Goal: Task Accomplishment & Management: Complete application form

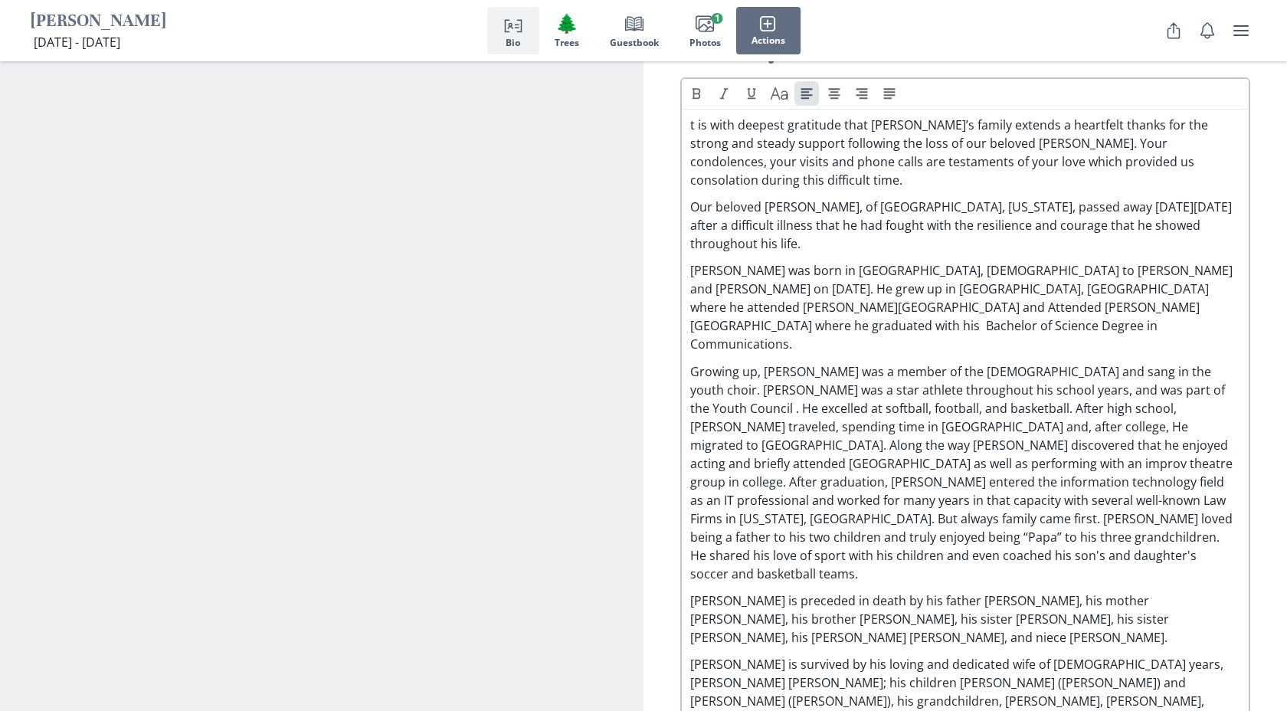
click at [1136, 198] on p "Our beloved Jeffrey Allen Gross, of Woodbridge, Virginia, passed away on Monday…" at bounding box center [965, 225] width 550 height 55
click at [1164, 198] on p "Our beloved Jeffrey Allen Gross, of Woodbridge, Virginia, passed away Thursdayd…" at bounding box center [965, 225] width 550 height 55
click at [1200, 198] on p "Our beloved Jeffrey Allen Gross, of Woodbridge, Virginia, passed away Thursday,…" at bounding box center [965, 225] width 550 height 55
click at [1150, 198] on p "Our beloved Jeffrey Allen Gross, of Woodbridge, Virginia, passed away Thursday,…" at bounding box center [965, 225] width 550 height 55
click at [1218, 219] on div "t is with deepest gratitude that Jeff’s family extends a heartfelt thanks for t…" at bounding box center [965, 454] width 550 height 676
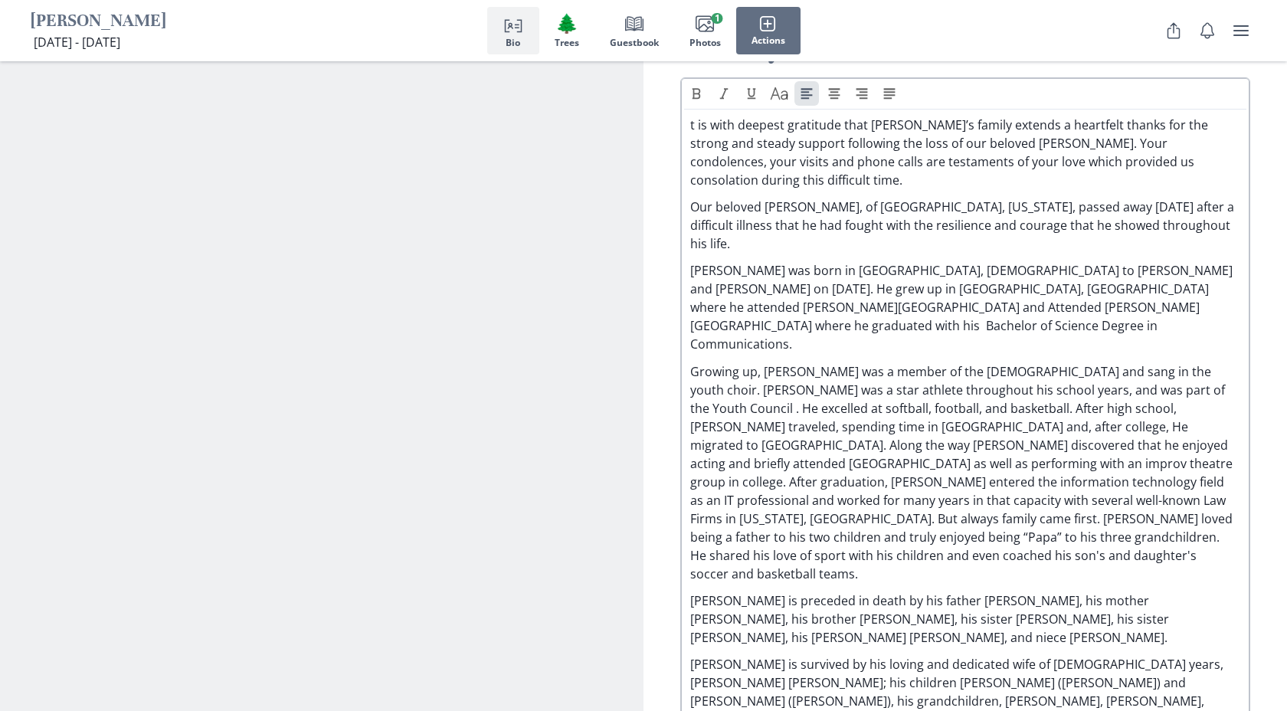
click at [868, 198] on p "Our beloved Jeffrey Allen Gross, of Woodbridge, Virginia, passed away Thursday,…" at bounding box center [965, 225] width 550 height 55
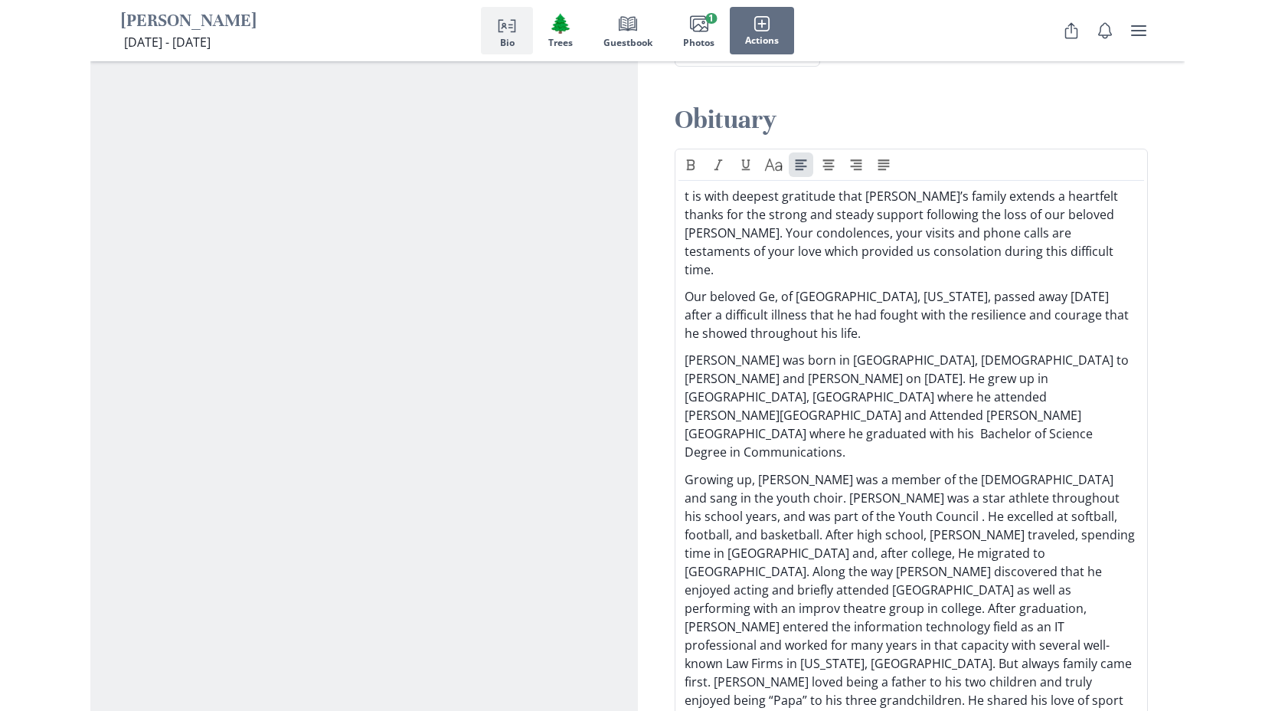
scroll to position [1395, 0]
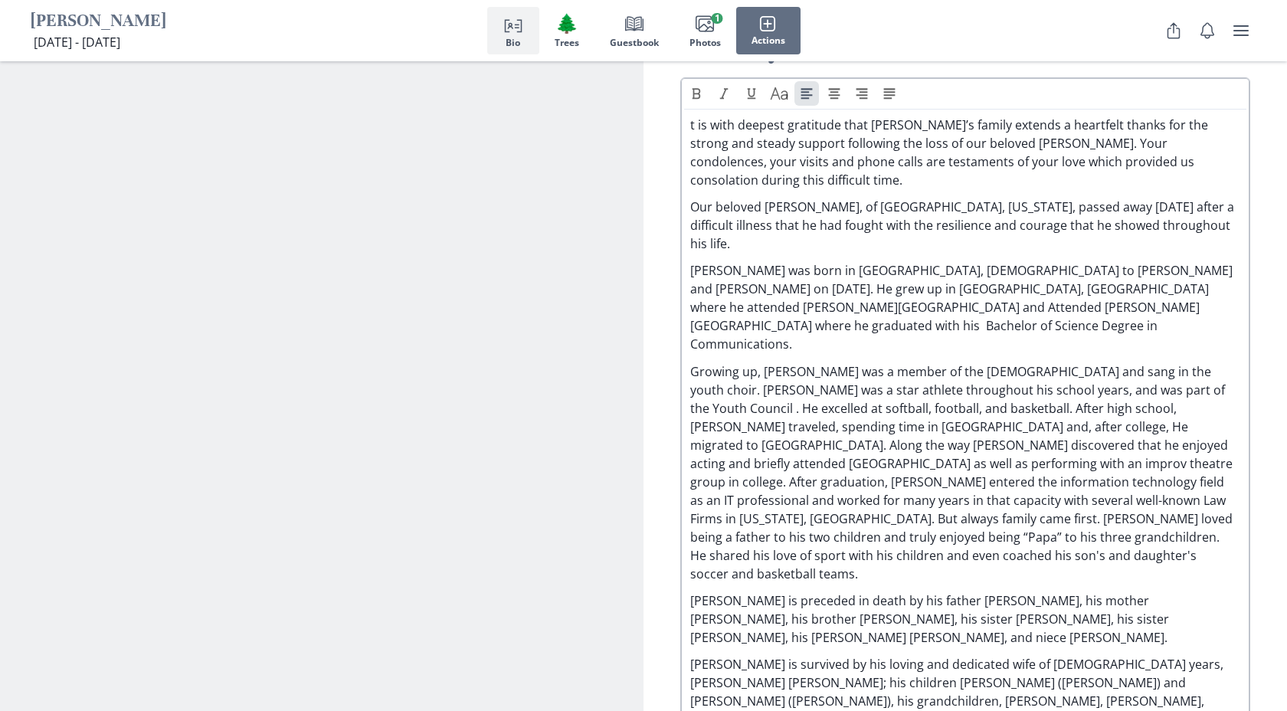
click at [986, 198] on p "Our beloved Glen Antonio Campbell, of Woodbridge, Virginia, passed away Thursda…" at bounding box center [965, 225] width 550 height 55
click at [1029, 198] on p "Our beloved Glen Antonio Campbell, of Wilimngton, Virginia, passed away Thursda…" at bounding box center [965, 225] width 550 height 55
click at [1093, 160] on div "t is with deepest gratitude that Jeff’s family extends a heartfelt thanks for t…" at bounding box center [965, 454] width 550 height 676
click at [973, 198] on p "Our beloved Glen Antonio Campbell, of Wilimngton, Delaware, passed away Thursda…" at bounding box center [965, 225] width 550 height 55
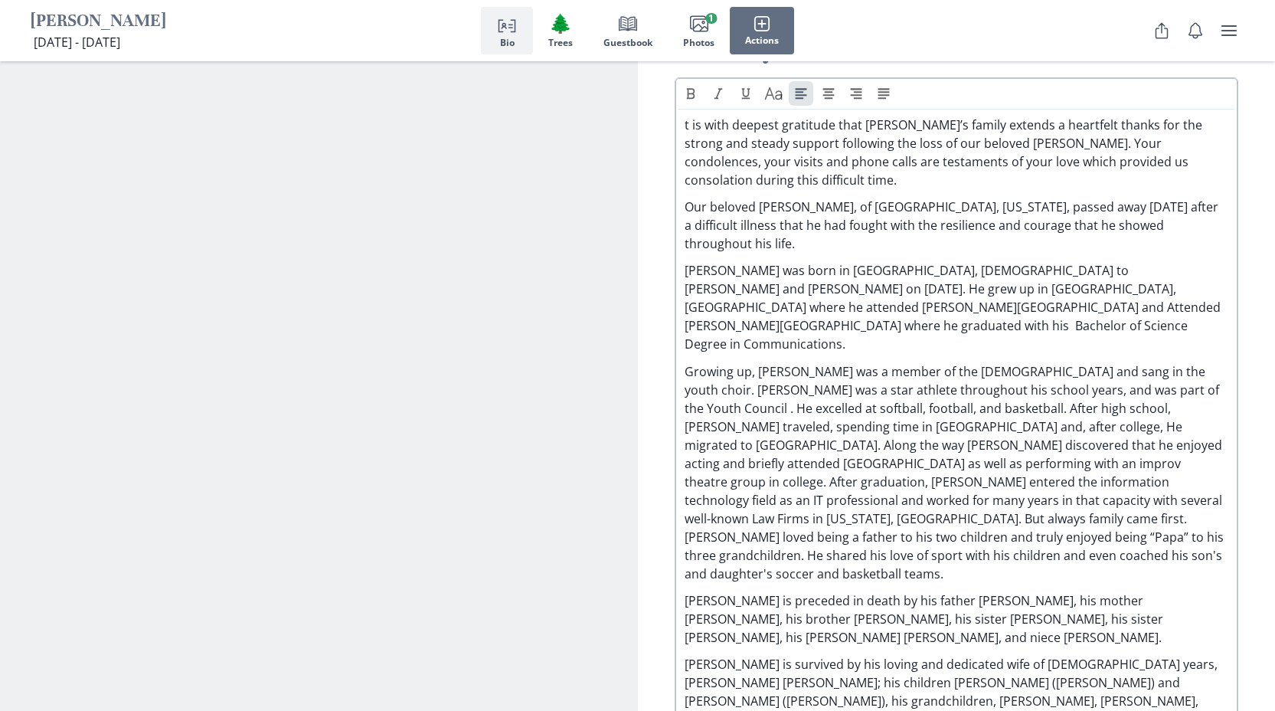
click at [949, 198] on p "Our beloved Glen Antonio Campbell, of Wilimngton, Delaware, passed away Thursda…" at bounding box center [957, 225] width 545 height 55
click at [950, 198] on p "Our beloved Glen Antonio Campbell, of Wilimngton, Delaware, passed away Thursda…" at bounding box center [957, 225] width 545 height 55
click at [981, 198] on p "Our beloved Glen Antonio Campbell, of Wilmington, Delaware, passed away Thursda…" at bounding box center [957, 225] width 545 height 55
click at [982, 198] on p "Our beloved Glen Antonio Campbell, of Wilmington, Delaware, passed away Thursda…" at bounding box center [957, 225] width 545 height 55
click at [775, 362] on p "Growing up, Jeff was a member of the Kingston Community Baptist Church and sang…" at bounding box center [957, 472] width 545 height 221
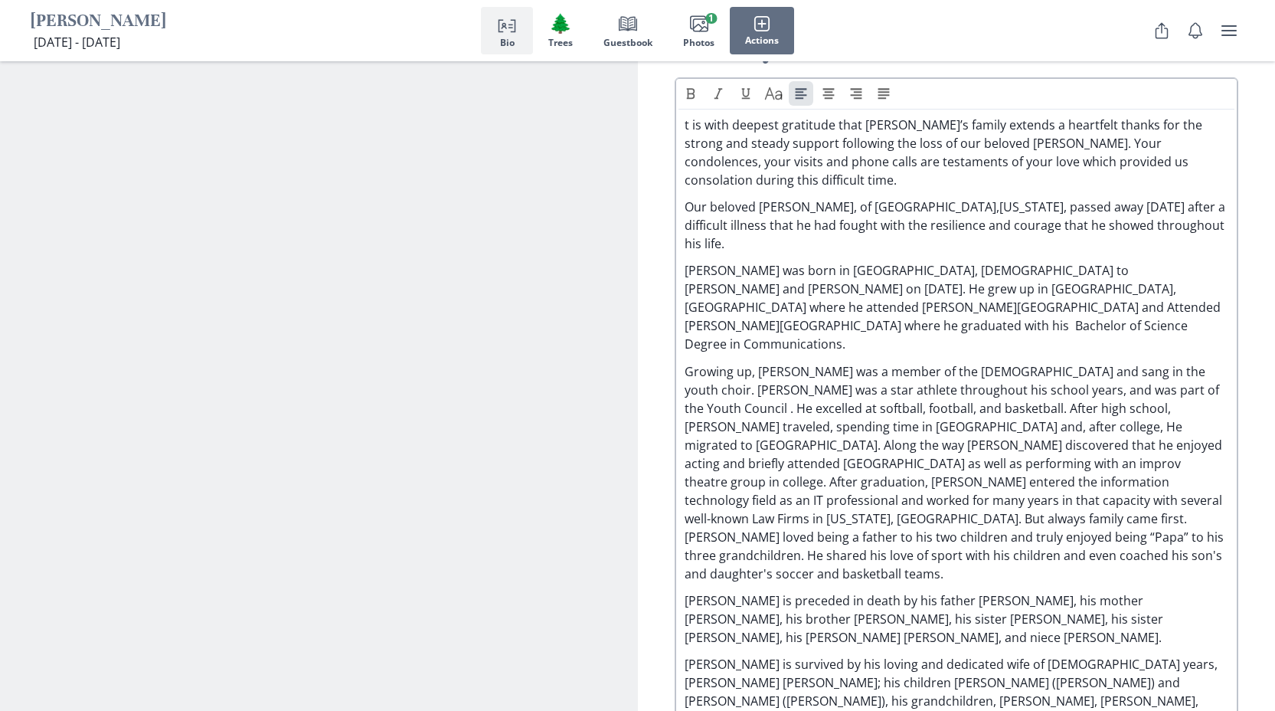
click at [1106, 410] on p "Growing up, Glen was a member of the Kingston Community Baptist Church and sang…" at bounding box center [957, 472] width 545 height 221
click at [1181, 445] on p "Growing up, Glen was a member of the Kingston Community Baptist Church and sang…" at bounding box center [957, 472] width 545 height 221
click at [826, 470] on p "Growing up, Glen was a member of the Kingston Community Baptist Church and sang…" at bounding box center [957, 472] width 545 height 221
click at [1124, 460] on p "Growing up, Glen was a member of the Kingston Community Baptist Church and sang…" at bounding box center [957, 472] width 545 height 221
click at [709, 591] on p "Jeff is preceded in death by his father Charles Gross, his mother Bernice Lowra…" at bounding box center [957, 618] width 545 height 55
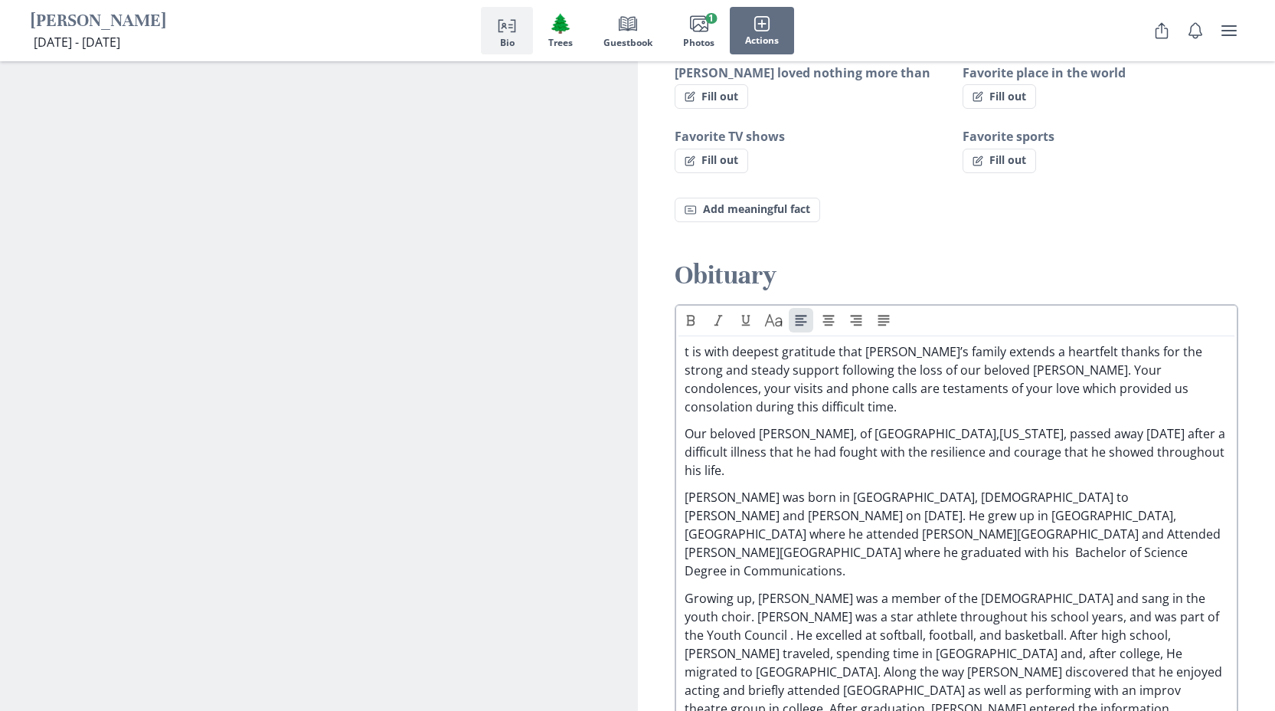
scroll to position [1158, 0]
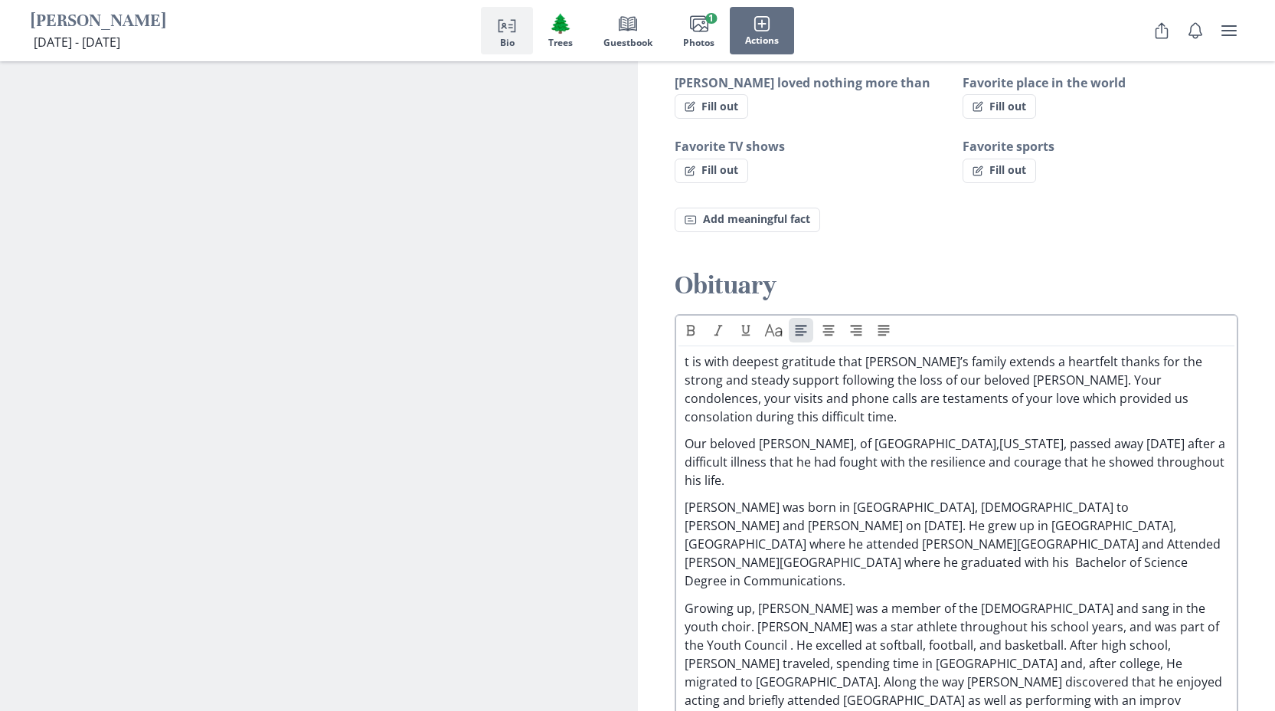
click at [685, 352] on p "t is with deepest gratitude that Jeff’s family extends a heartfelt thanks for t…" at bounding box center [957, 389] width 545 height 74
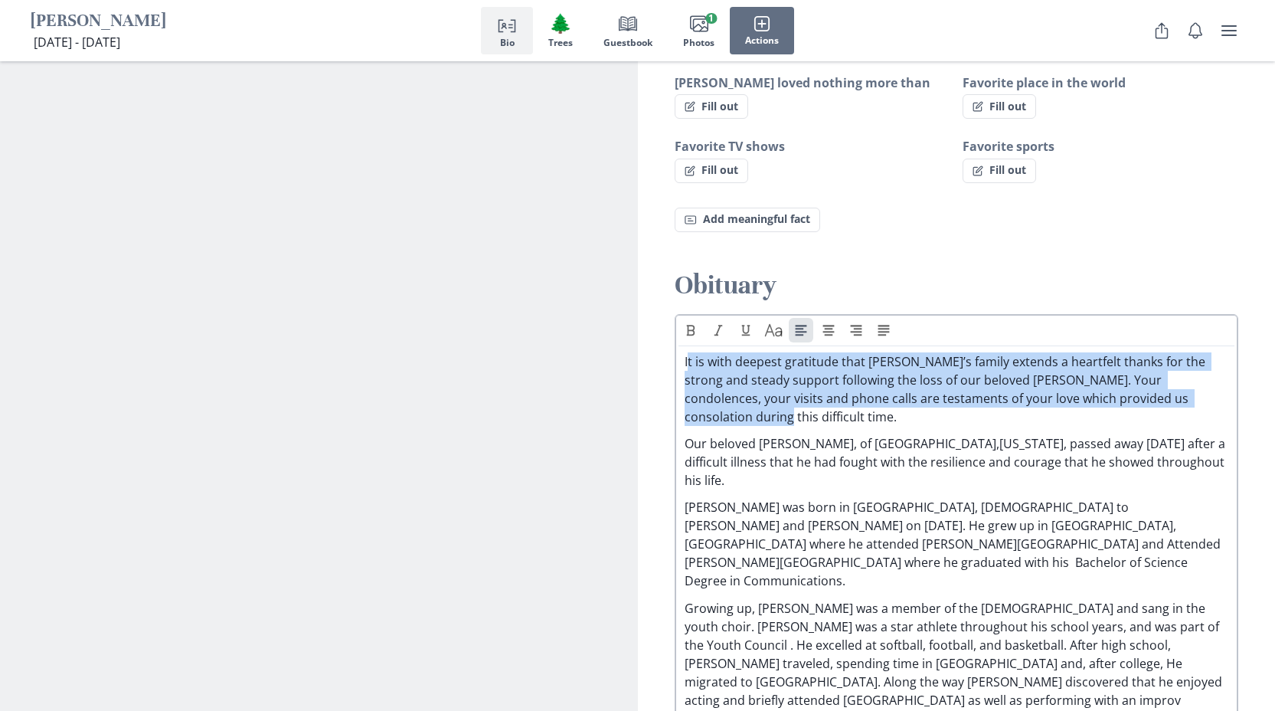
drag, startPoint x: 686, startPoint y: 339, endPoint x: 1171, endPoint y: 387, distance: 487.3
click at [1171, 387] on p "It is with deepest gratitude that Jeff’s family extends a heartfelt thanks for …" at bounding box center [957, 389] width 545 height 74
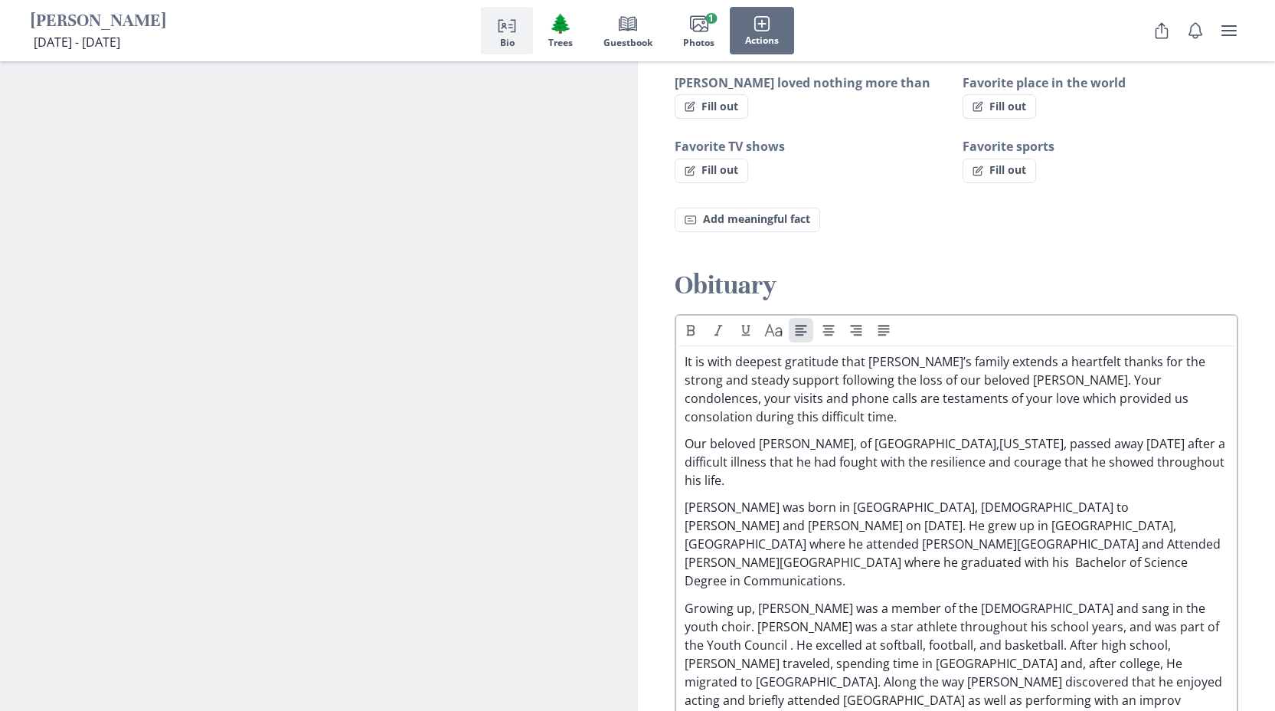
click at [1194, 379] on p "It is with deepest gratitude that Jeff’s family extends a heartfelt thanks for …" at bounding box center [957, 389] width 545 height 74
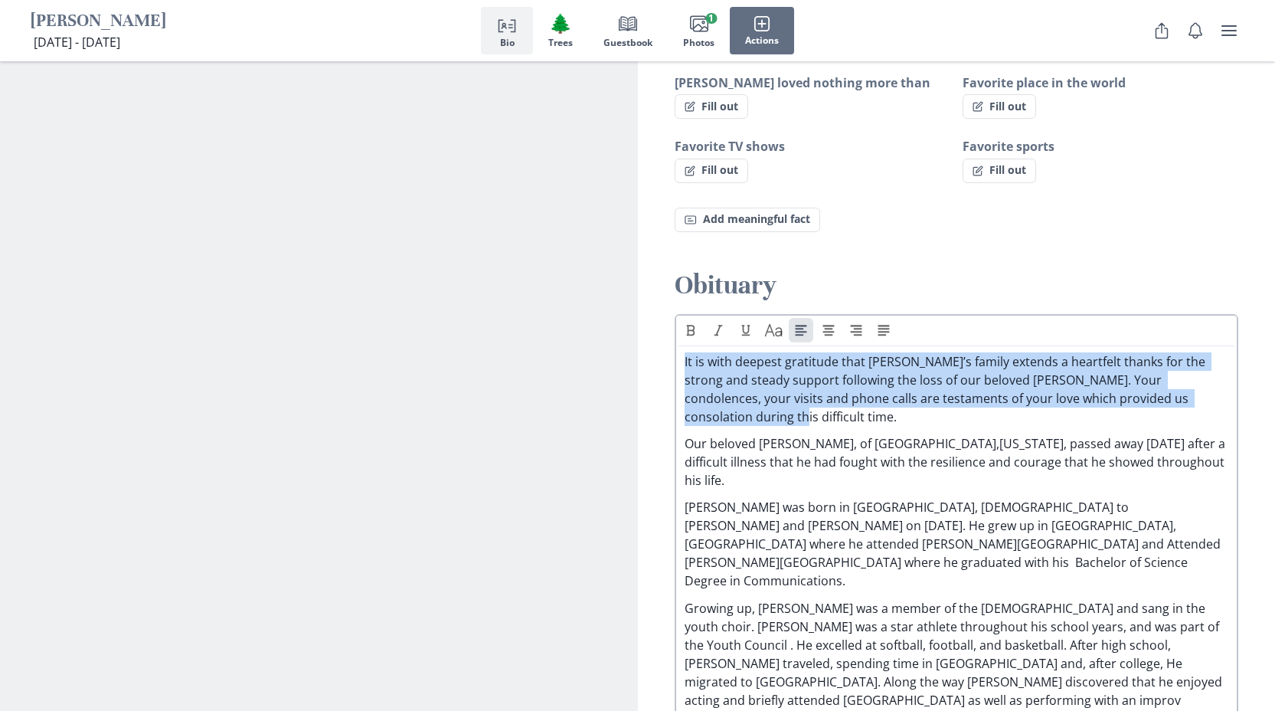
drag, startPoint x: 685, startPoint y: 345, endPoint x: 1187, endPoint y: 388, distance: 504.4
click at [1187, 388] on p "It is with deepest gratitude that Jeff’s family extends a heartfelt thanks for …" at bounding box center [957, 389] width 545 height 74
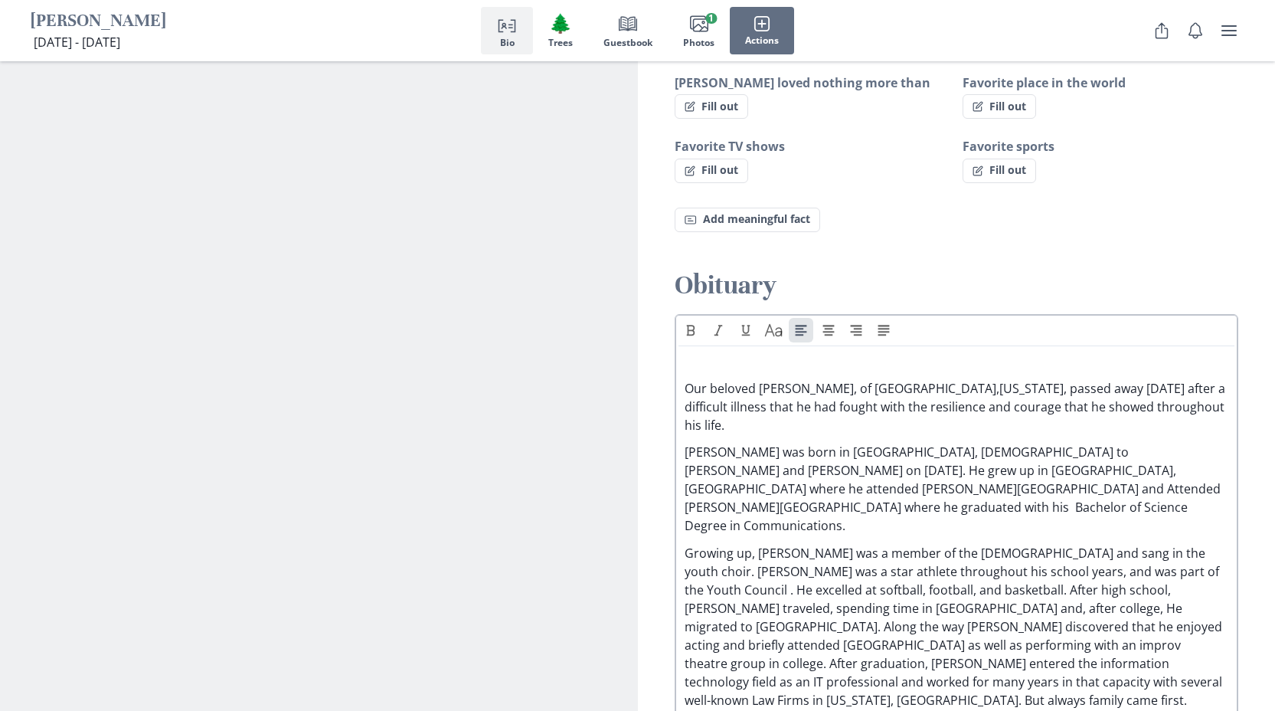
click at [686, 379] on p "Our beloved [PERSON_NAME], of [GEOGRAPHIC_DATA],[US_STATE], passed away [DATE] …" at bounding box center [957, 406] width 545 height 55
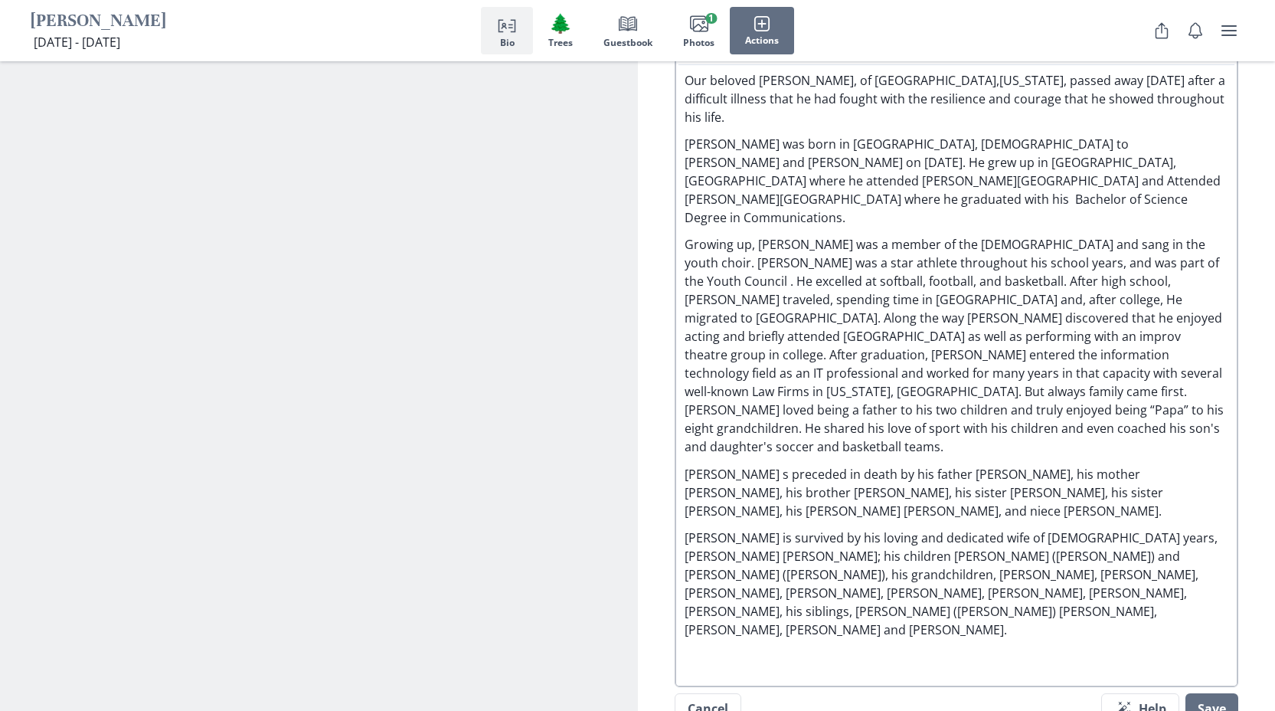
scroll to position [1441, 0]
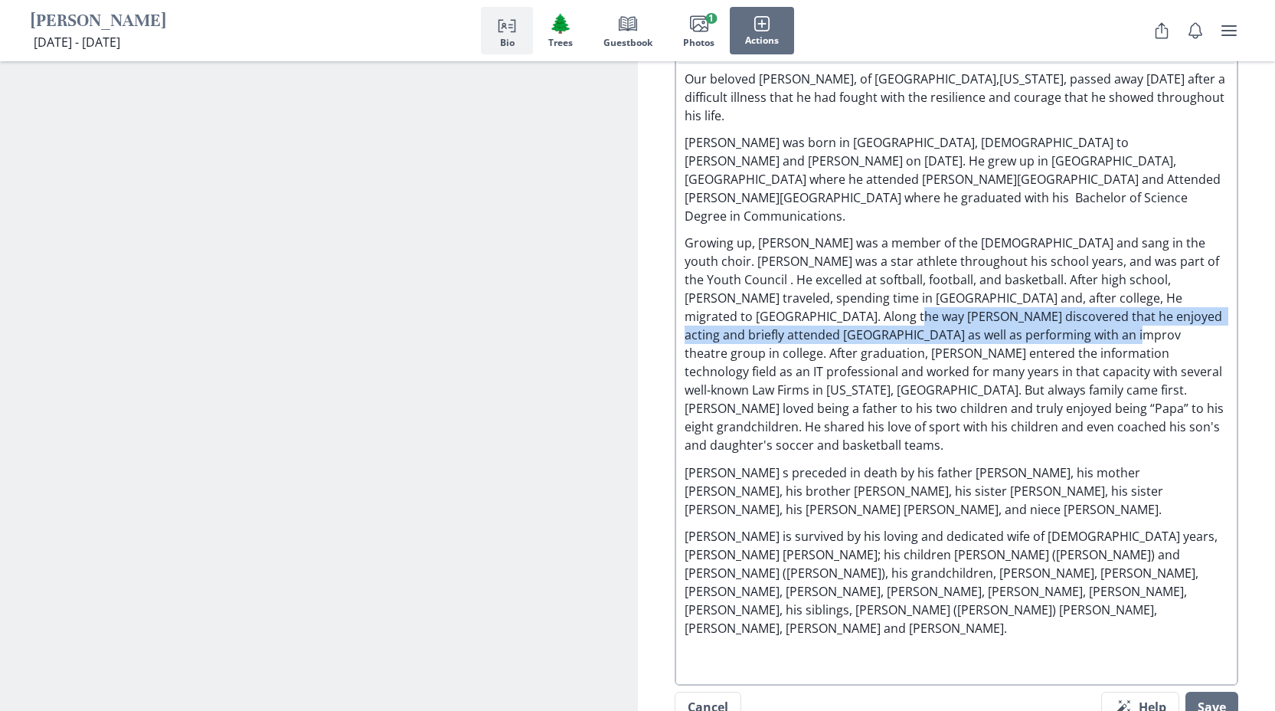
drag, startPoint x: 781, startPoint y: 280, endPoint x: 981, endPoint y: 302, distance: 201.1
click at [981, 302] on p "Growing up, Glen was a member of the Kingston Community Baptist Church and sang…" at bounding box center [957, 344] width 545 height 221
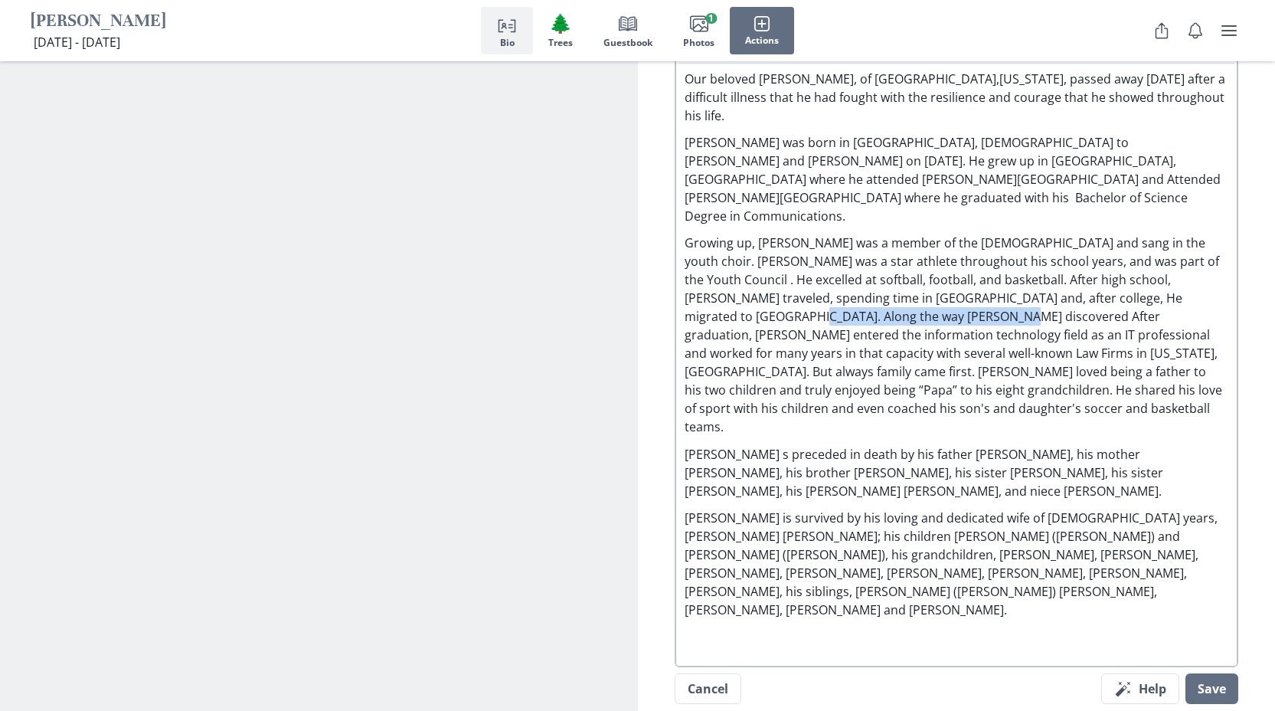
drag, startPoint x: 685, startPoint y: 280, endPoint x: 876, endPoint y: 288, distance: 191.7
click at [876, 288] on p "Growing up, Glen was a member of the Kingston Community Baptist Church and sang…" at bounding box center [957, 335] width 545 height 202
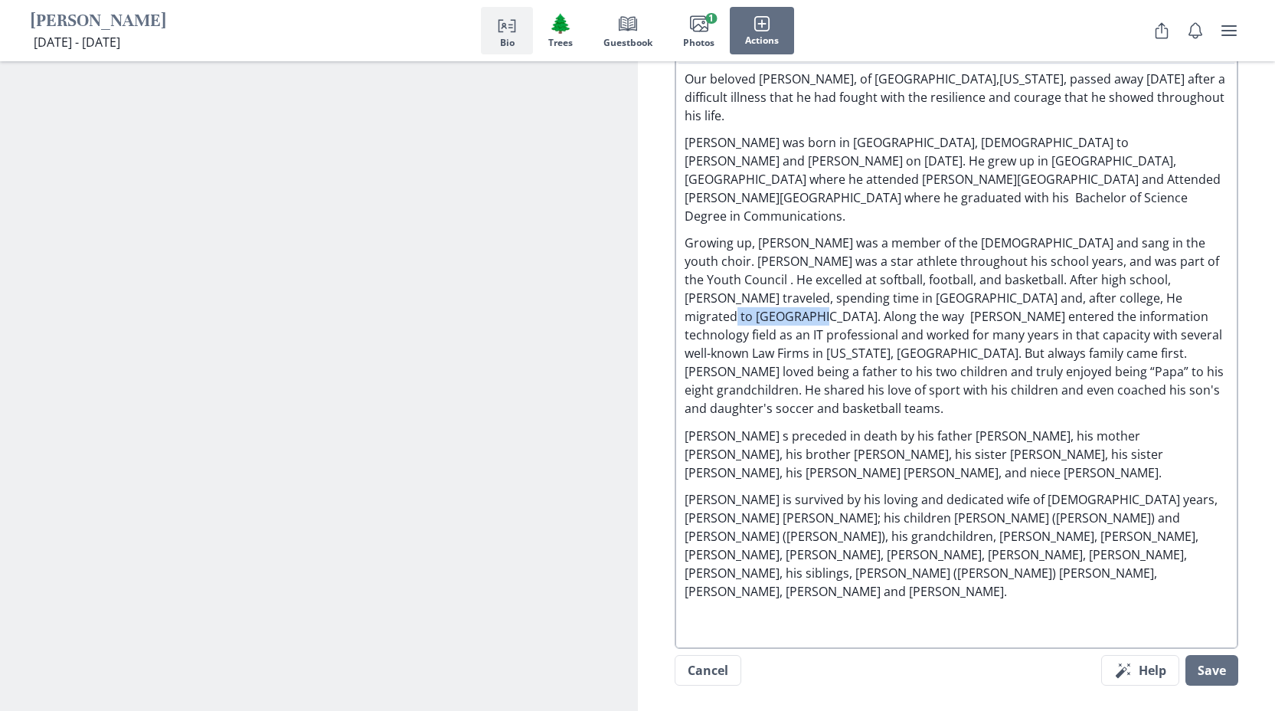
drag, startPoint x: 1210, startPoint y: 267, endPoint x: 1129, endPoint y: 259, distance: 80.8
click at [1129, 259] on p "Growing up, Glen was a member of the Kingston Community Baptist Church and sang…" at bounding box center [957, 326] width 545 height 184
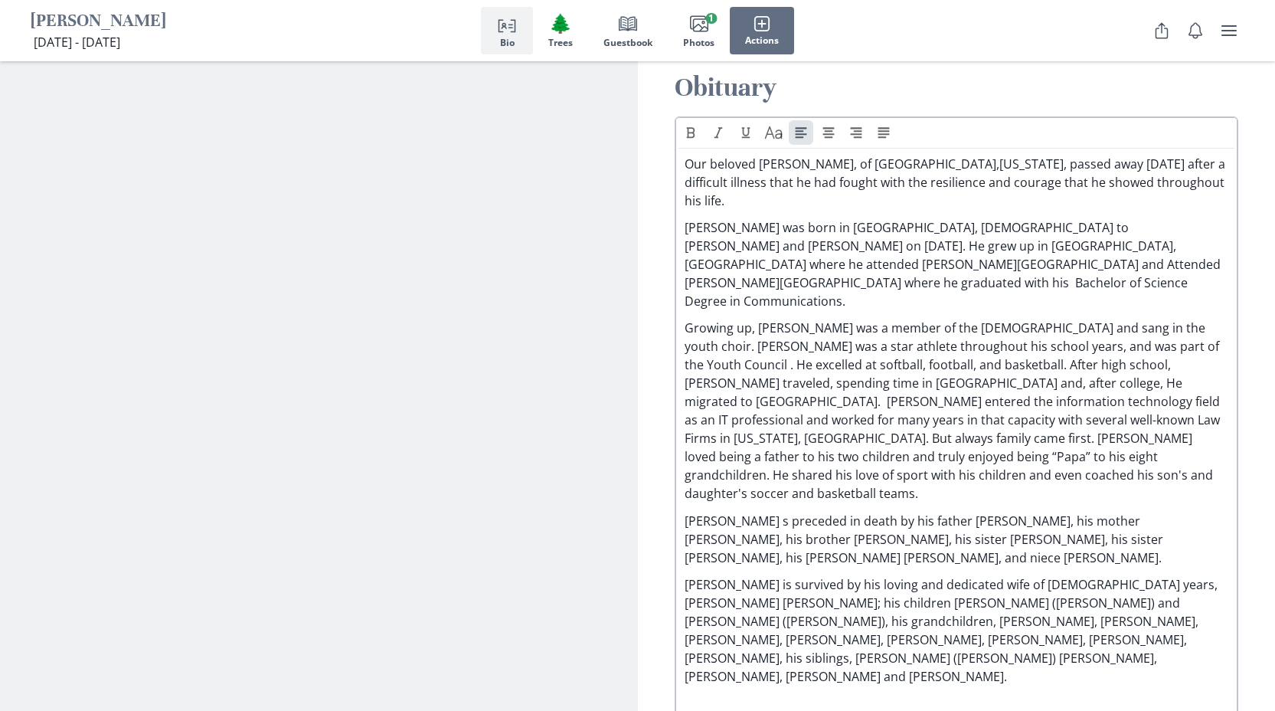
scroll to position [1408, 0]
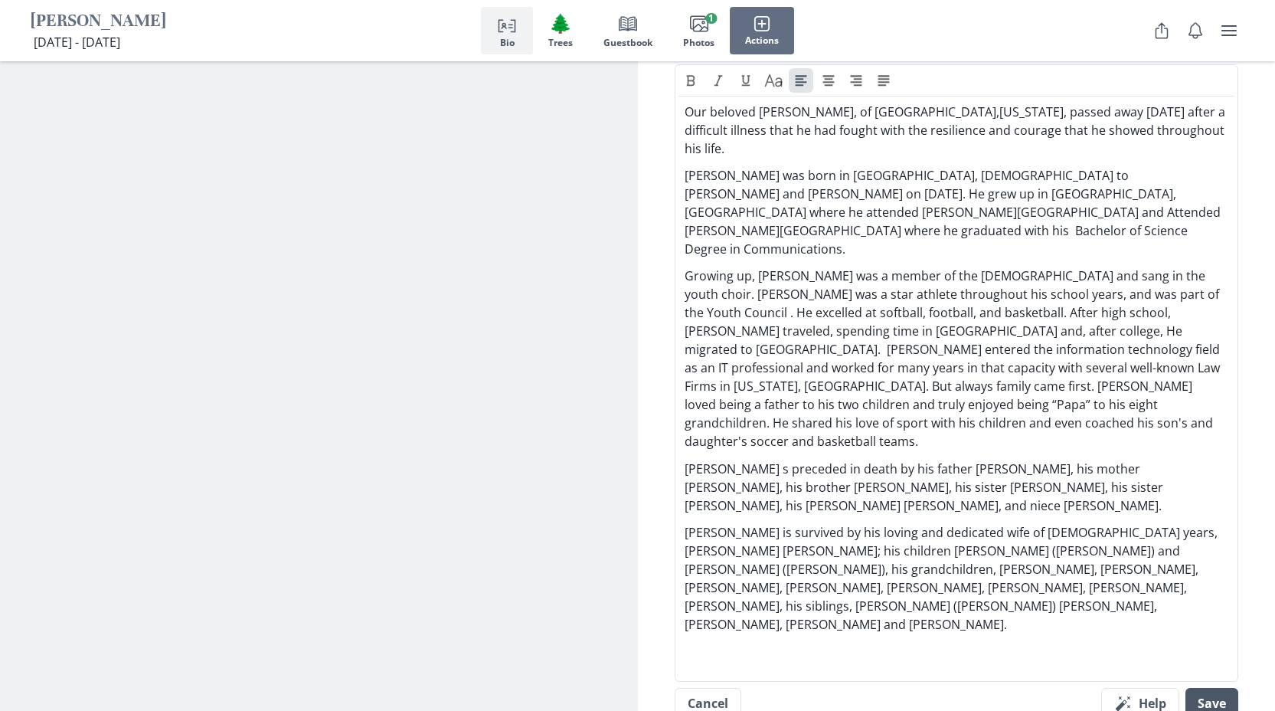
click at [1220, 688] on button "Save" at bounding box center [1212, 703] width 53 height 31
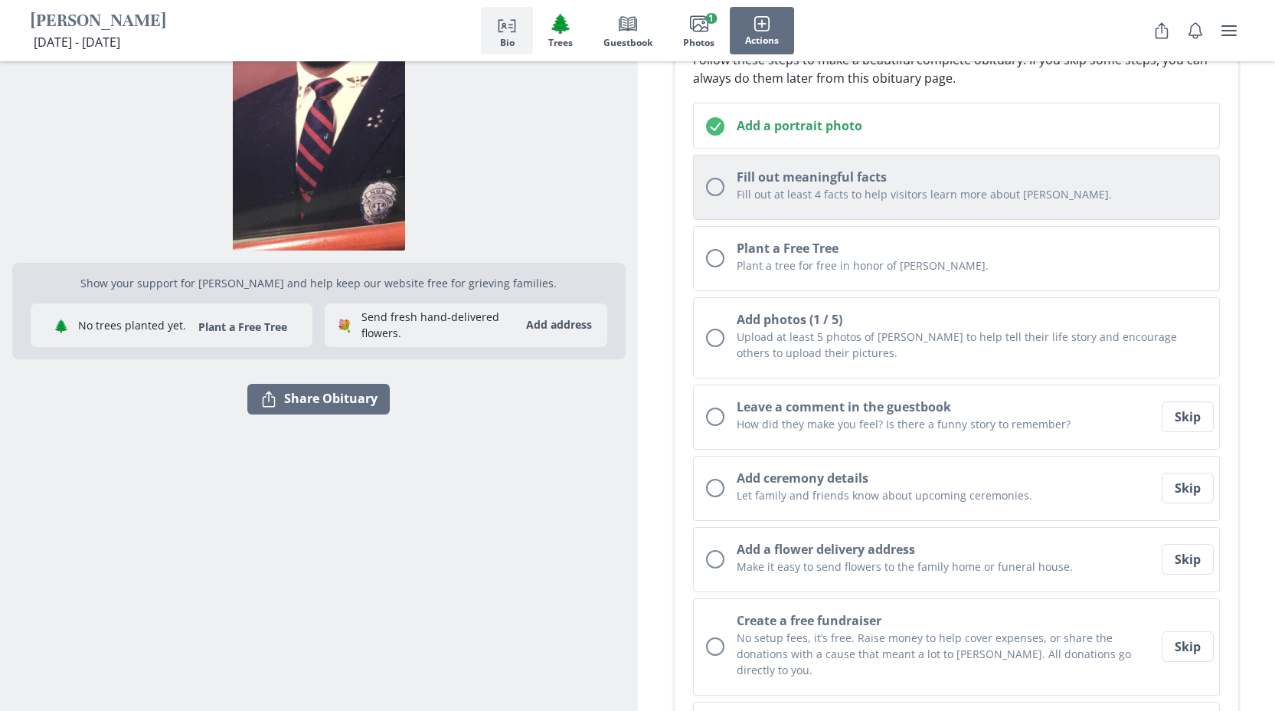
scroll to position [296, 0]
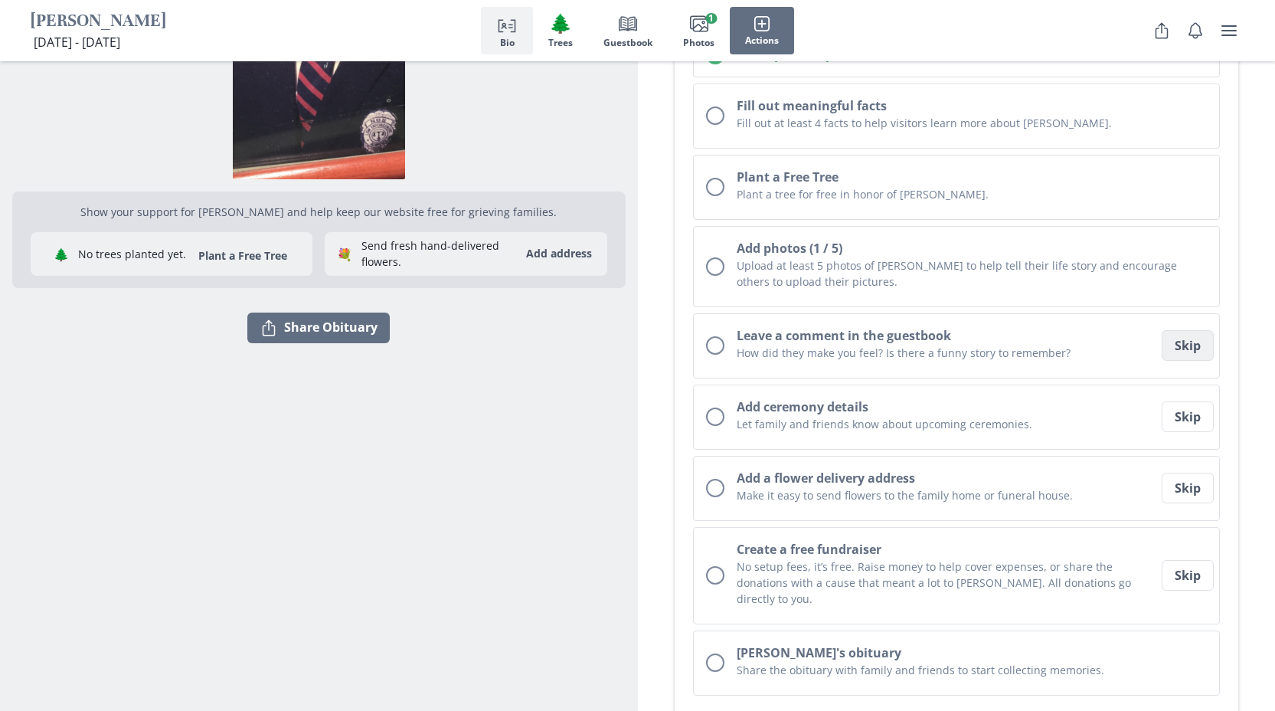
click at [1189, 360] on button "Skip" at bounding box center [1188, 345] width 52 height 31
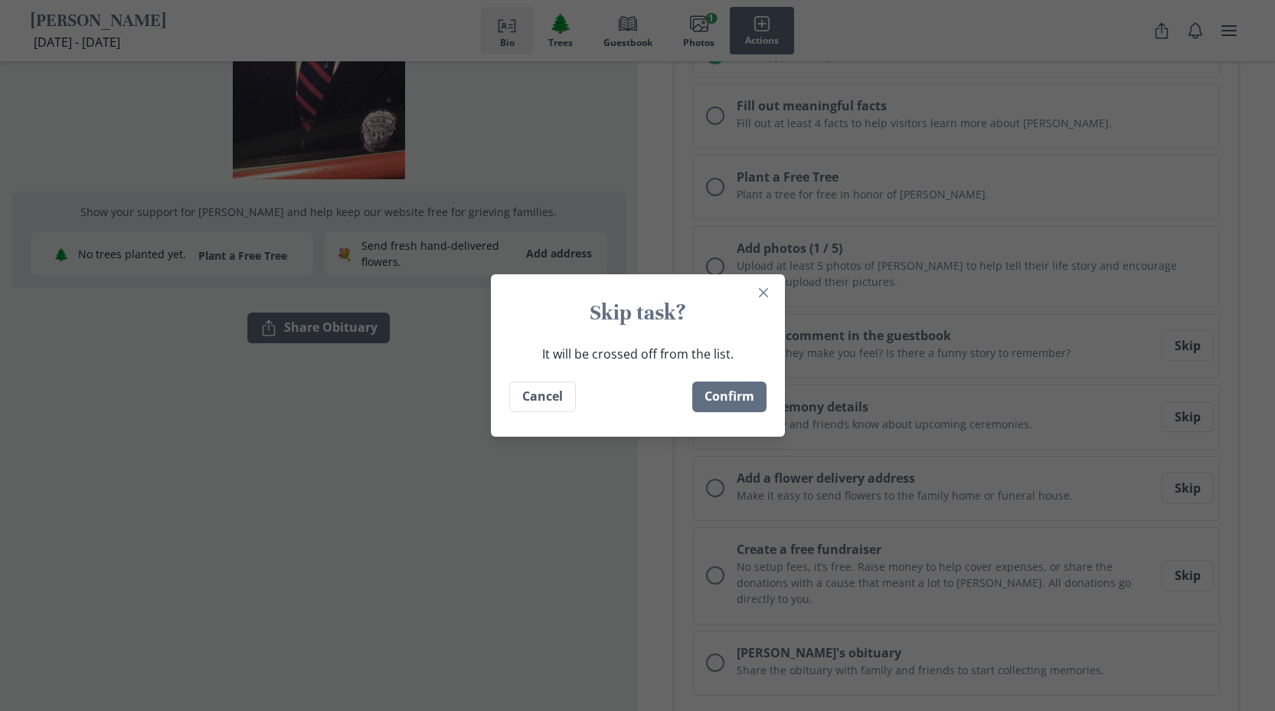
click at [712, 414] on footer "Confirm Cancel" at bounding box center [638, 396] width 294 height 55
click at [724, 400] on button "Confirm" at bounding box center [730, 396] width 74 height 31
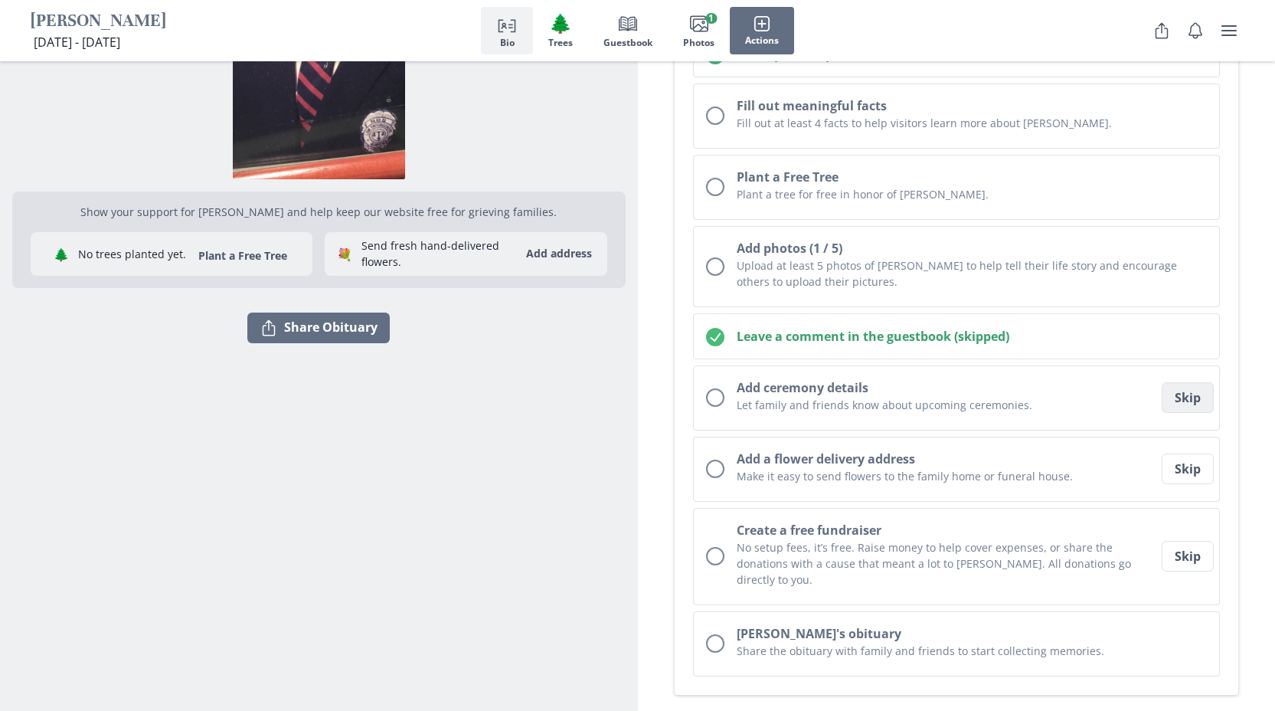
click at [1190, 405] on button "Skip" at bounding box center [1188, 397] width 52 height 31
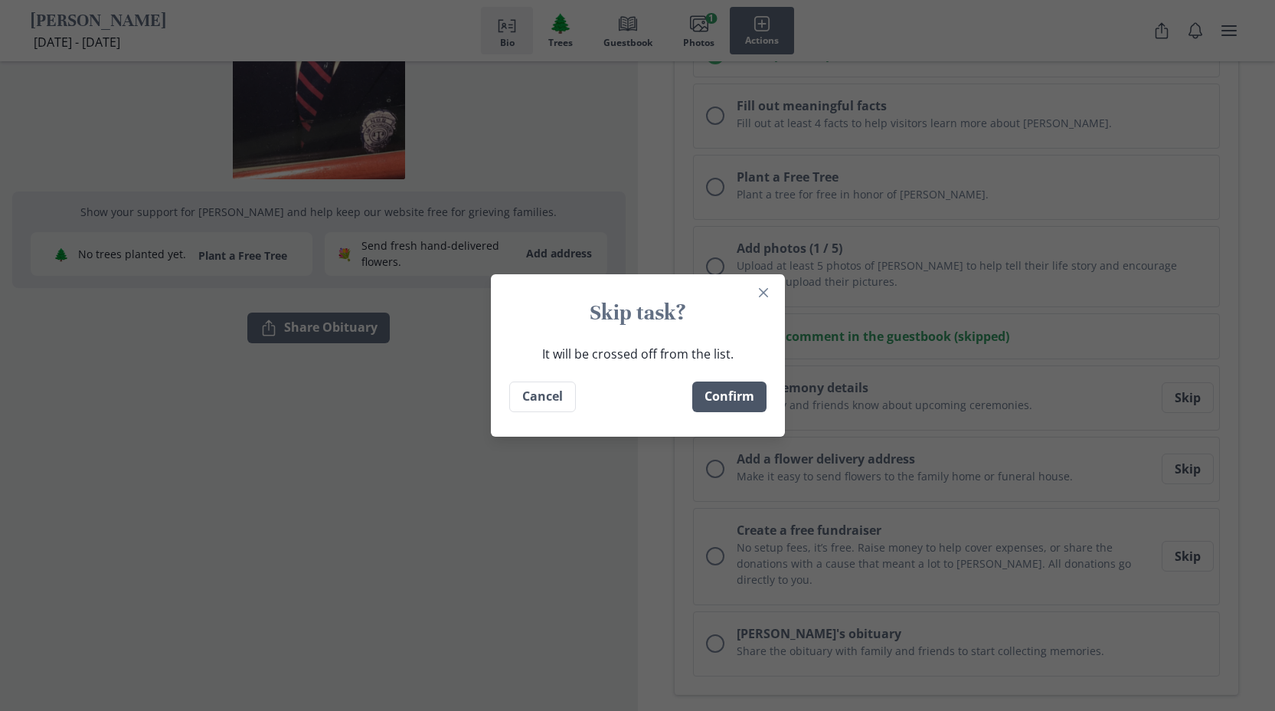
click at [715, 403] on button "Confirm" at bounding box center [730, 396] width 74 height 31
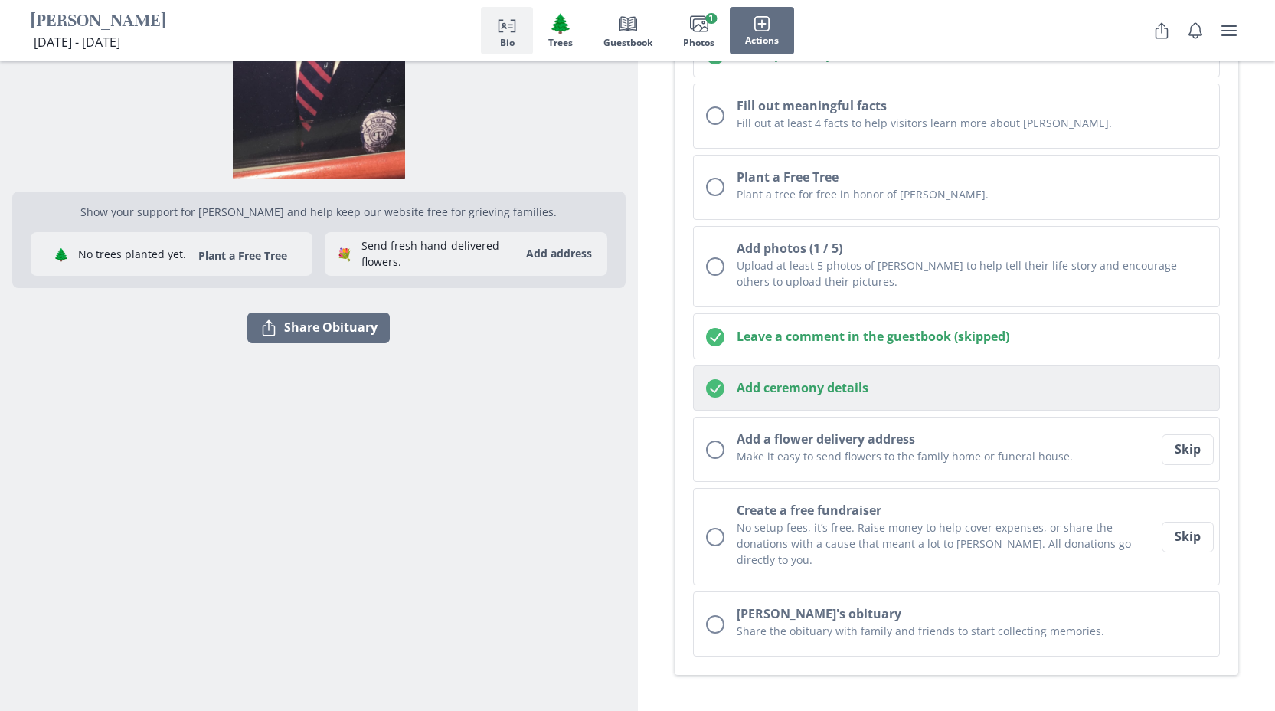
click at [801, 395] on h2 "Add ceremony details" at bounding box center [972, 387] width 471 height 18
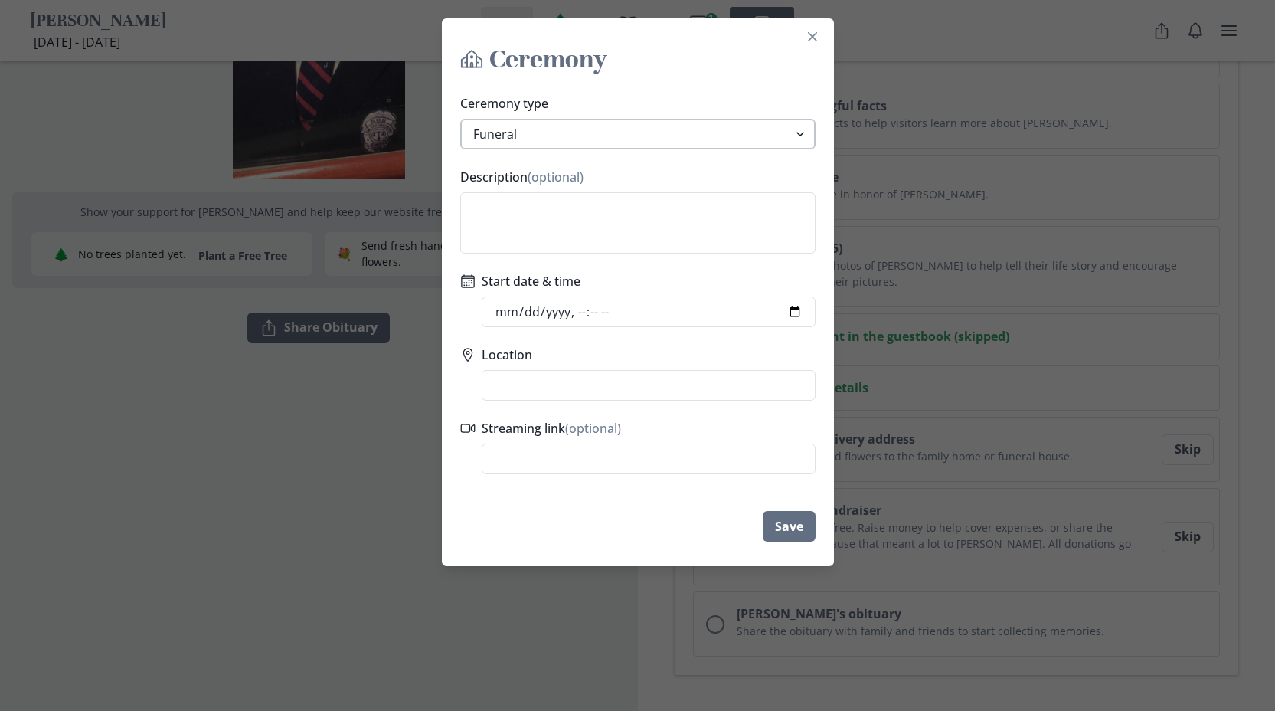
click at [535, 134] on select "Funeral Graveside Service Viewing Service Visitation Service Memorial Service C…" at bounding box center [637, 134] width 355 height 31
select select "memorial_service"
click at [536, 311] on input "Start date & time" at bounding box center [649, 311] width 334 height 31
click at [513, 311] on input "Start date & time" at bounding box center [649, 311] width 334 height 31
click at [595, 352] on label "Location" at bounding box center [644, 354] width 325 height 18
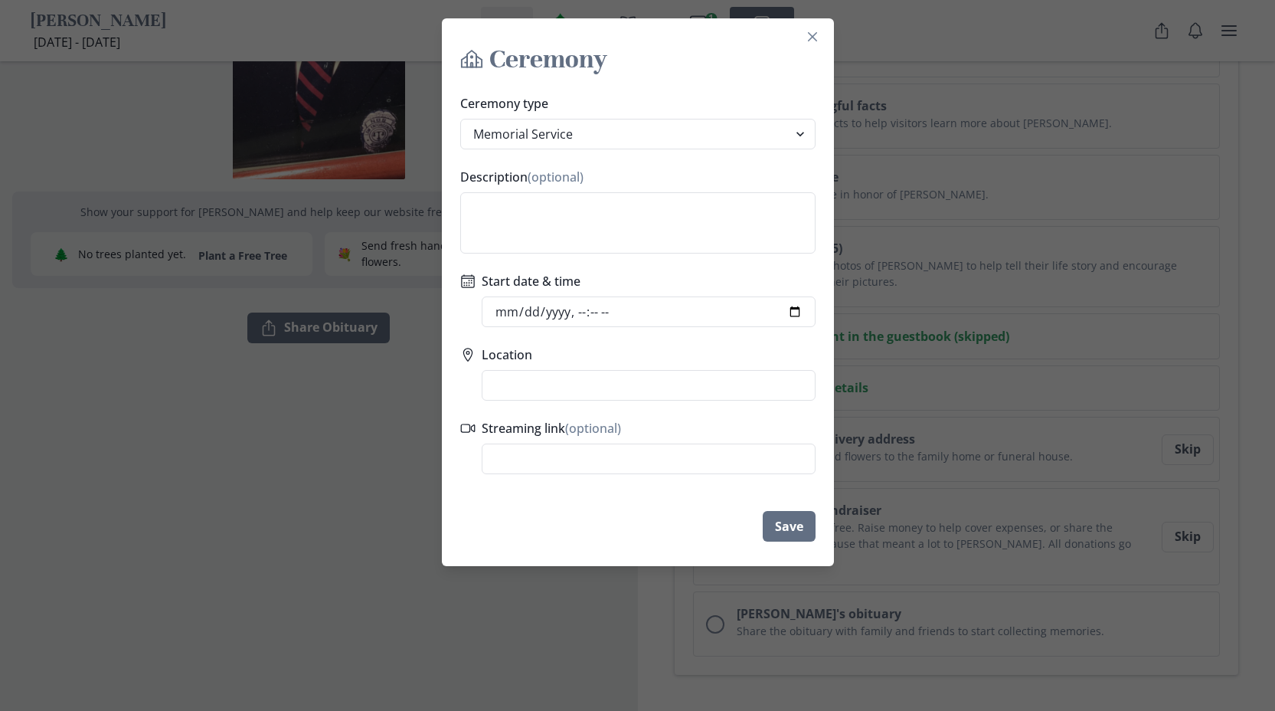
click at [595, 370] on input "Location" at bounding box center [649, 385] width 334 height 31
click at [553, 436] on li "Wilmington, [GEOGRAPHIC_DATA]" at bounding box center [649, 438] width 332 height 25
click at [584, 415] on li "Wilmington, [GEOGRAPHIC_DATA]" at bounding box center [649, 413] width 332 height 25
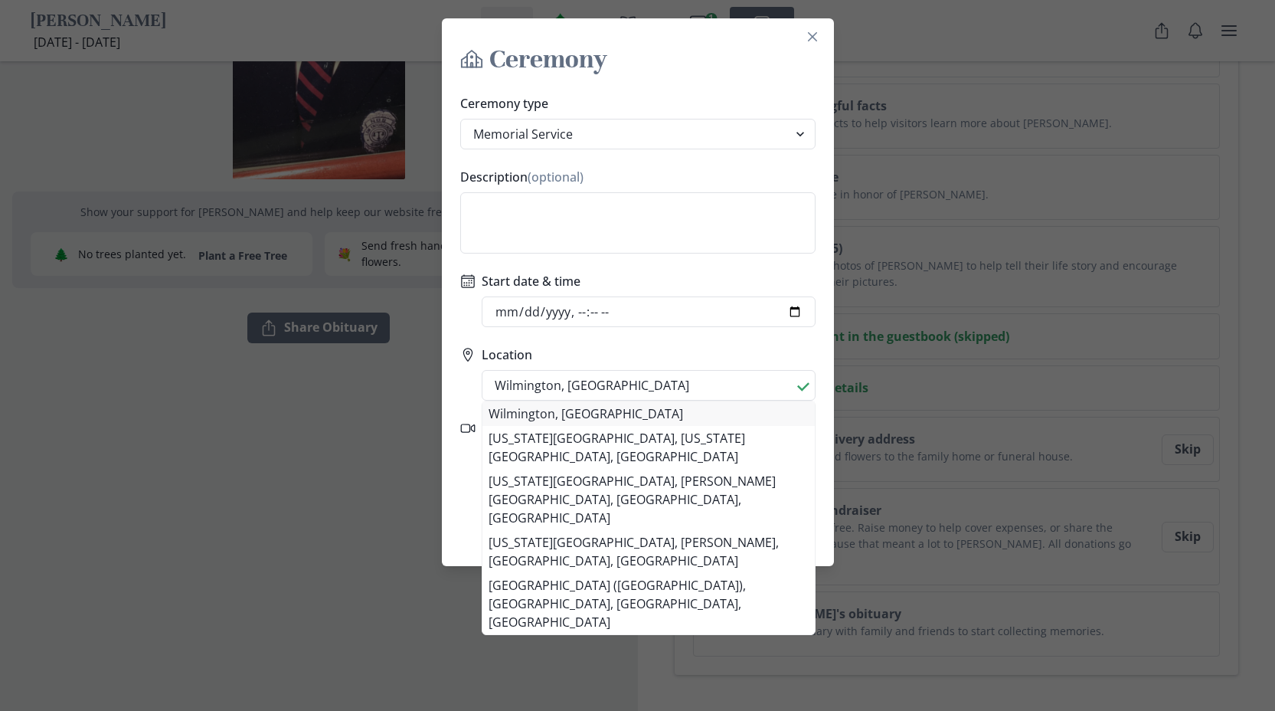
type input "Wilmington, [GEOGRAPHIC_DATA], [GEOGRAPHIC_DATA]"
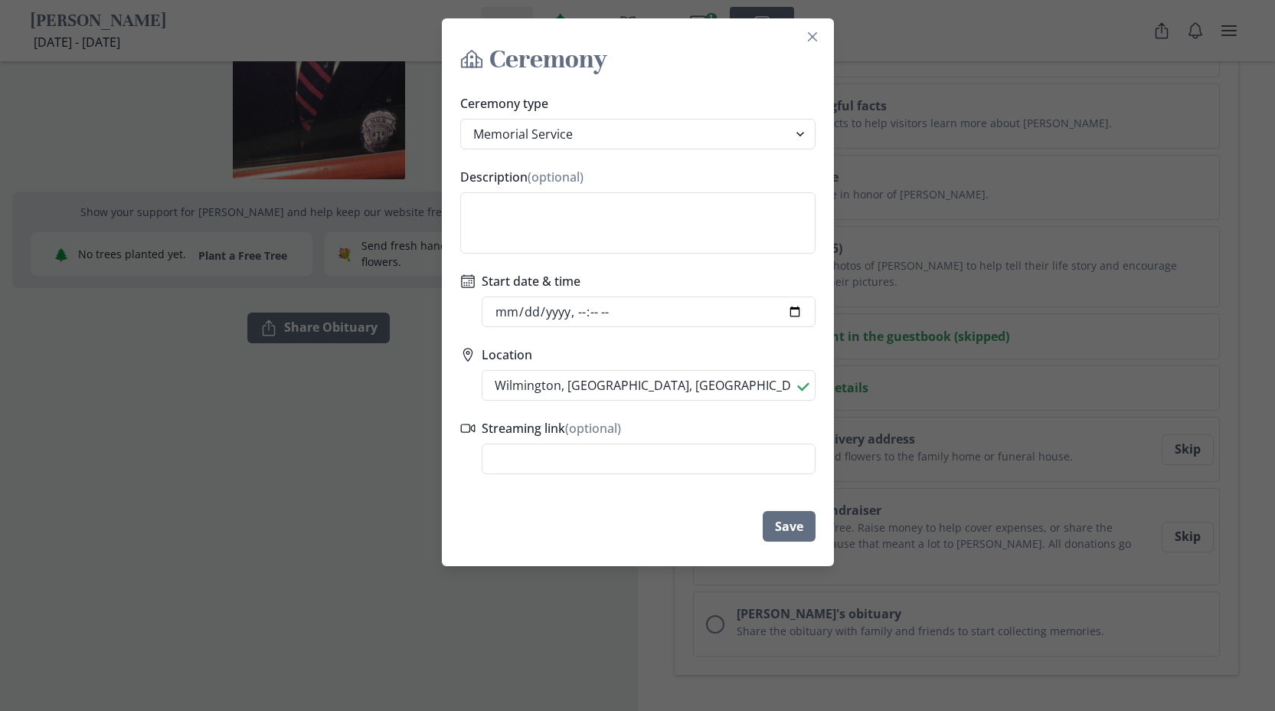
click at [660, 349] on label "Location" at bounding box center [644, 354] width 325 height 18
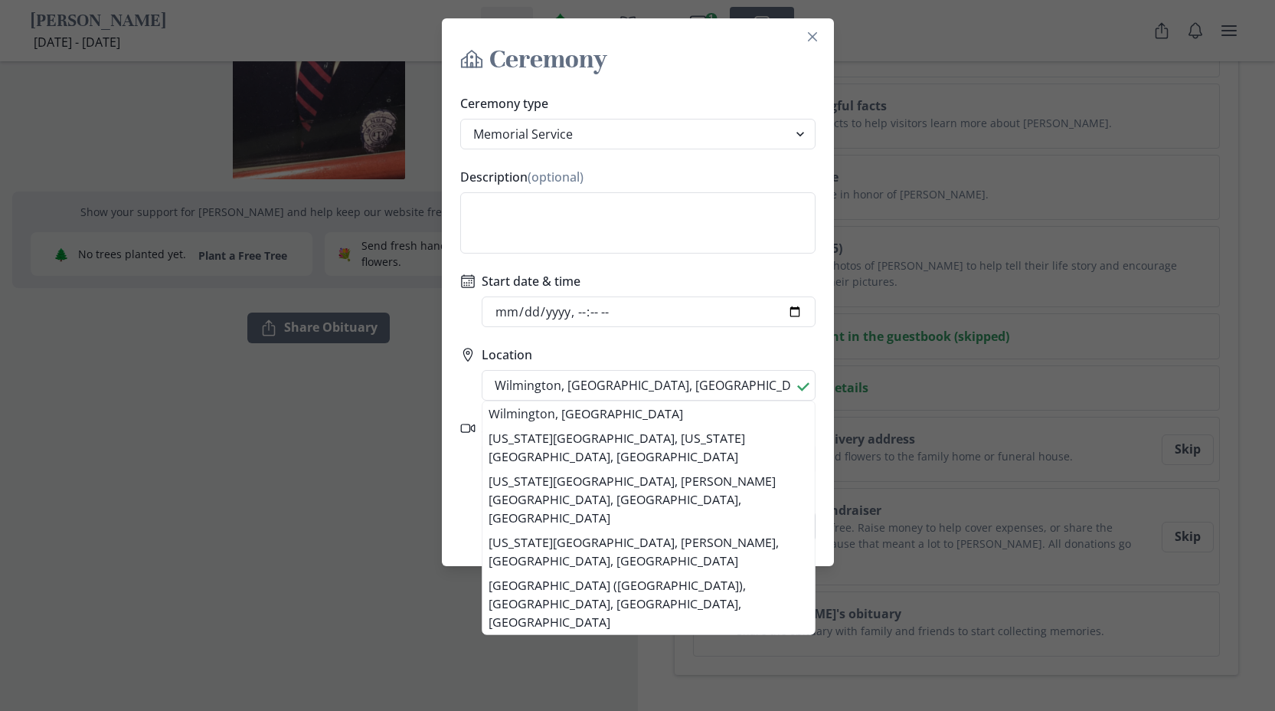
click at [660, 370] on input "Wilmington, [GEOGRAPHIC_DATA], [GEOGRAPHIC_DATA]" at bounding box center [649, 385] width 334 height 31
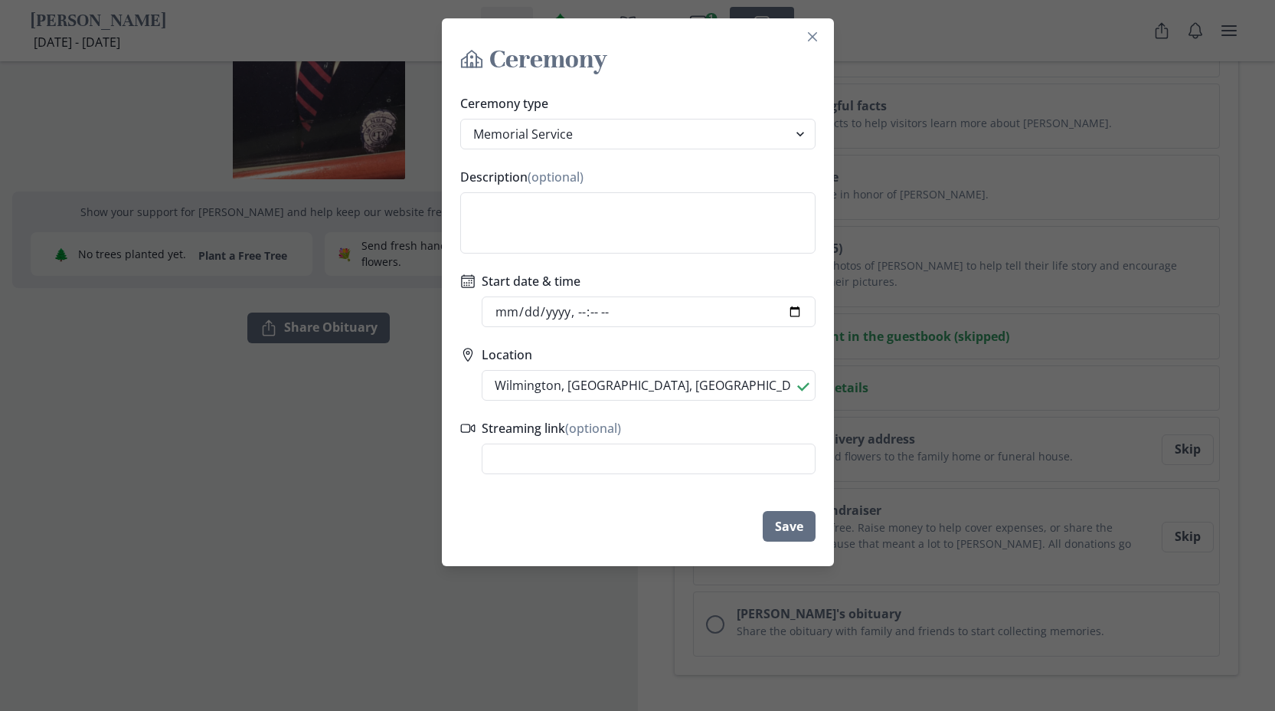
click at [523, 525] on footer "Save" at bounding box center [638, 526] width 392 height 55
click at [784, 526] on button "Save" at bounding box center [789, 526] width 53 height 31
click at [585, 520] on footer "Save" at bounding box center [638, 526] width 392 height 55
click at [514, 310] on input "Start date & time" at bounding box center [649, 311] width 334 height 31
click at [597, 316] on input "Start date & time" at bounding box center [649, 311] width 334 height 31
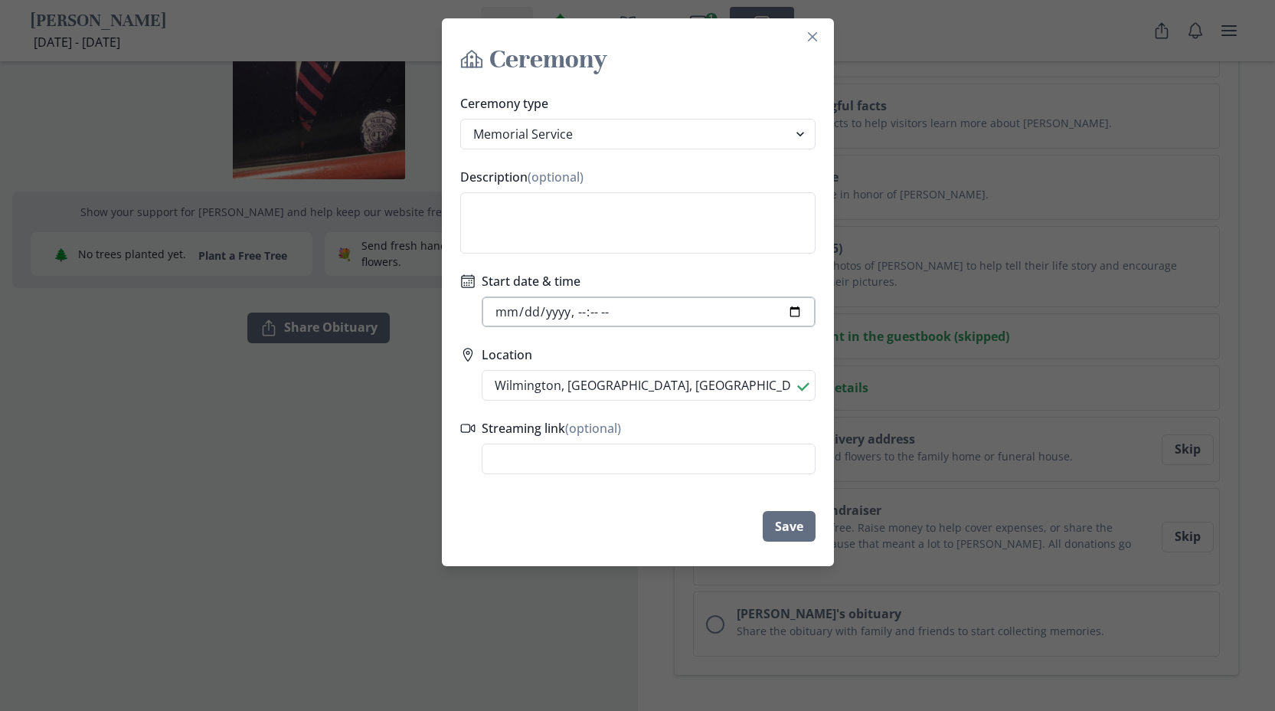
click at [582, 313] on input "Start date & time" at bounding box center [649, 311] width 334 height 31
type input "2025-08-14T14:30"
click at [683, 319] on input "Start date & time" at bounding box center [649, 311] width 334 height 31
click at [803, 516] on button "Save" at bounding box center [789, 526] width 53 height 31
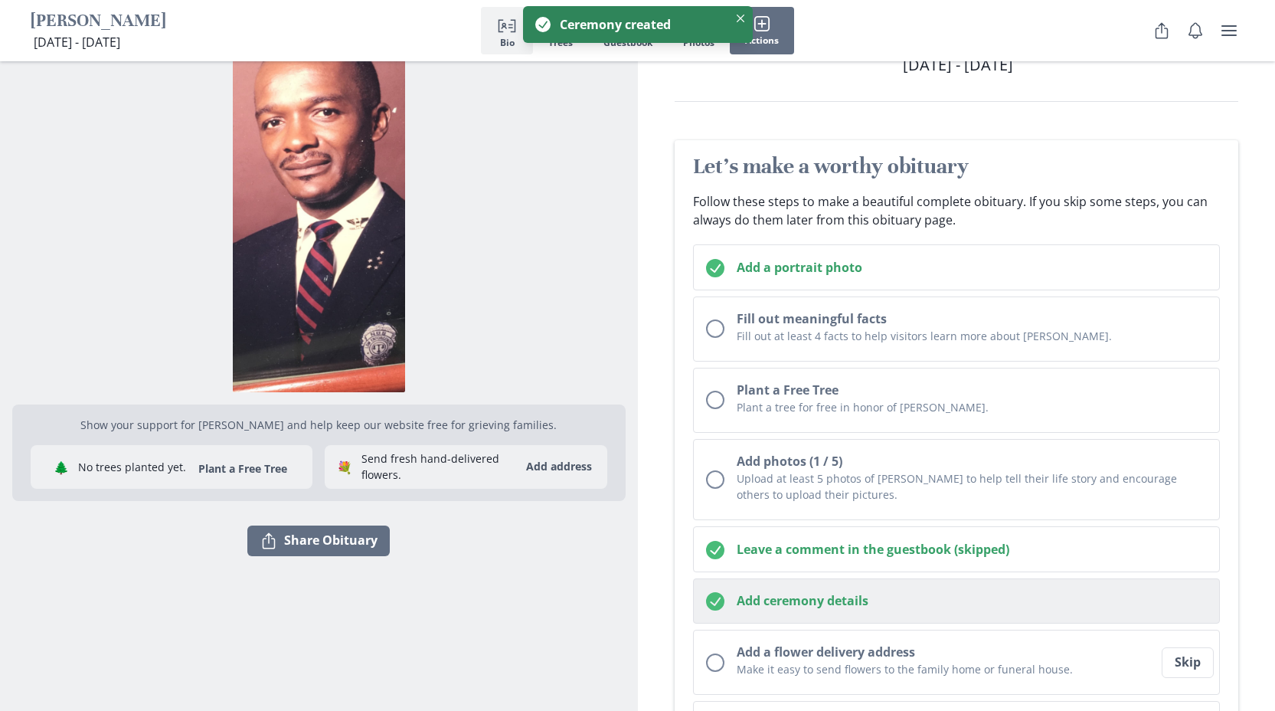
scroll to position [80, 0]
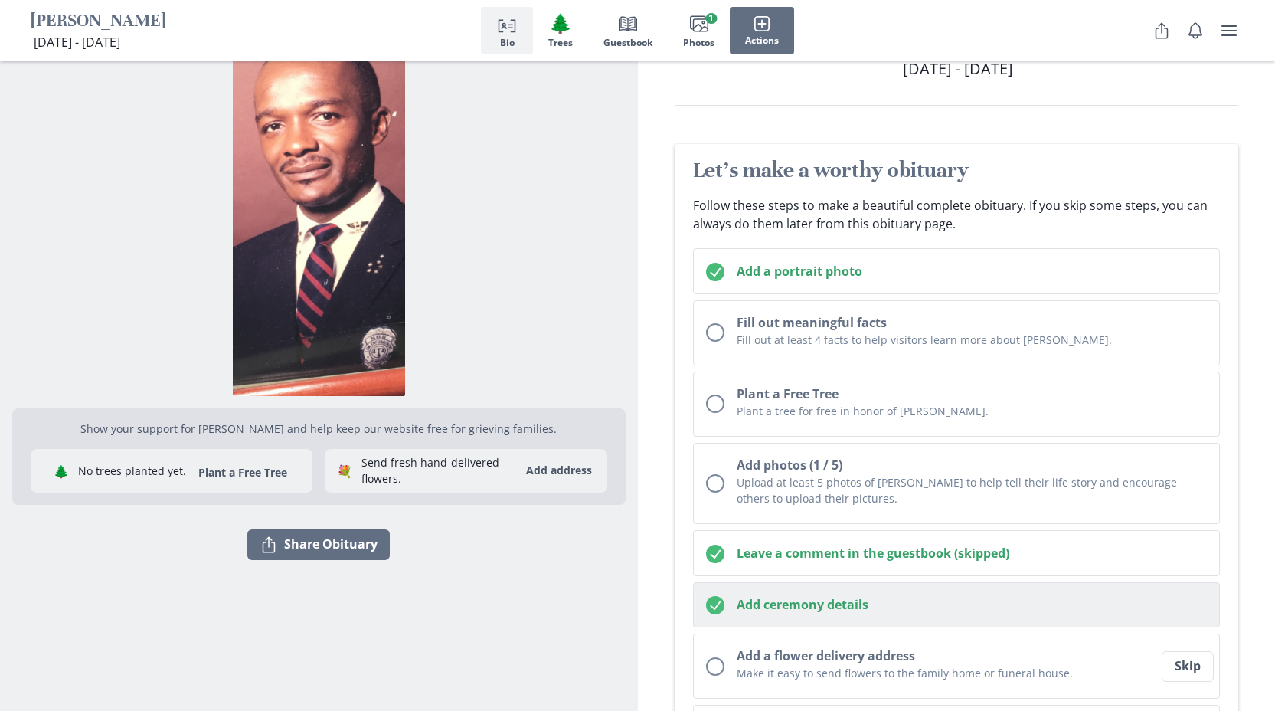
click at [824, 613] on h2 "Add ceremony details" at bounding box center [972, 604] width 471 height 18
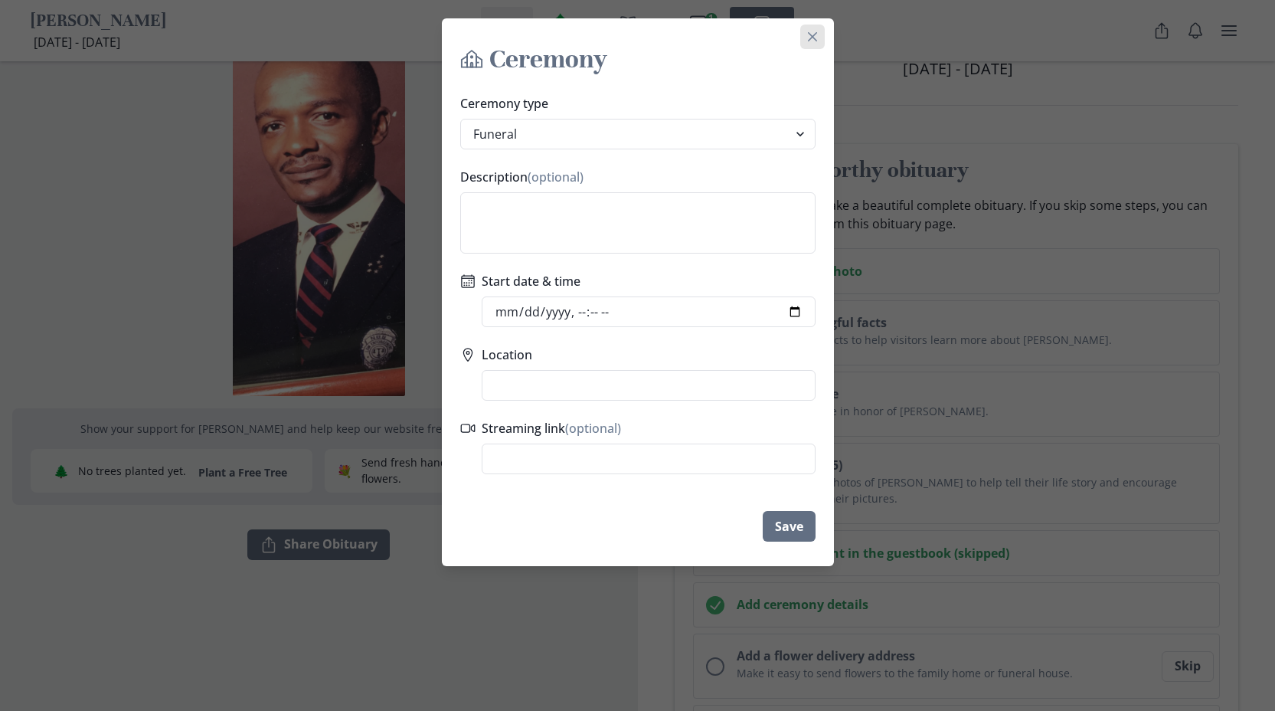
click at [825, 28] on button "Close" at bounding box center [813, 37] width 25 height 25
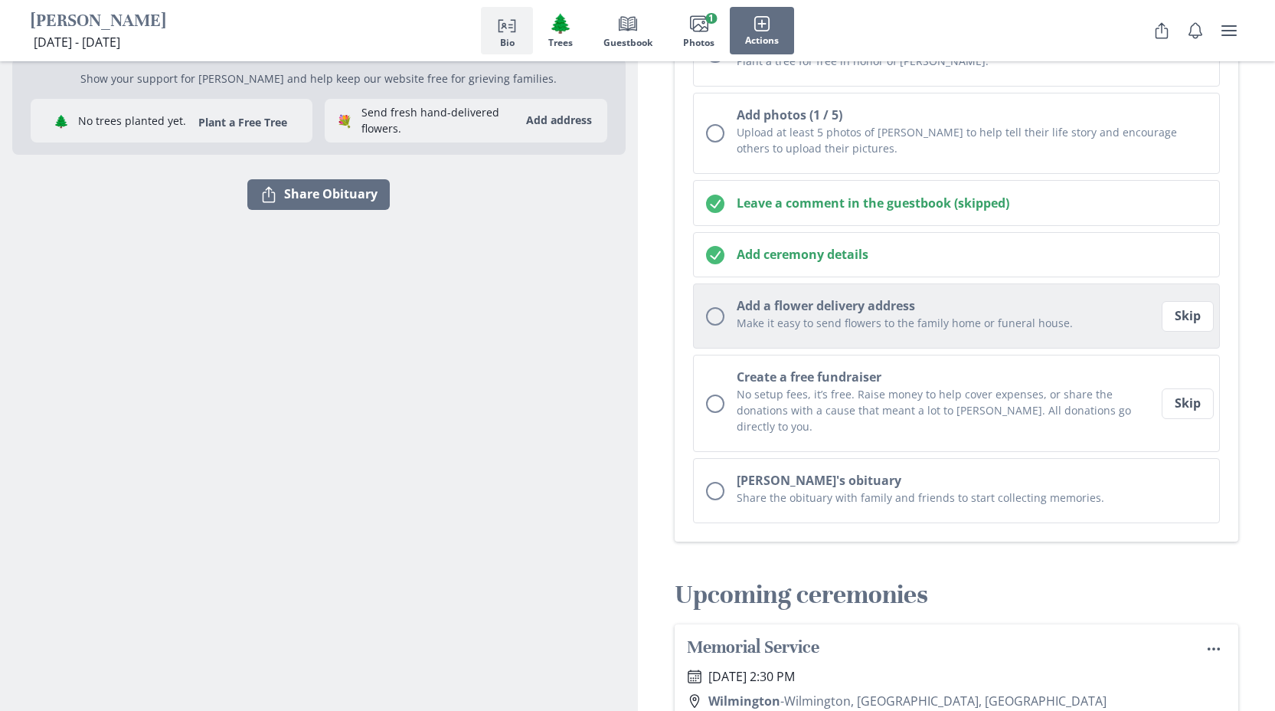
scroll to position [430, 0]
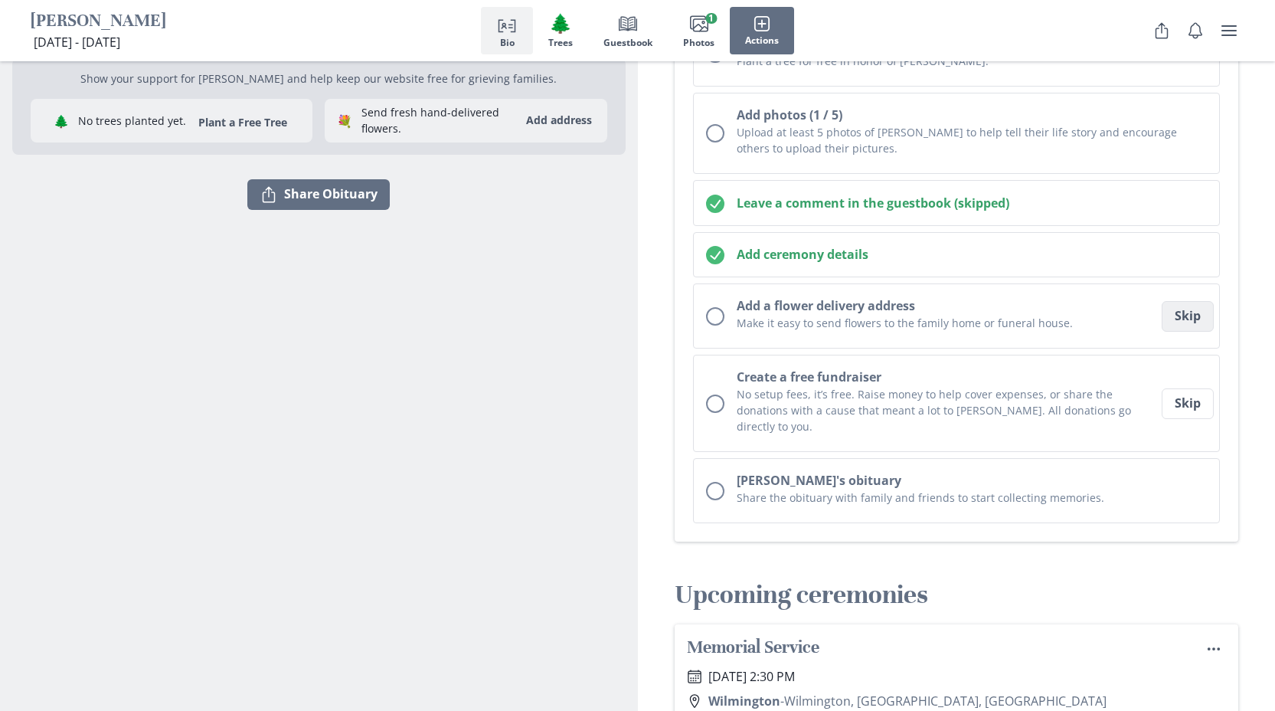
click at [1177, 318] on button "Skip" at bounding box center [1188, 316] width 52 height 31
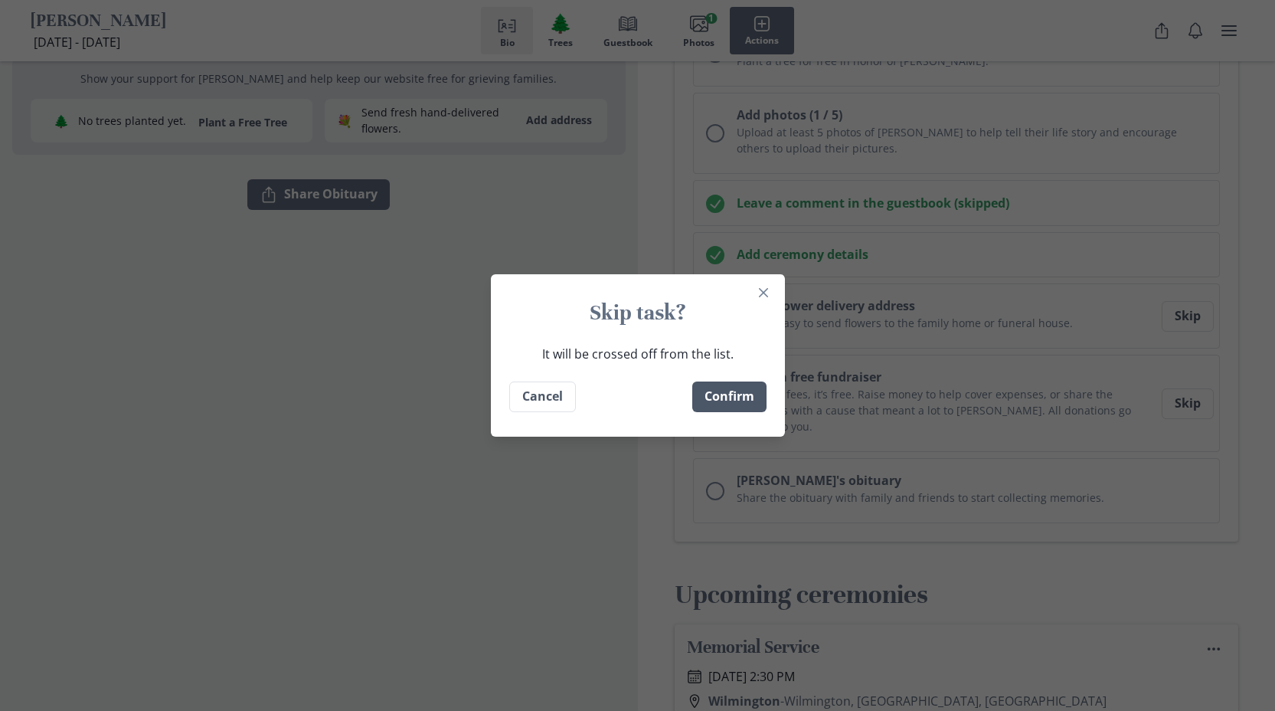
click at [735, 397] on button "Confirm" at bounding box center [730, 396] width 74 height 31
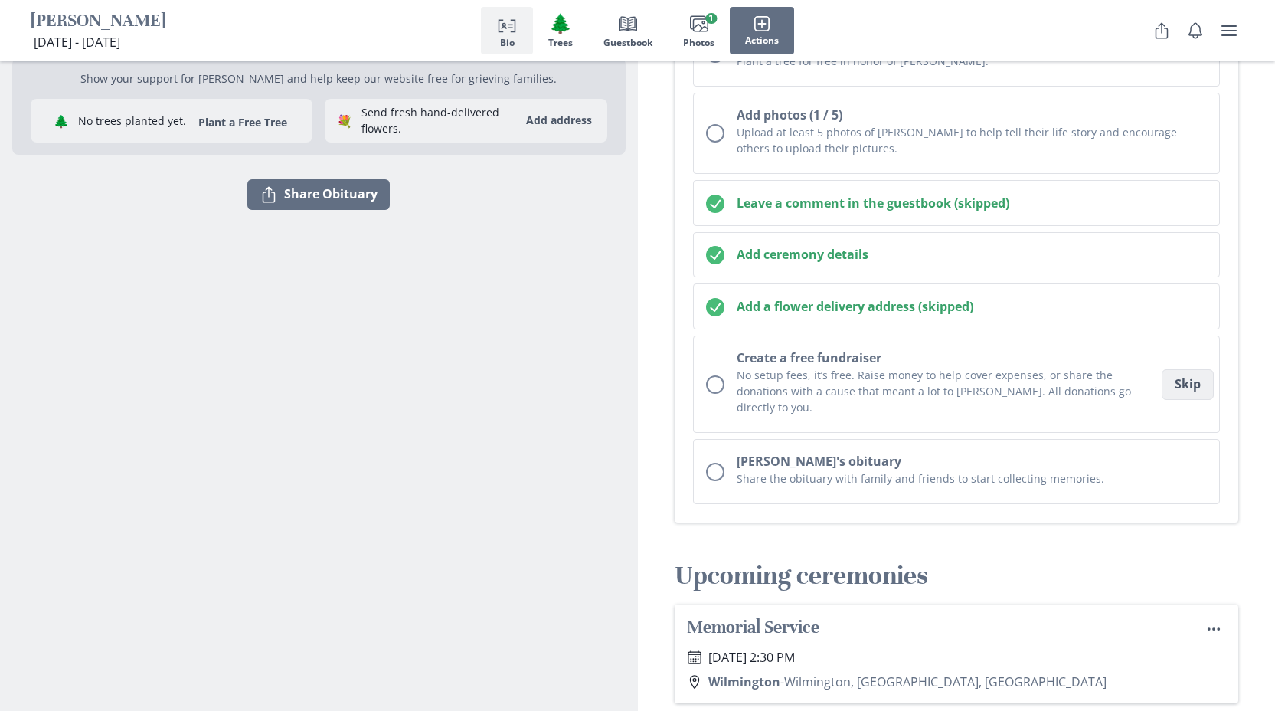
click at [1186, 387] on button "Skip" at bounding box center [1188, 384] width 52 height 31
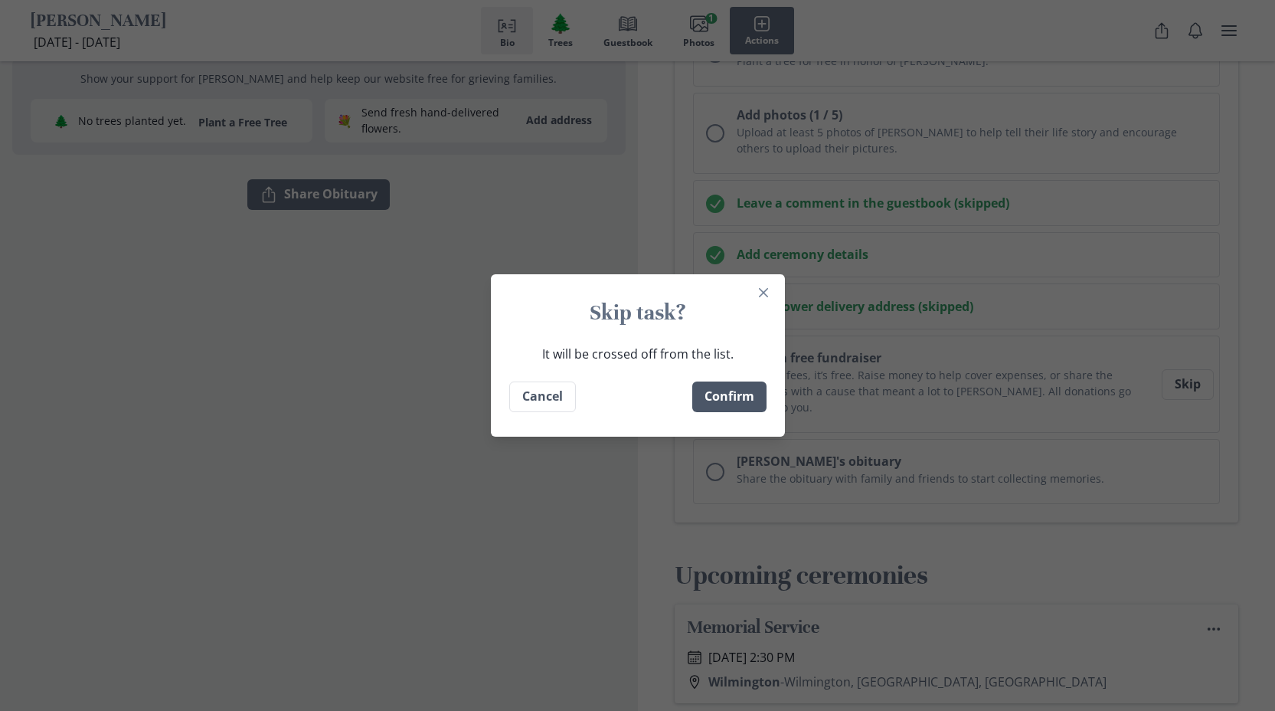
click at [755, 399] on button "Confirm" at bounding box center [730, 396] width 74 height 31
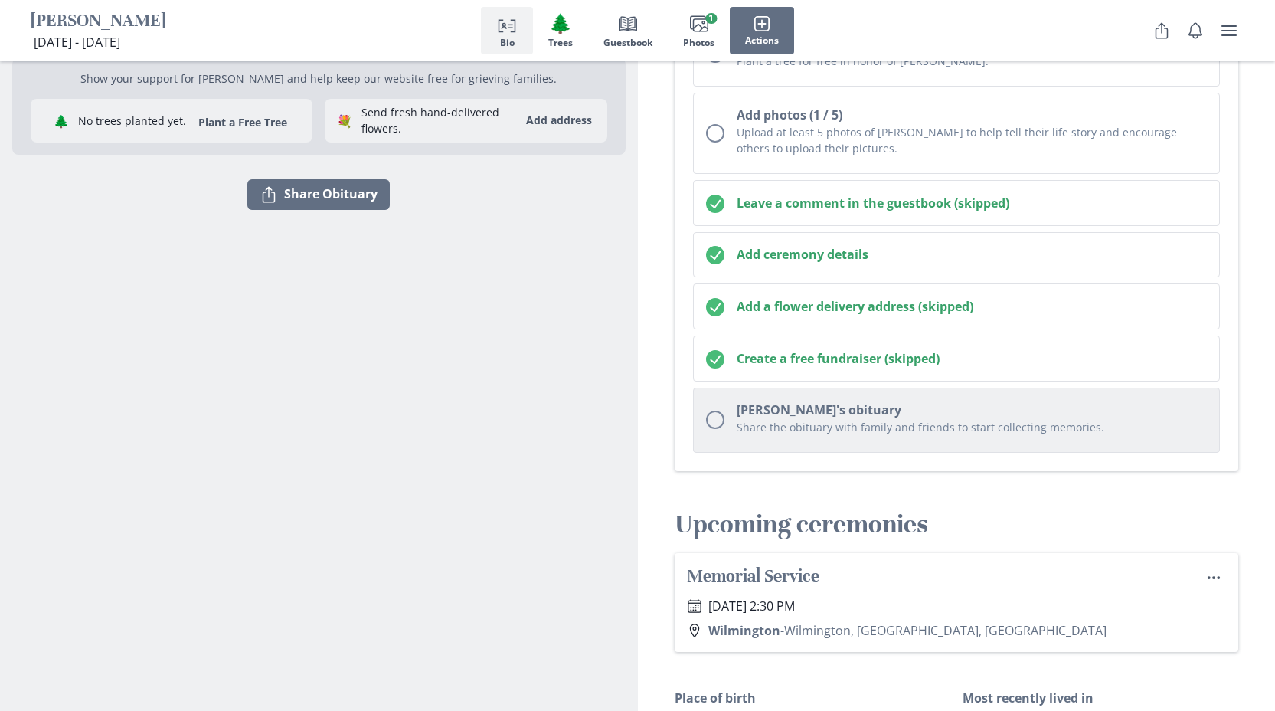
click at [1034, 431] on p "Share the obituary with family and friends to start collecting memories." at bounding box center [972, 427] width 471 height 16
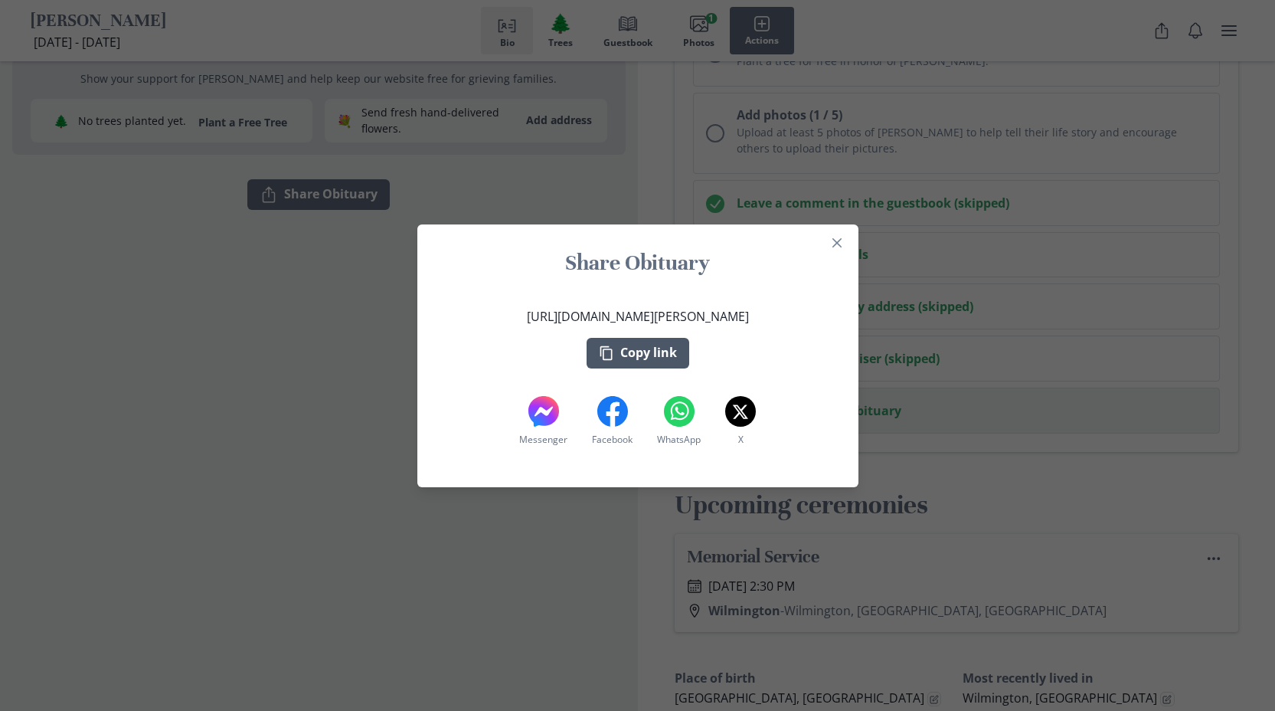
click at [663, 346] on button "Copy link" at bounding box center [638, 353] width 103 height 31
click at [841, 241] on icon "Close" at bounding box center [836, 241] width 9 height 9
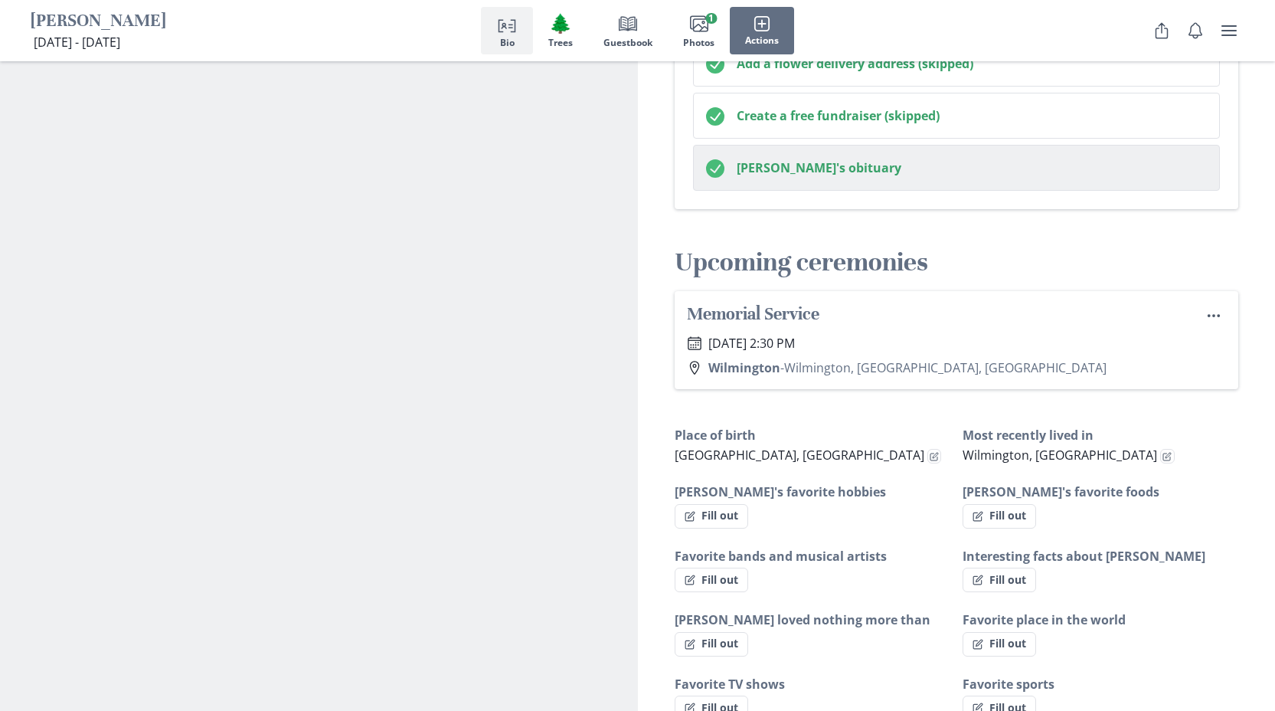
scroll to position [0, 0]
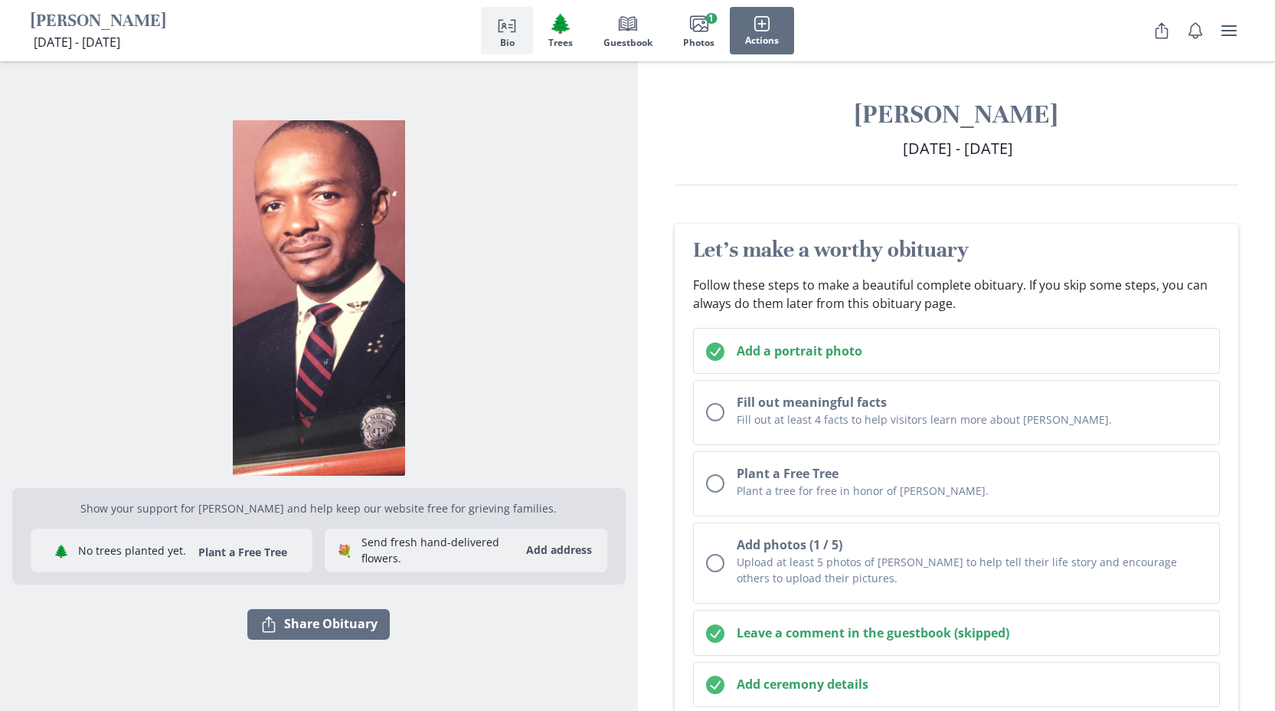
drag, startPoint x: 841, startPoint y: 241, endPoint x: 1272, endPoint y: 279, distance: 432.2
click at [1272, 279] on div "Let's make a worthy obituary Follow these steps to make a beautiful complete ob…" at bounding box center [957, 570] width 638 height 696
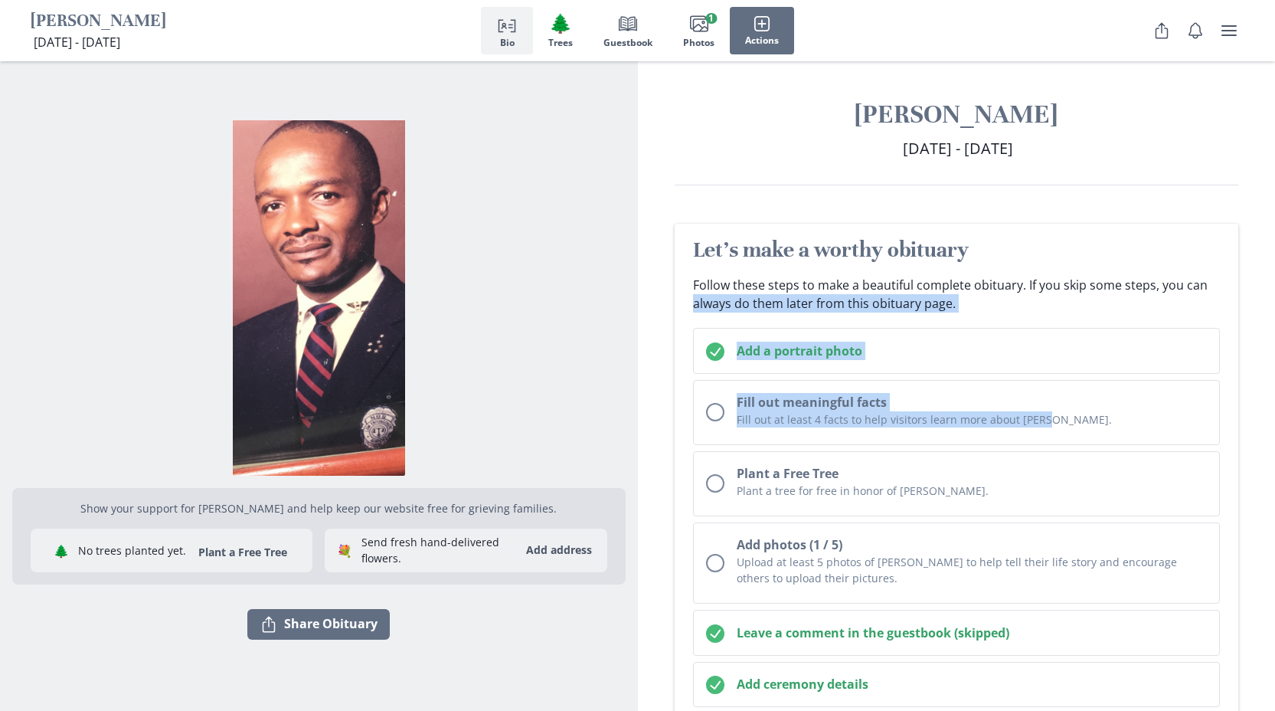
click at [1275, 426] on html "Glen Antonio Campbell Aug 26, 1945 - Aug 7, 2025 August 26, 1945 - August 7, 20…" at bounding box center [637, 355] width 1275 height 711
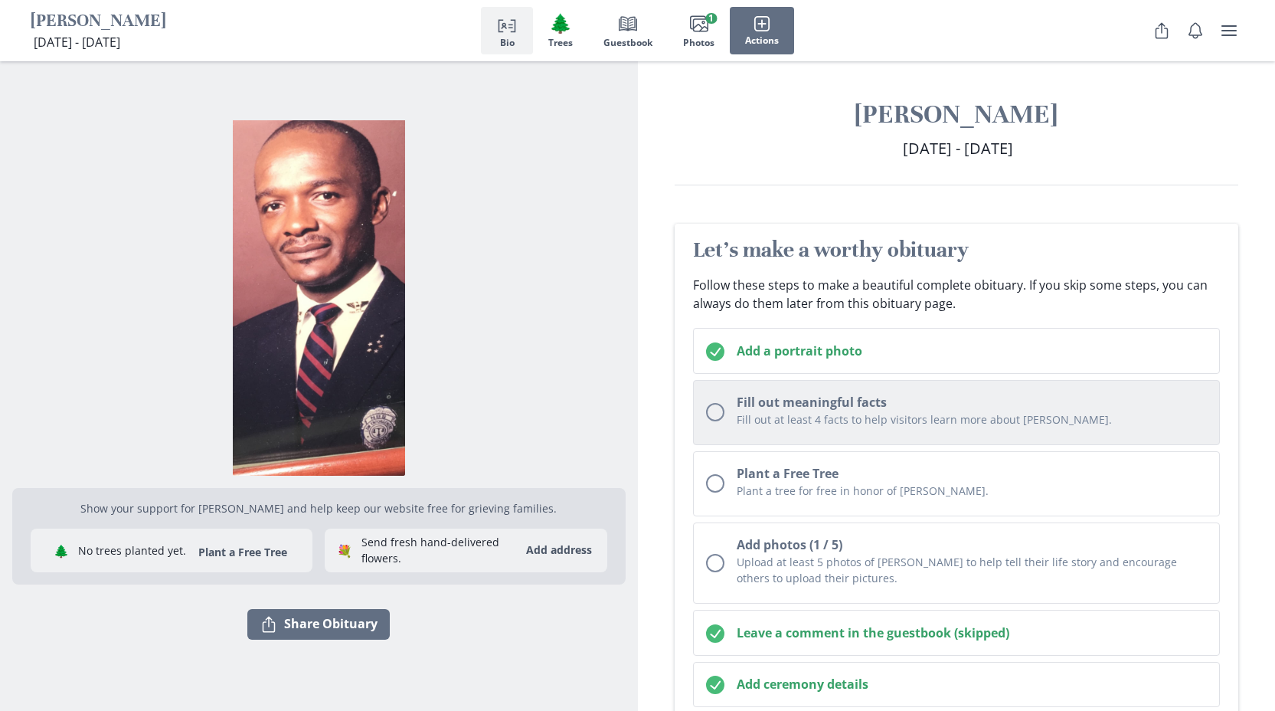
click at [816, 413] on p "Fill out at least 4 facts to help visitors learn more about Glen." at bounding box center [972, 419] width 471 height 16
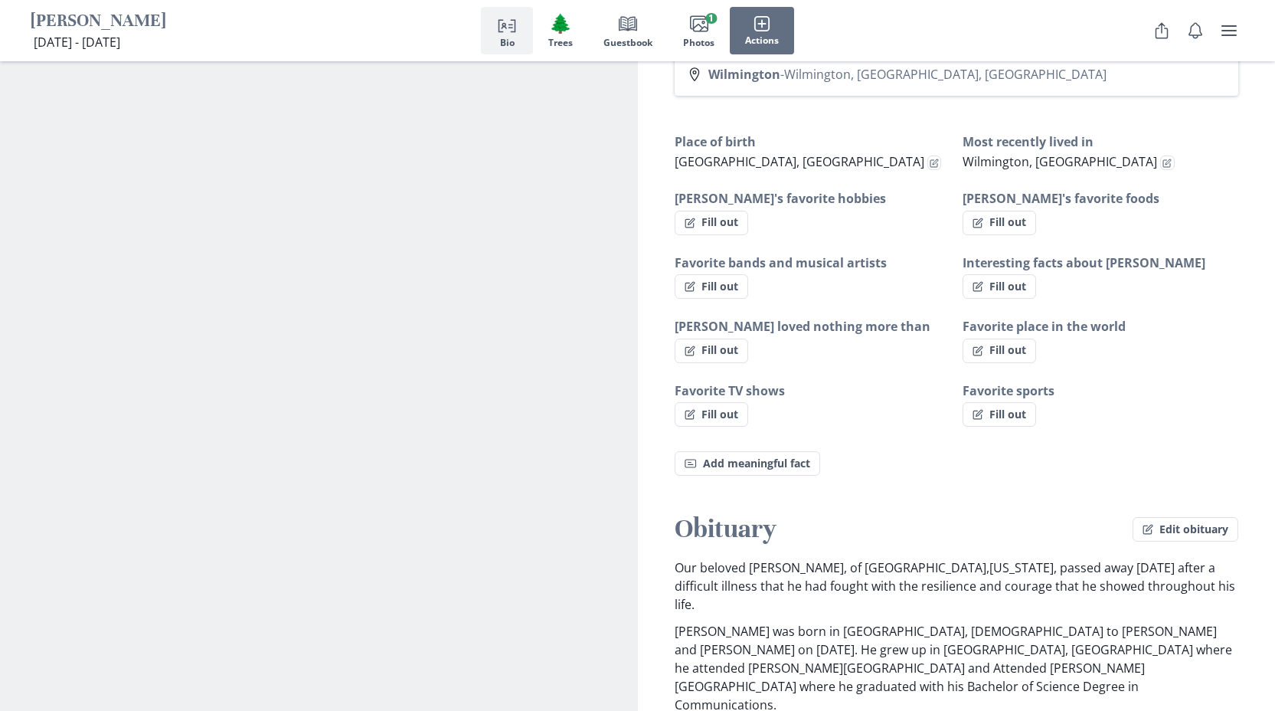
scroll to position [967, 0]
click at [722, 228] on button "Fill out" at bounding box center [712, 222] width 74 height 25
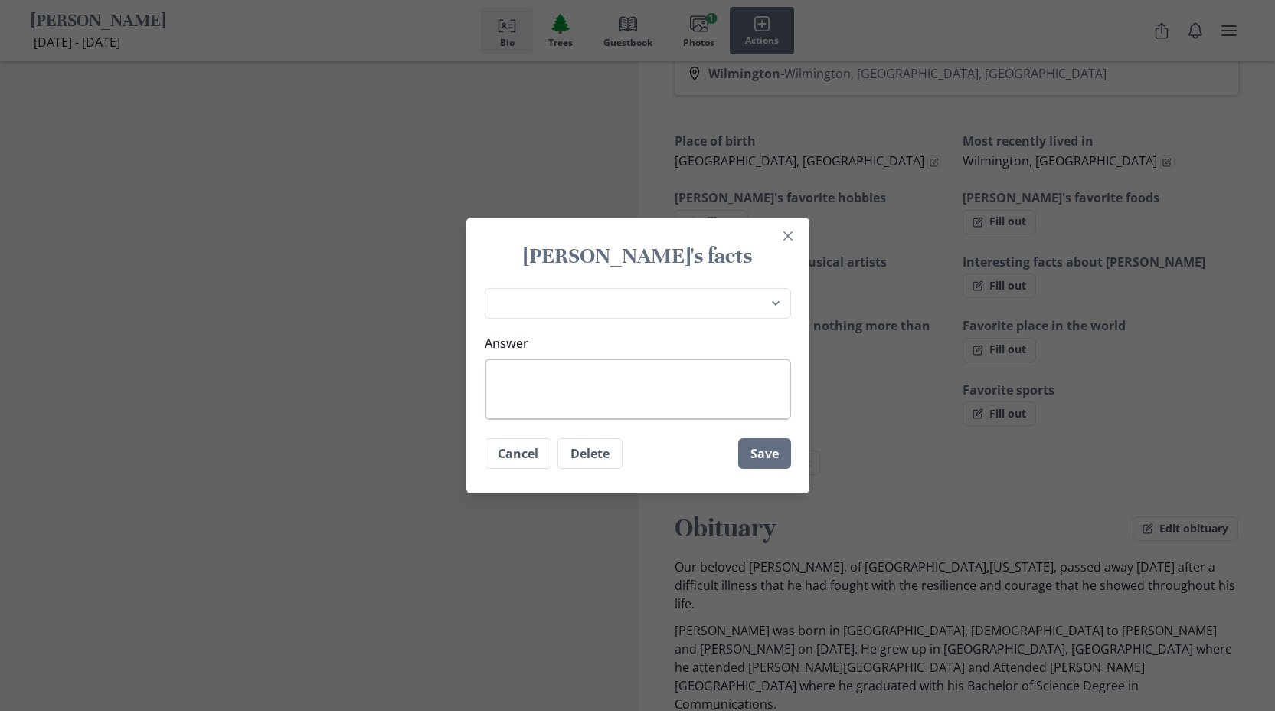
click at [567, 376] on textarea "Answer" at bounding box center [638, 389] width 306 height 61
click at [637, 303] on select "Place of birth Most recently lived in Glen's favorite hobbies Glen's favorite f…" at bounding box center [638, 303] width 306 height 31
select select "[PERSON_NAME]'s favorite foods"
click at [529, 378] on textarea "Answer" at bounding box center [638, 389] width 306 height 61
type textarea "x"
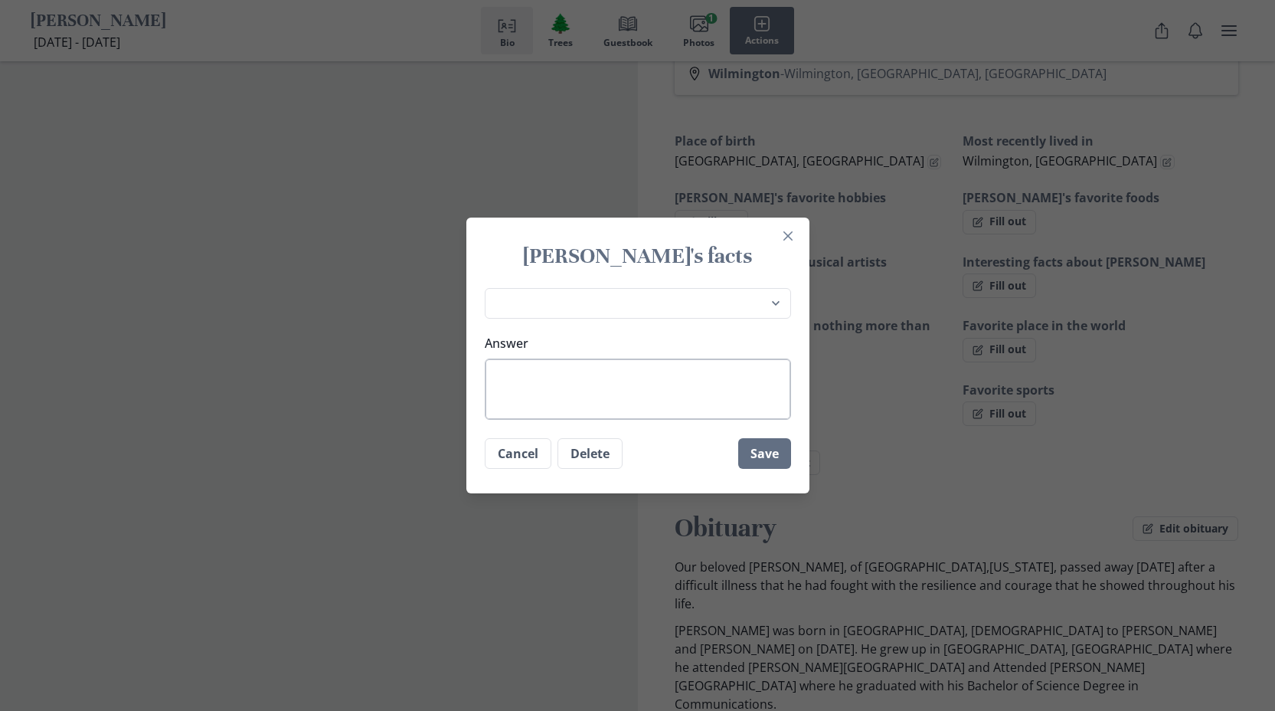
type textarea "C"
type textarea "x"
type textarea "Cu"
type textarea "x"
type textarea "Cur"
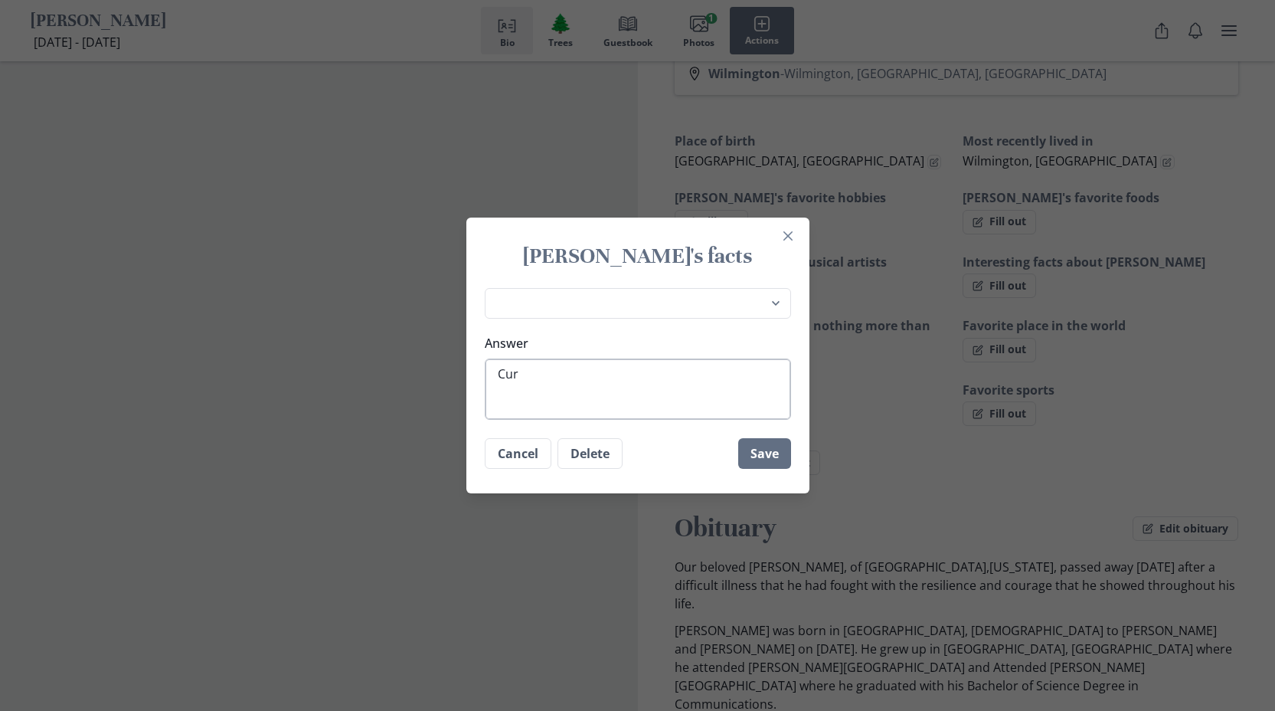
type textarea "x"
type textarea "Curr"
type textarea "x"
type textarea "Curry"
type textarea "x"
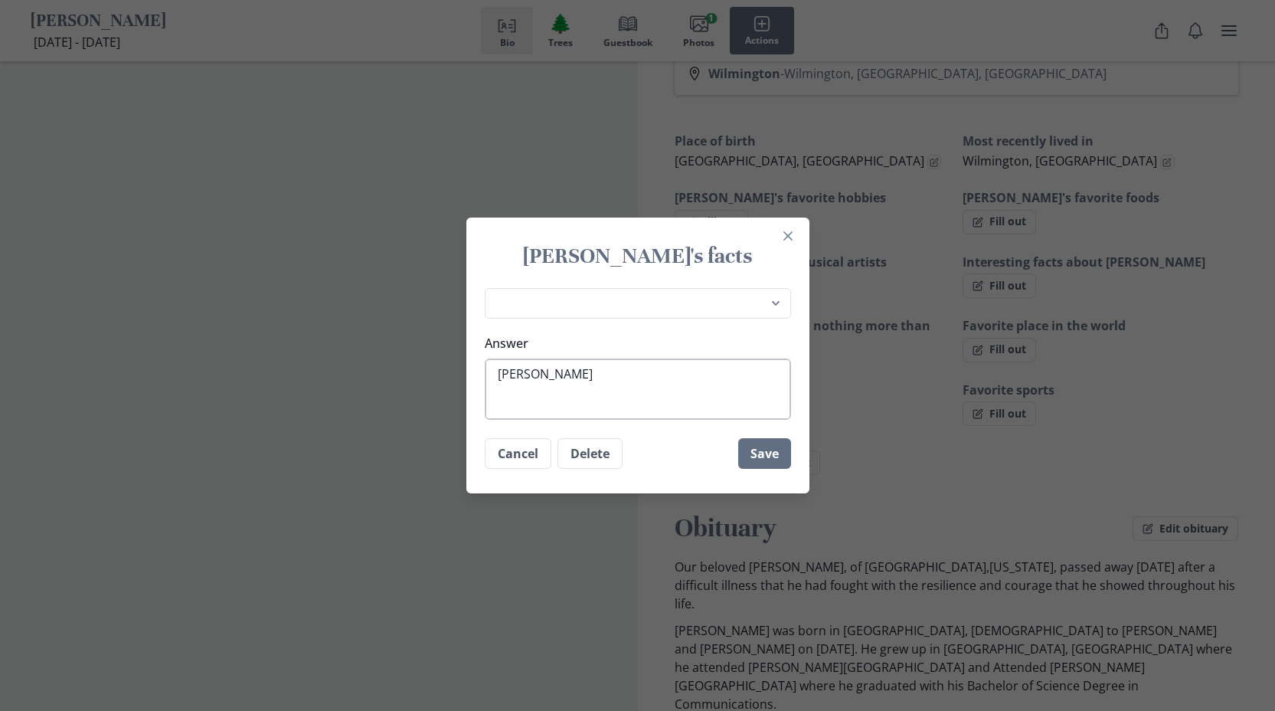
type textarea "Curry"
type textarea "x"
type textarea "Curry C"
type textarea "x"
type textarea "Curry Ch"
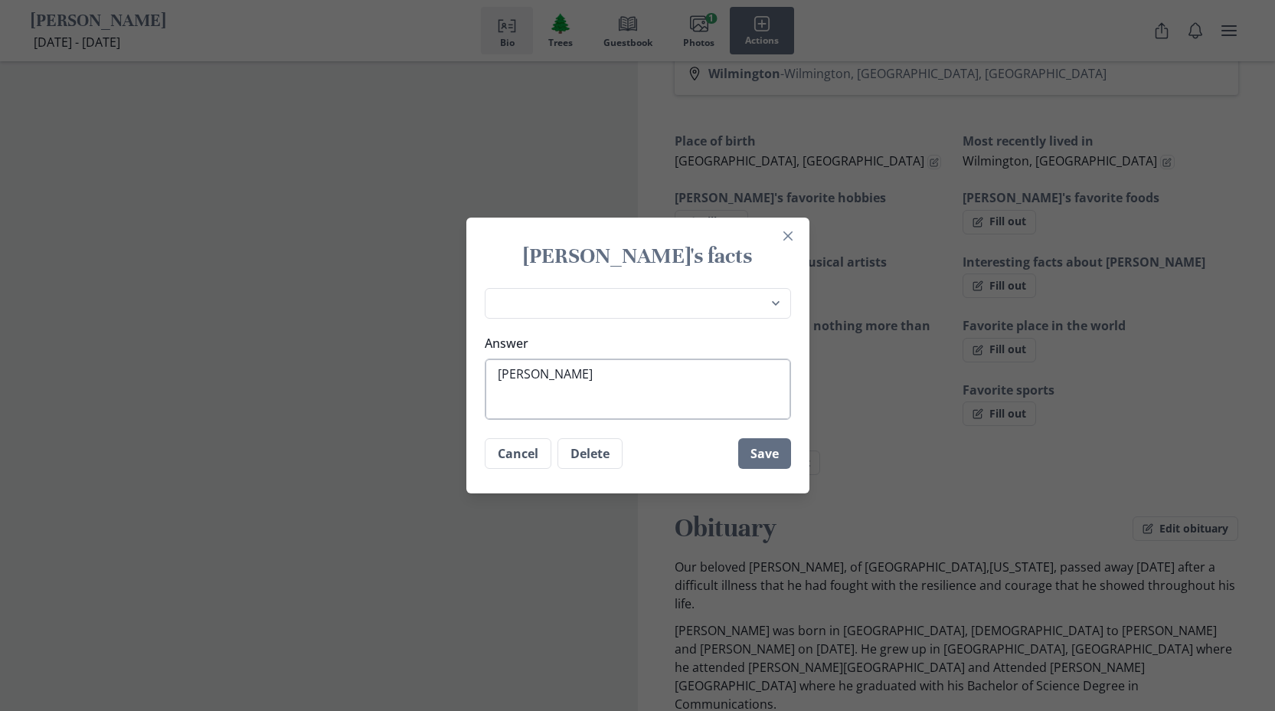
type textarea "x"
type textarea "Curry Chi"
type textarea "x"
type textarea "Curry Chick"
type textarea "x"
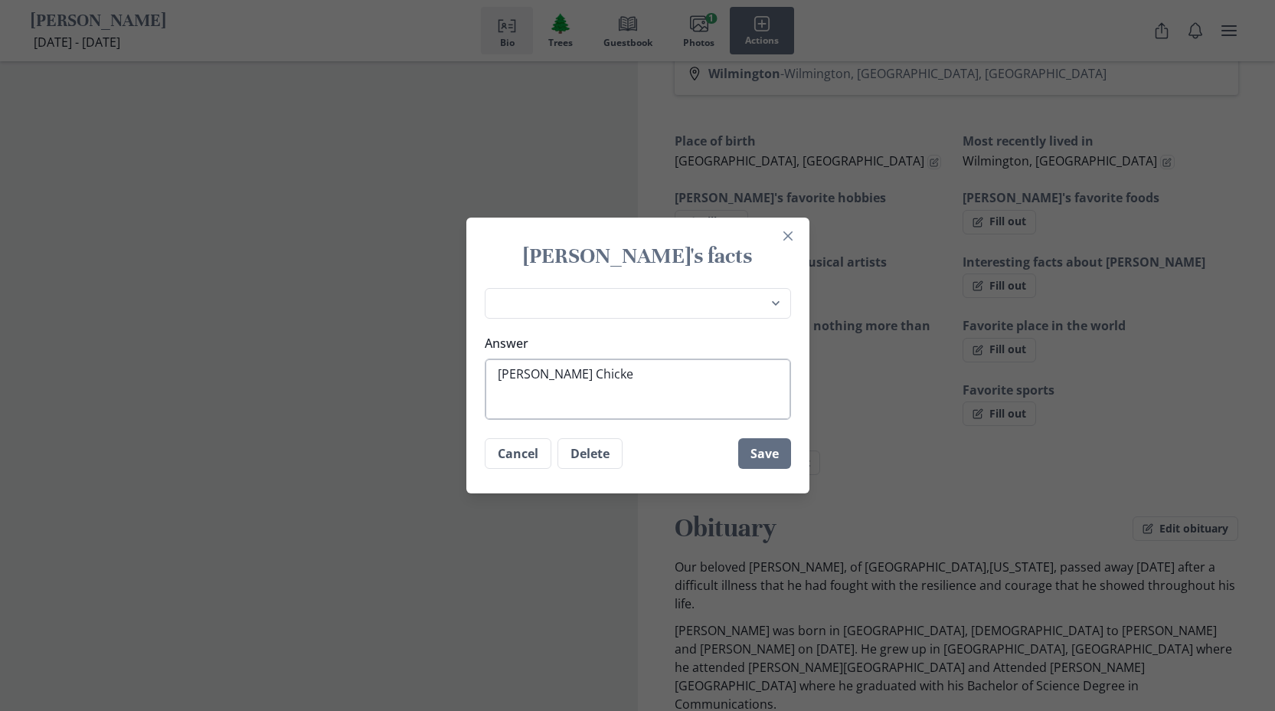
type textarea "Curry Chicken"
type textarea "x"
type textarea "Curry Chicken"
type textarea "x"
type textarea "Curry Chicken"
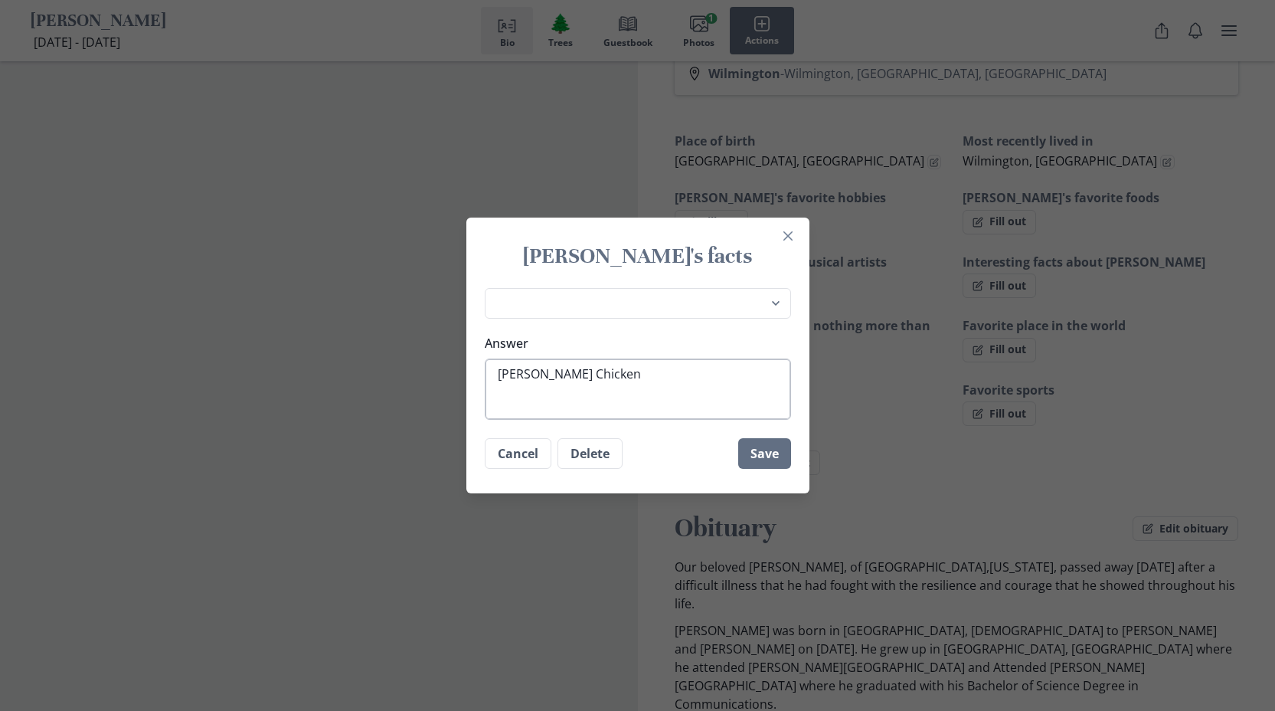
type textarea "x"
type textarea "Curry Chicken B"
type textarea "x"
type textarea "Curry Chicken Bo"
type textarea "x"
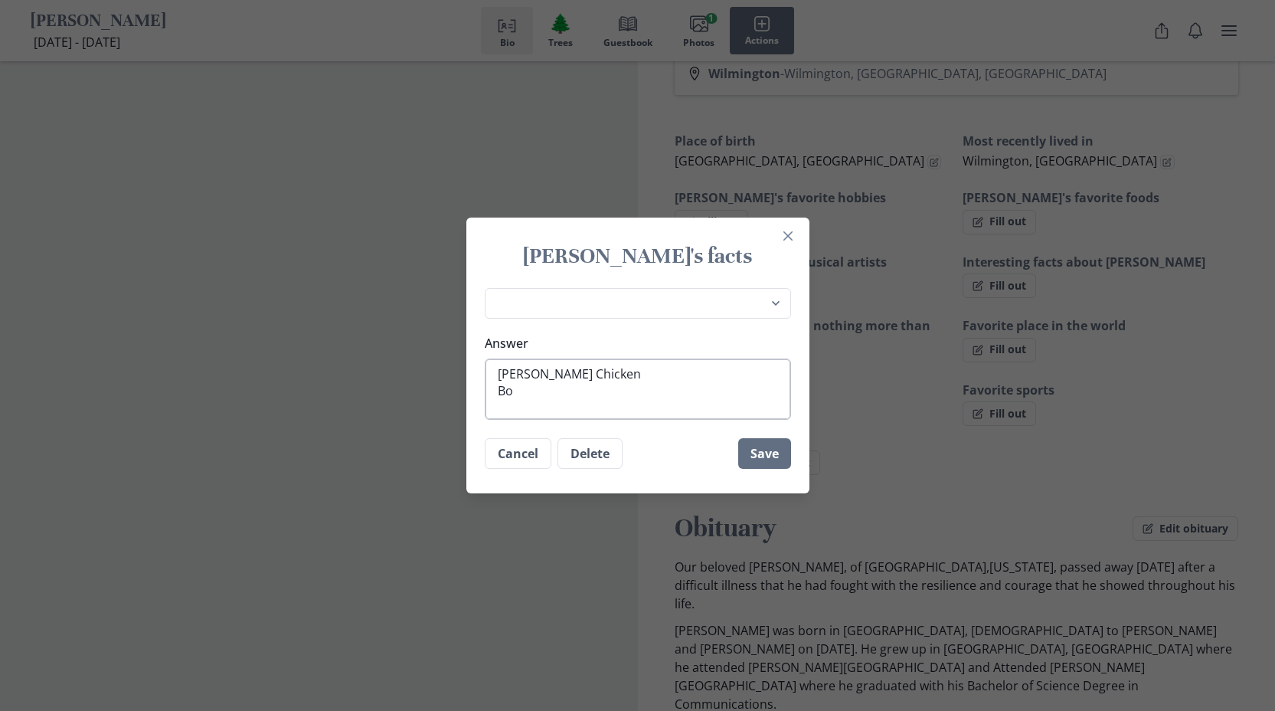
type textarea "Curry Chicken Bor"
type textarea "x"
type textarea "Curry Chicken Borw"
type textarea "x"
type textarea "Curry Chicken Borwo"
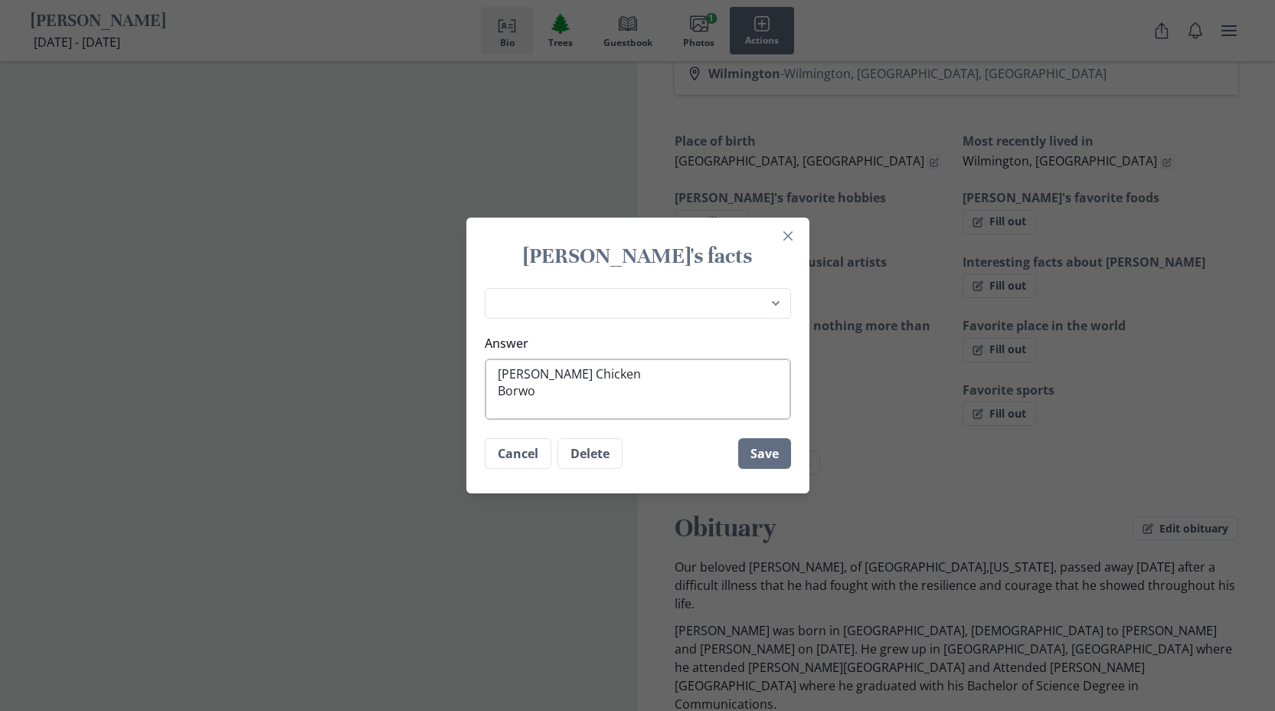
type textarea "x"
type textarea "Curry Chicken Borwon"
type textarea "x"
type textarea "Curry Chicken Borwo"
type textarea "x"
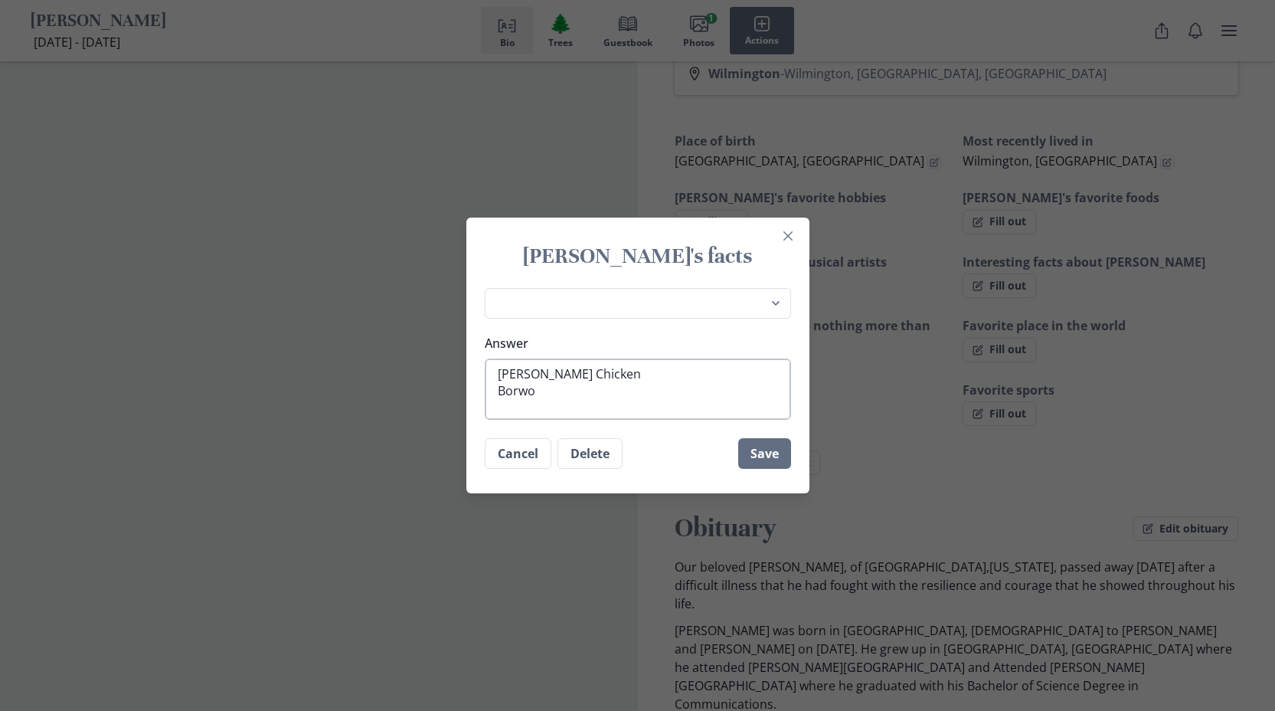
type textarea "Curry Chicken Borw"
type textarea "x"
type textarea "Curry Chicken Bor"
type textarea "x"
type textarea "Curry Chicken Bo"
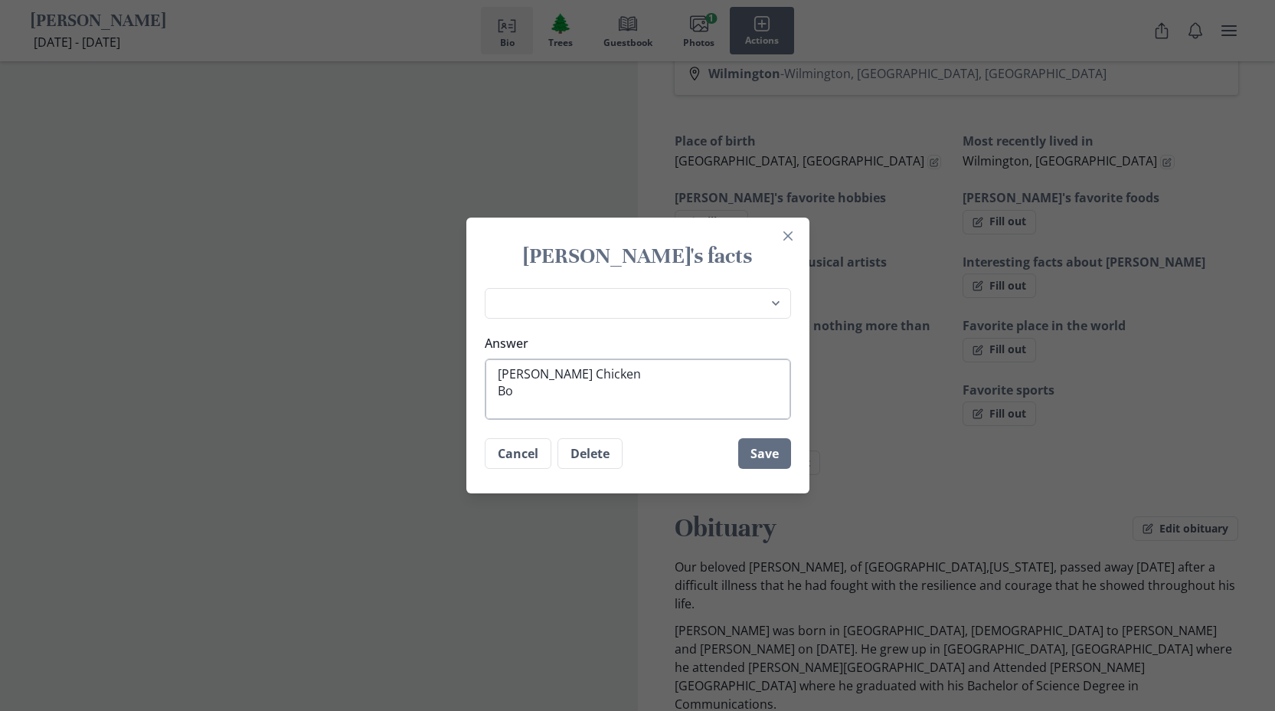
type textarea "x"
type textarea "Curry Chicken B"
type textarea "x"
type textarea "Curry Chicken Br"
type textarea "x"
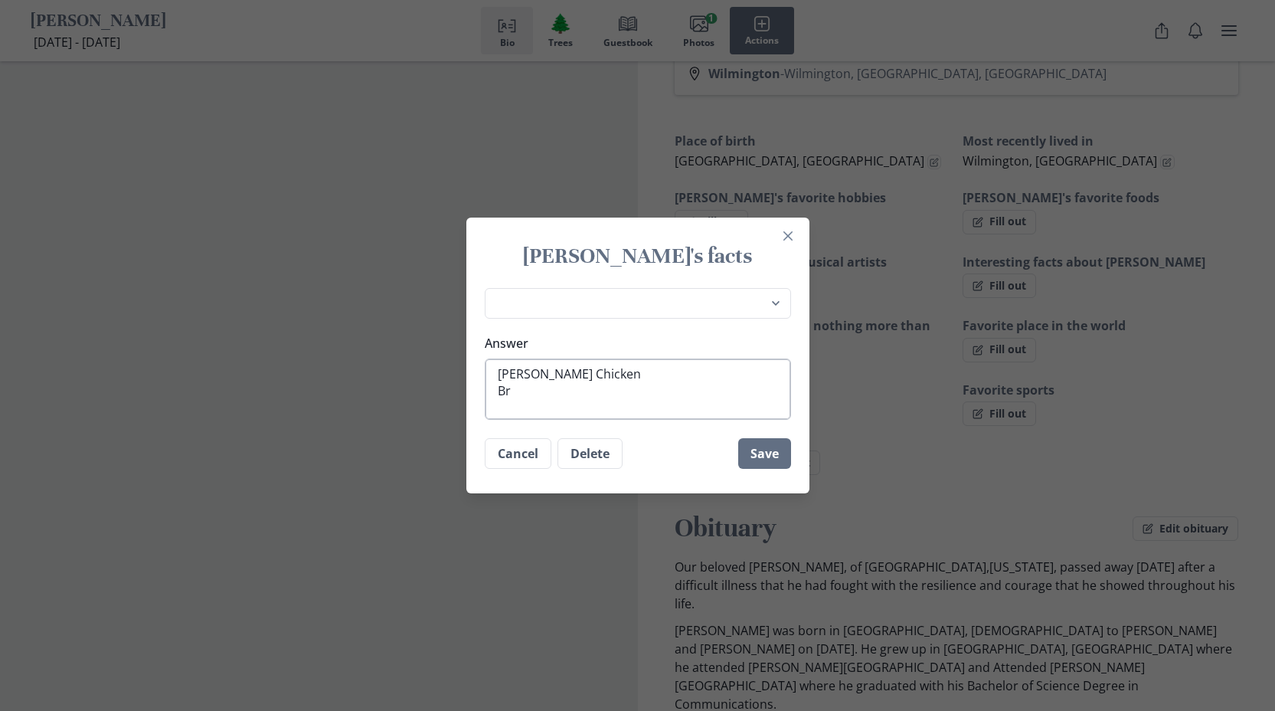
type textarea "Curry Chicken Bro"
type textarea "x"
type textarea "Curry Chicken Brow"
type textarea "x"
type textarea "Curry Chicken Brown"
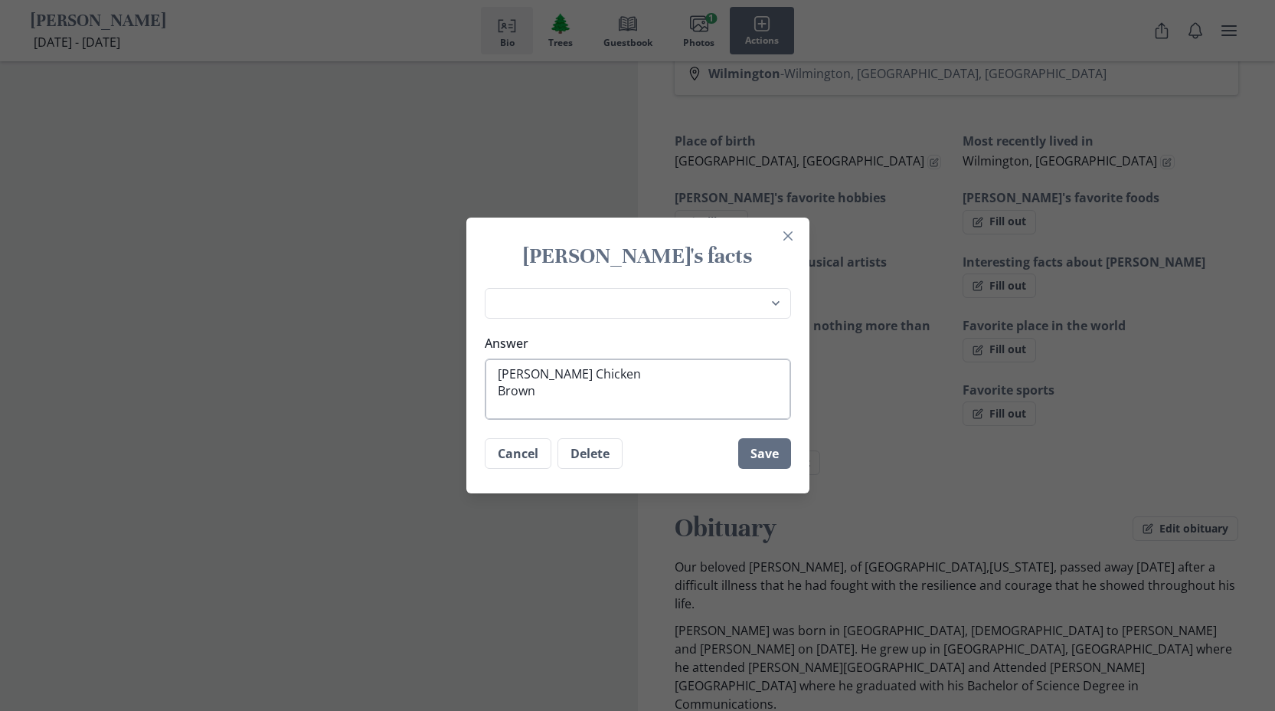
type textarea "x"
type textarea "Curry Chicken Brown"
type textarea "x"
type textarea "Curry Chicken Brown S"
type textarea "x"
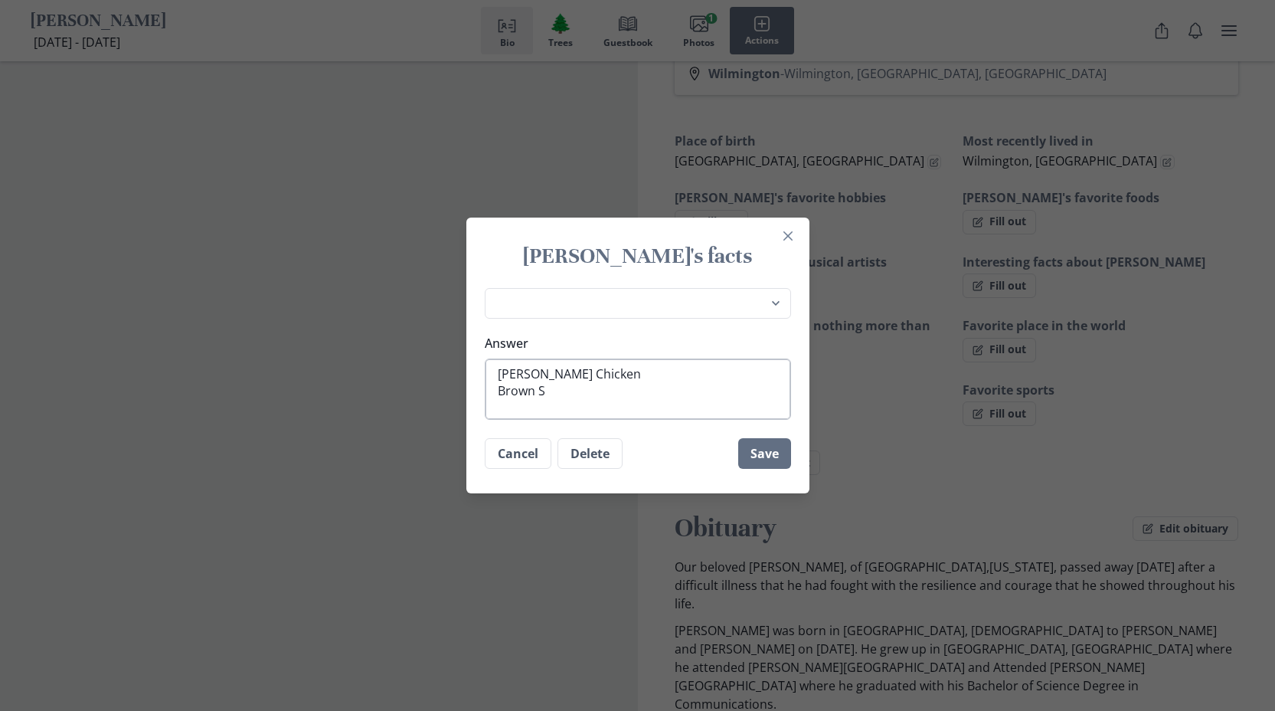
type textarea "Curry Chicken Brown Sr"
type textarea "x"
type textarea "Curry Chicken Brown S"
type textarea "x"
type textarea "Curry Chicken Brown St"
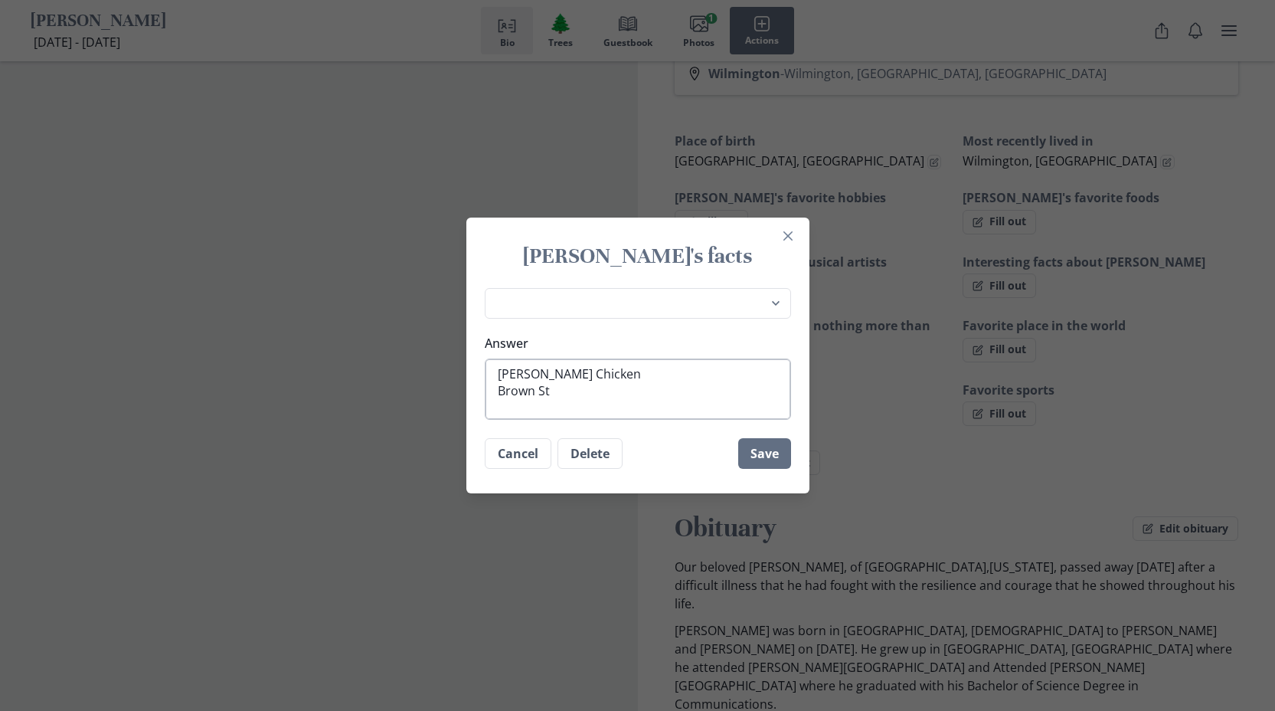
type textarea "x"
type textarea "Curry Chicken Brown Ste"
type textarea "x"
type textarea "Curry Chicken Brown Stew"
type textarea "x"
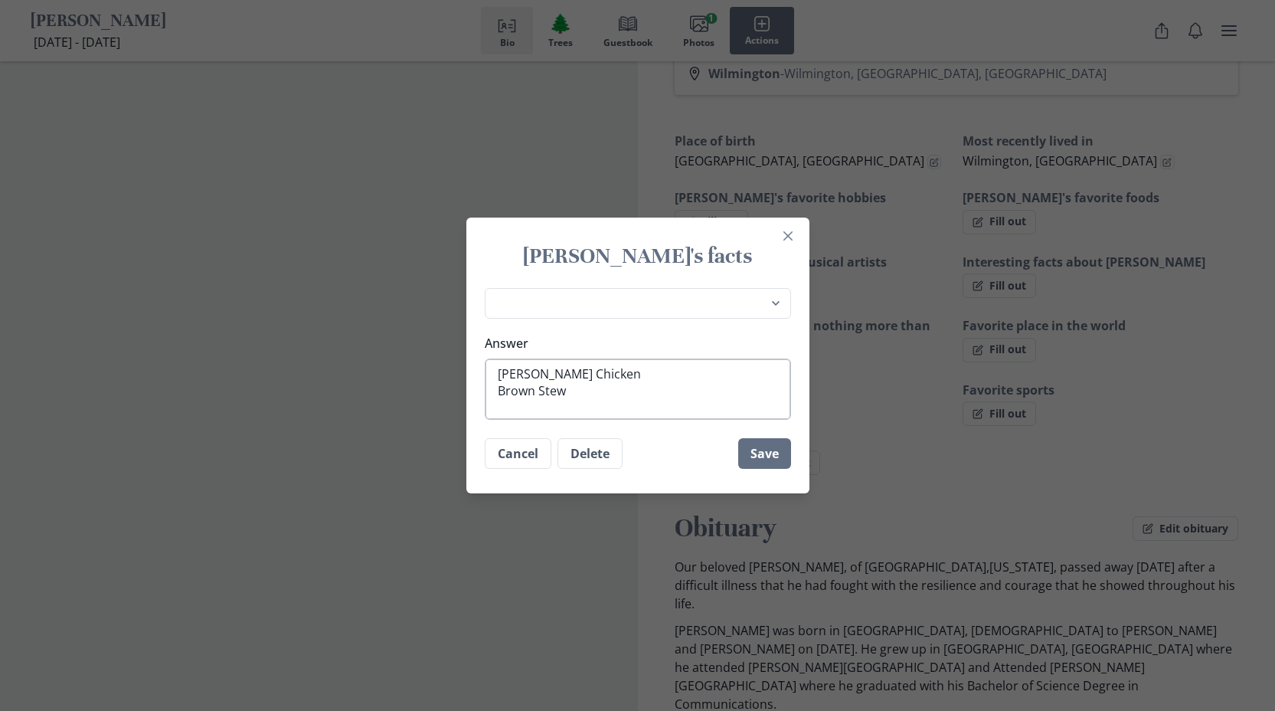
type textarea "Curry Chicken Brown Stew C"
type textarea "x"
type textarea "Curry Chicken Brown Stew Ch"
type textarea "x"
type textarea "Curry Chicken Brown Stew Chi"
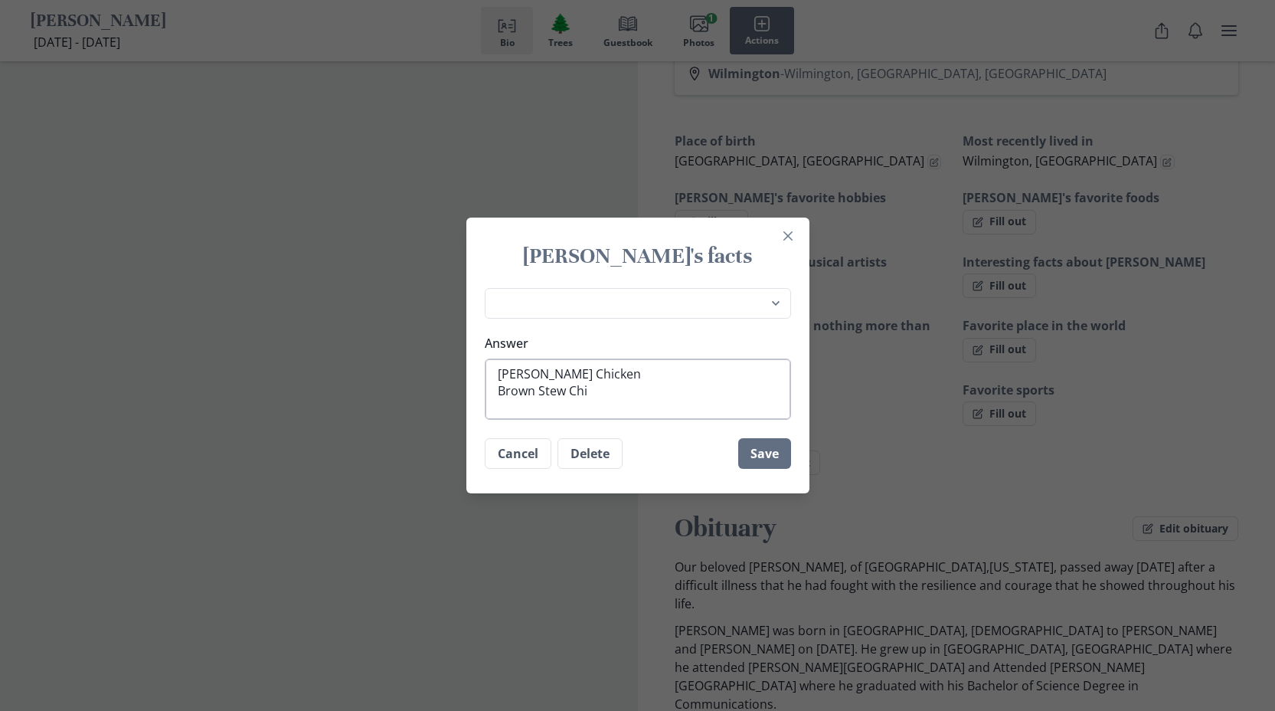
type textarea "x"
type textarea "Curry Chicken Brown Stew Chic"
type textarea "x"
type textarea "Curry Chicken Brown Stew Chick"
type textarea "x"
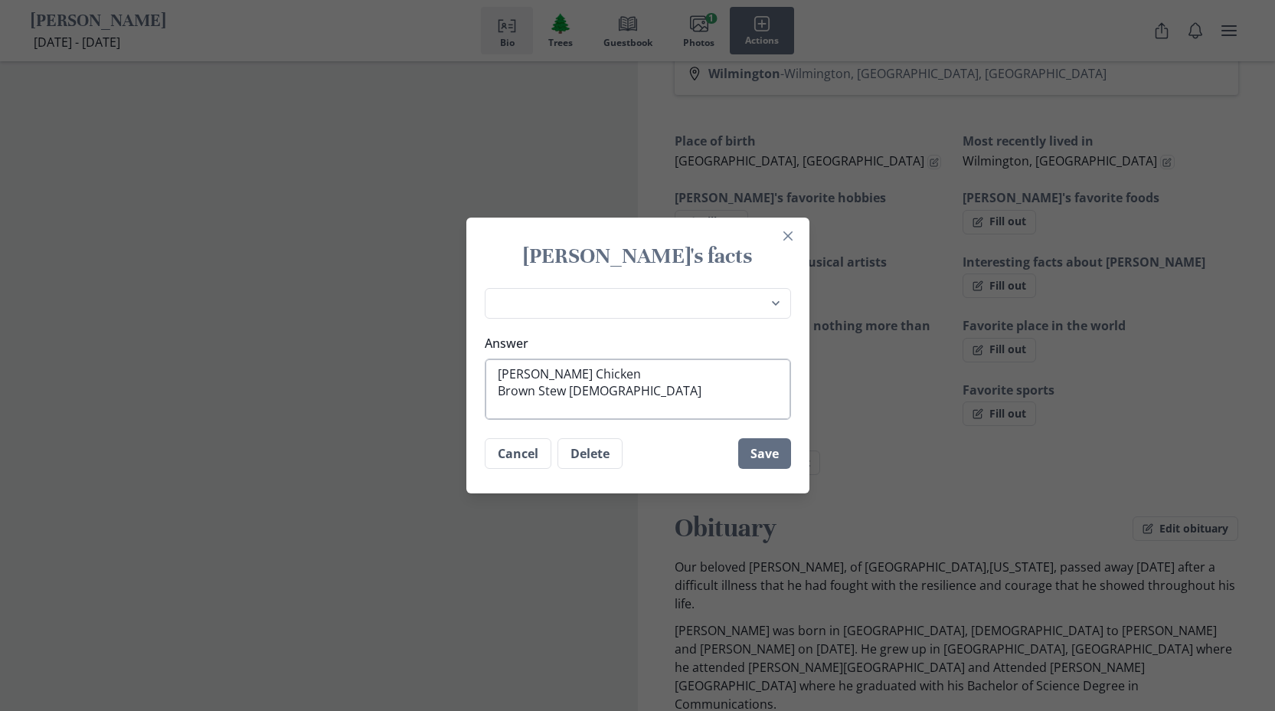
type textarea "Curry Chicken Brown Stew Chicke"
type textarea "x"
type textarea "Curry Chicken Brown Stew Chicken"
type textarea "x"
type textarea "Curry Chicken Brown Stew Chicken"
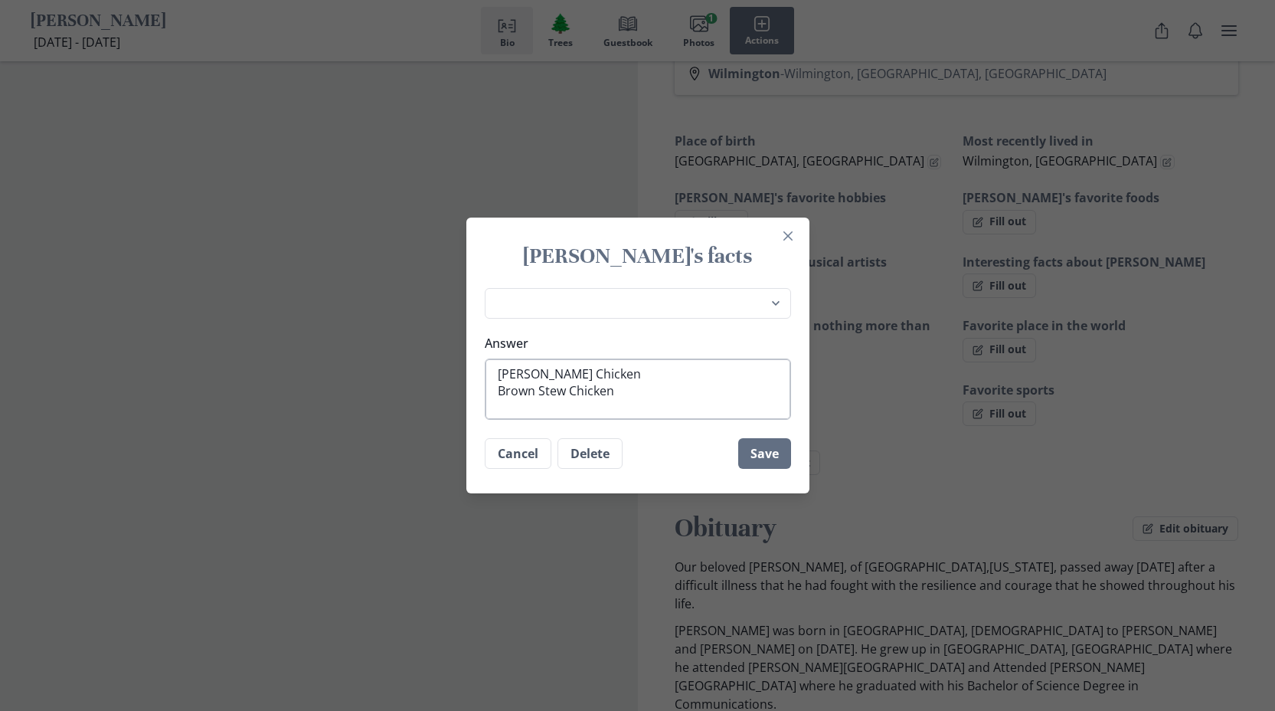
type textarea "x"
type textarea "Curry Chicken Brown Stew Chicken"
type textarea "x"
type textarea "Curry Chicken Brown Stew Chicken R"
type textarea "x"
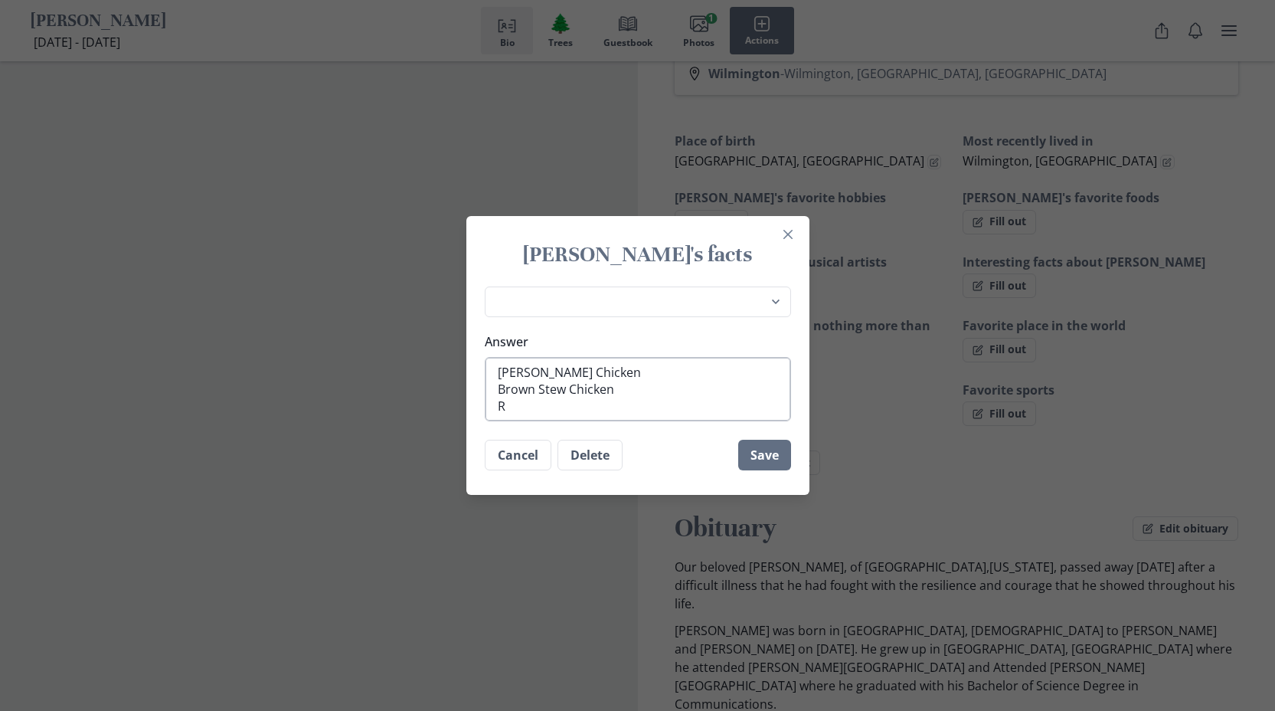
type textarea "Curry Chicken Brown Stew Chicken Ri"
type textarea "x"
type textarea "Curry Chicken Brown Stew Chicken Ric"
type textarea "x"
type textarea "Curry Chicken Brown Stew Chicken Rice"
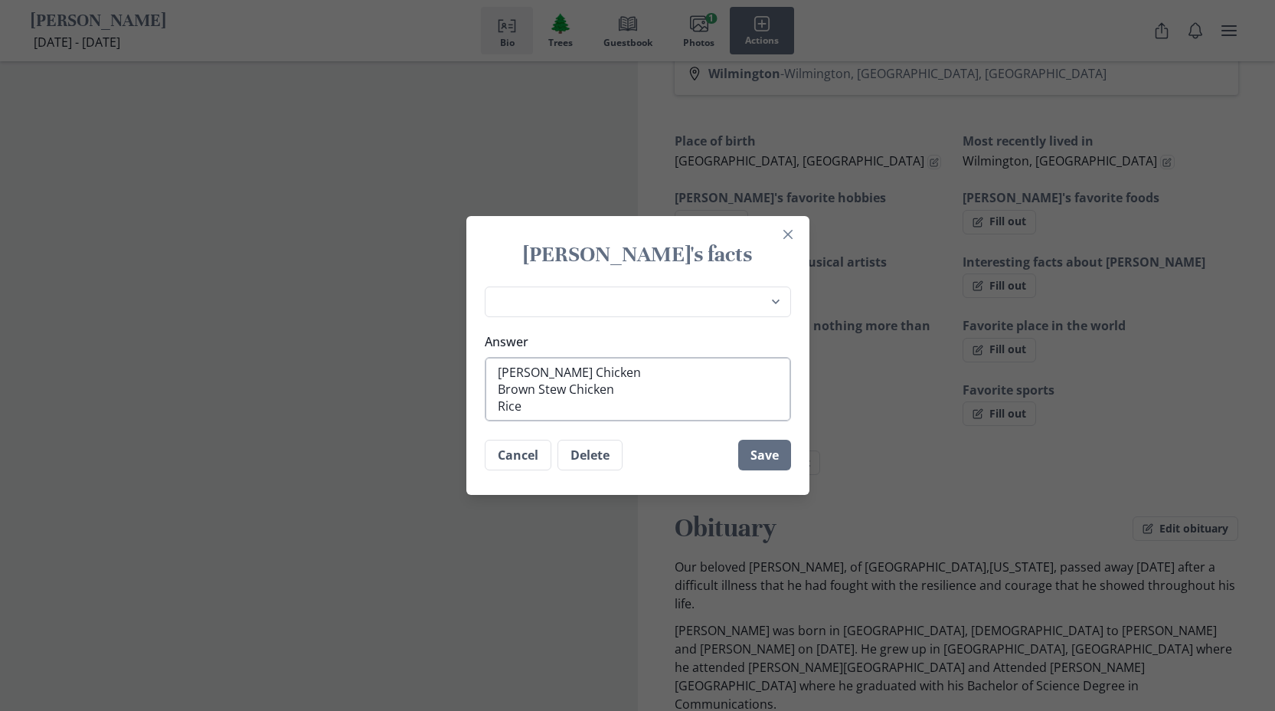
type textarea "x"
type textarea "Curry Chicken Brown Stew Chicken Rice"
type textarea "x"
type textarea "Curry Chicken Brown Stew Chicken Rice 7"
type textarea "x"
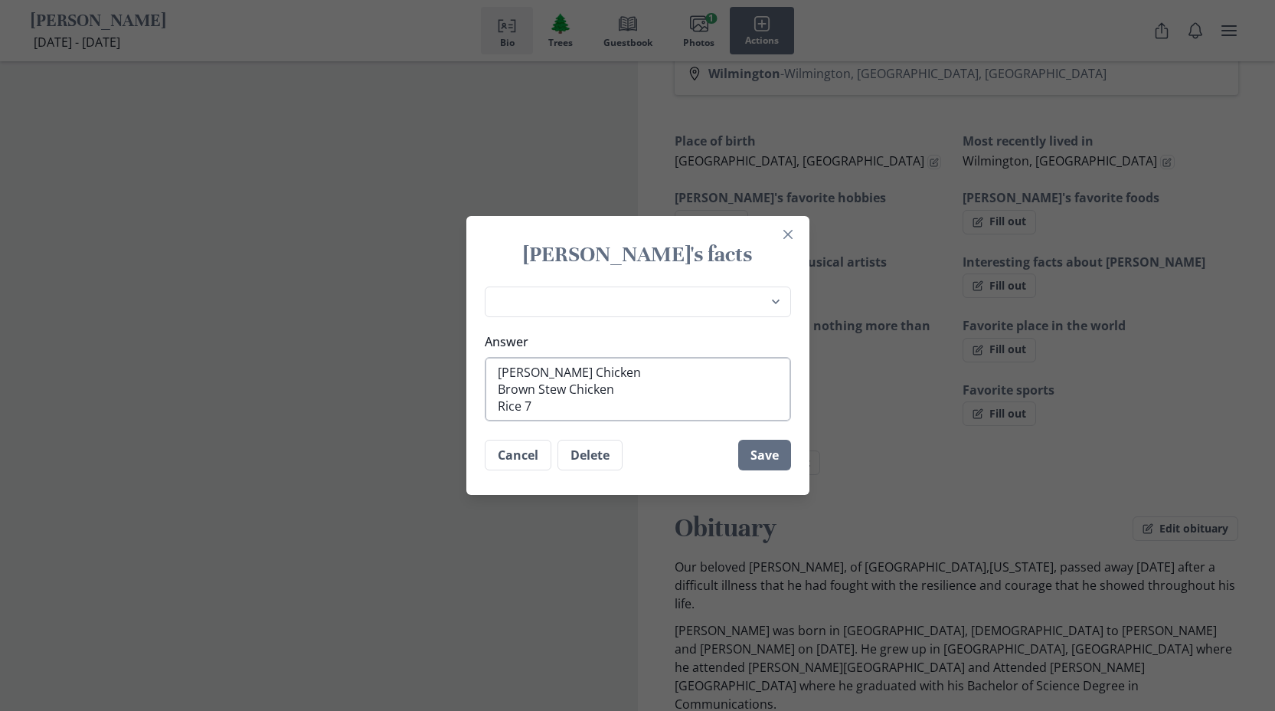
type textarea "Curry Chicken Brown Stew Chicken Rice 7"
type textarea "x"
type textarea "Curry Chicken Brown Stew Chicken Rice 7"
type textarea "x"
type textarea "Curry Chicken Brown Stew Chicken Rice"
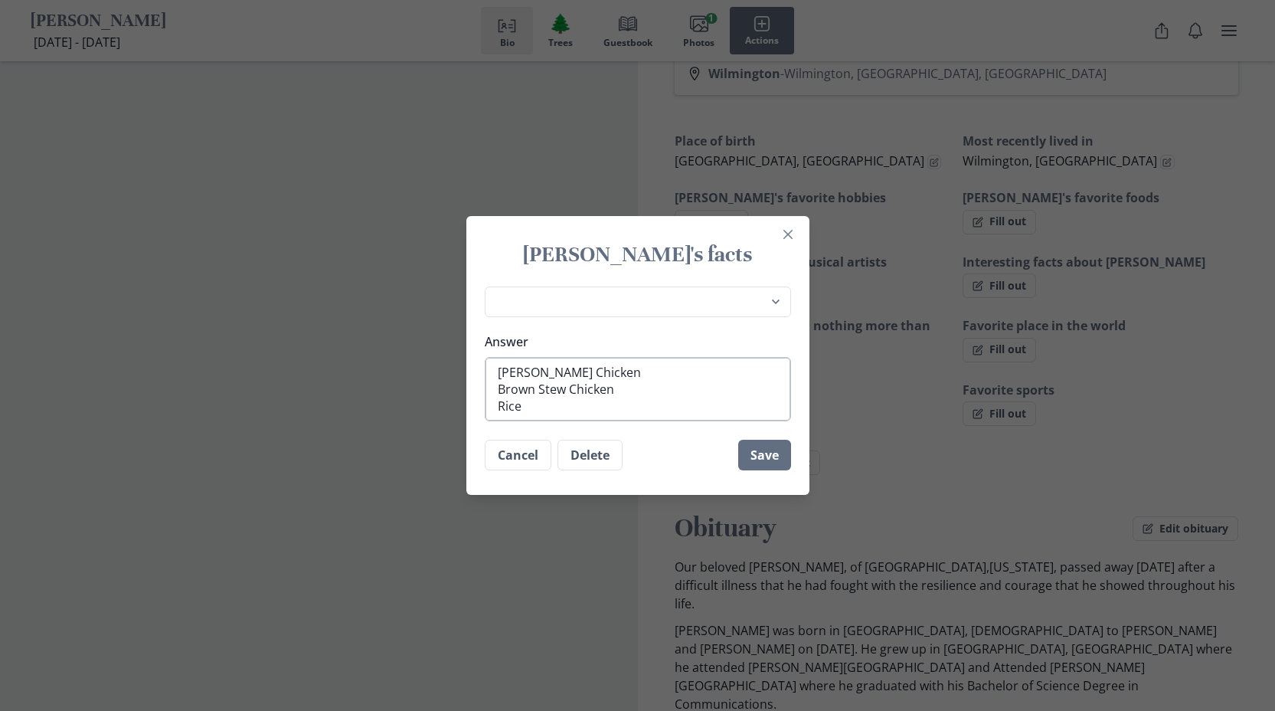
type textarea "x"
type textarea "Curry Chicken Brown Stew Chicken Rice &"
type textarea "x"
type textarea "Curry Chicken Brown Stew Chicken Rice &"
type textarea "x"
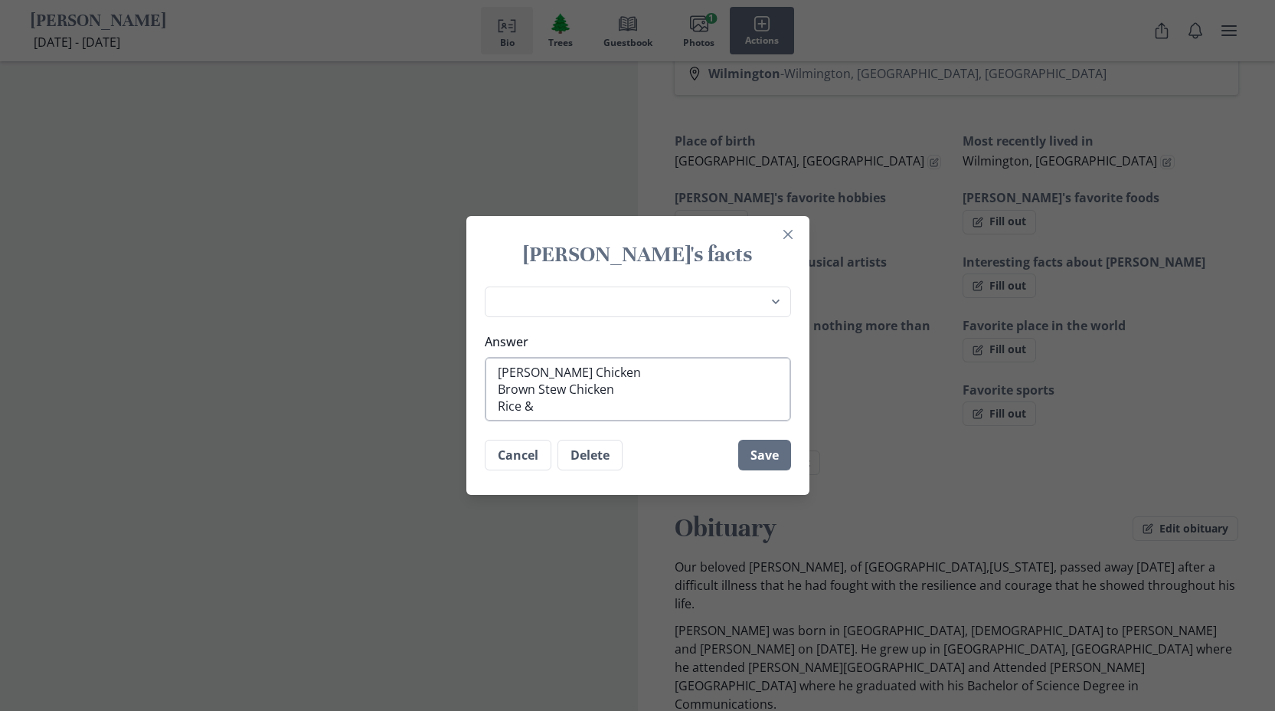
type textarea "Curry Chicken Brown Stew Chicken Rice & P"
type textarea "x"
type textarea "Curry Chicken Brown Stew Chicken Rice & Pr"
type textarea "x"
type textarea "Curry Chicken Brown Stew Chicken Rice & P"
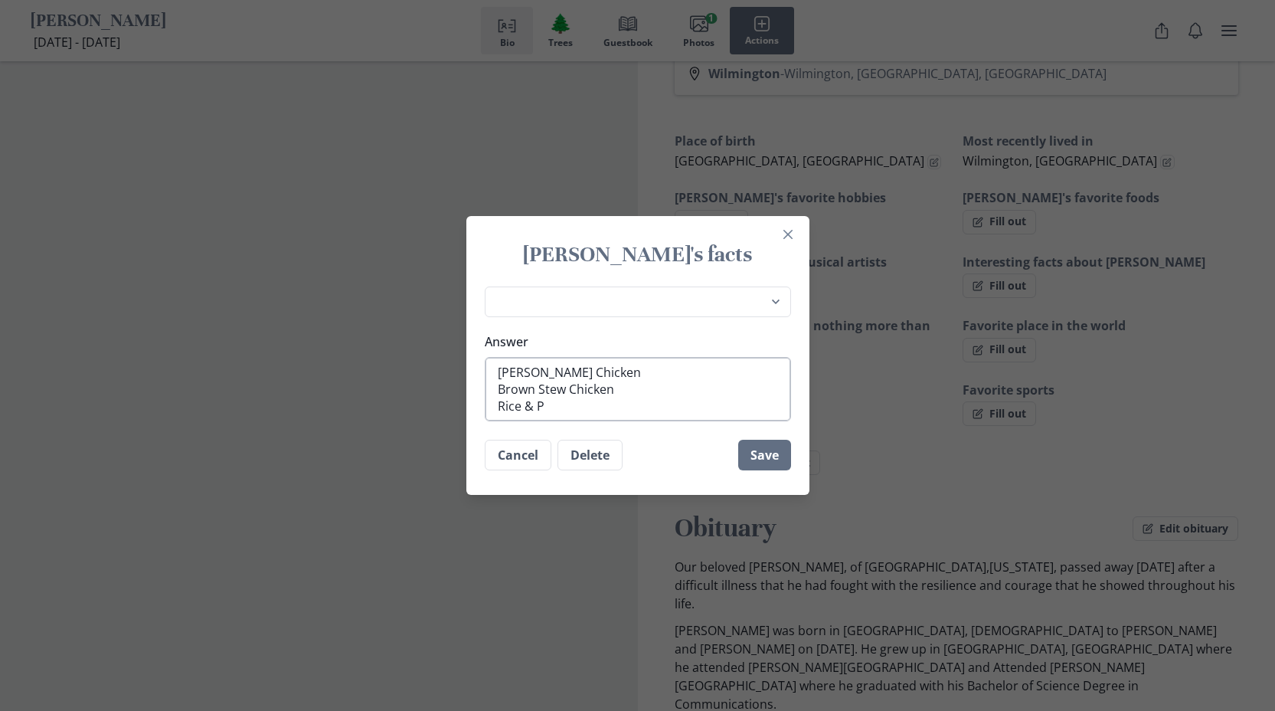
type textarea "x"
type textarea "Curry Chicken Brown Stew Chicken Rice & Pe"
type textarea "x"
type textarea "Curry Chicken Brown Stew Chicken Rice & Pea"
type textarea "x"
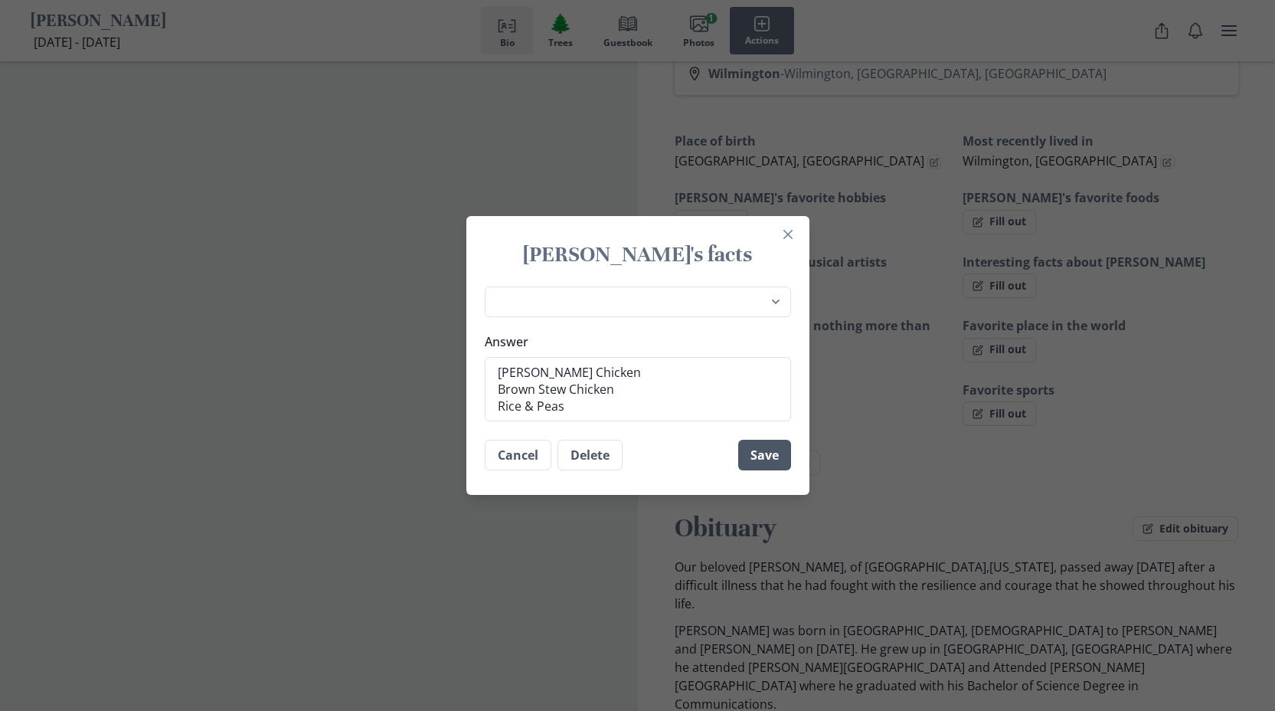
type textarea "[PERSON_NAME] Chicken Brown Stew Chicken Rice & Peas"
click at [768, 456] on button "Save" at bounding box center [764, 455] width 53 height 31
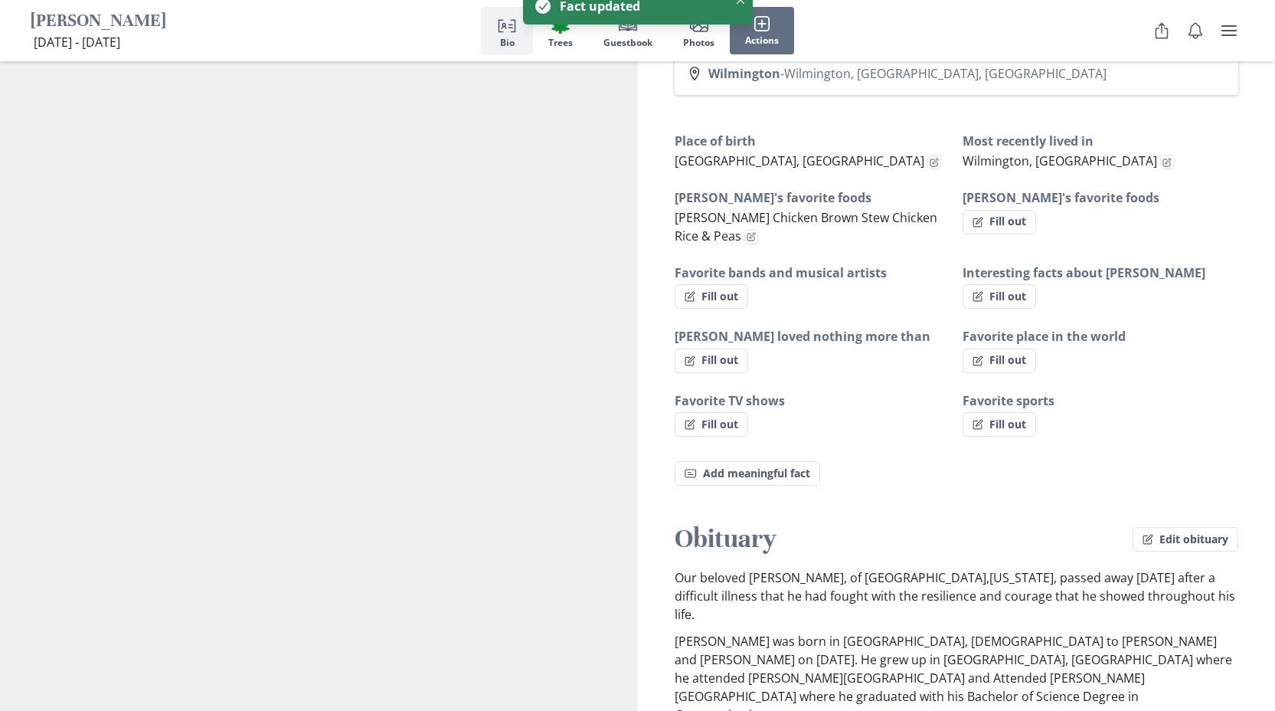
type textarea "x"
click at [725, 290] on button "Fill out" at bounding box center [712, 296] width 74 height 25
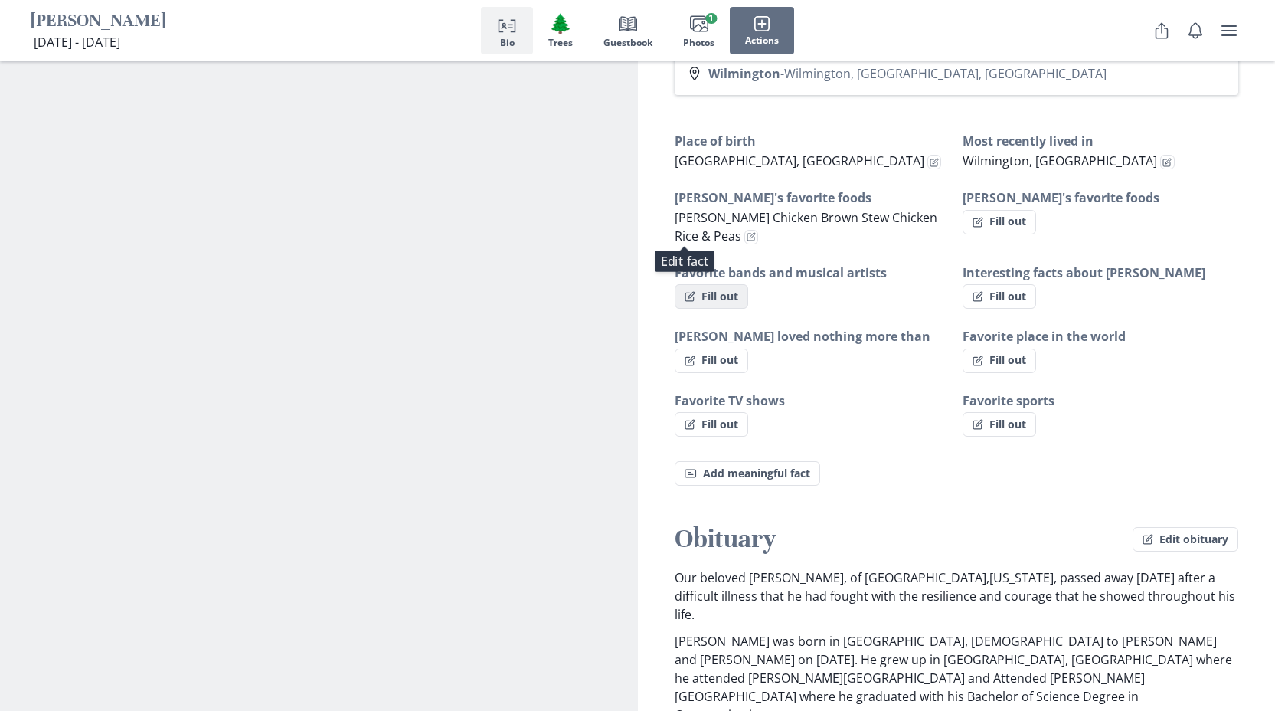
select select "Favorite bands and musical artists"
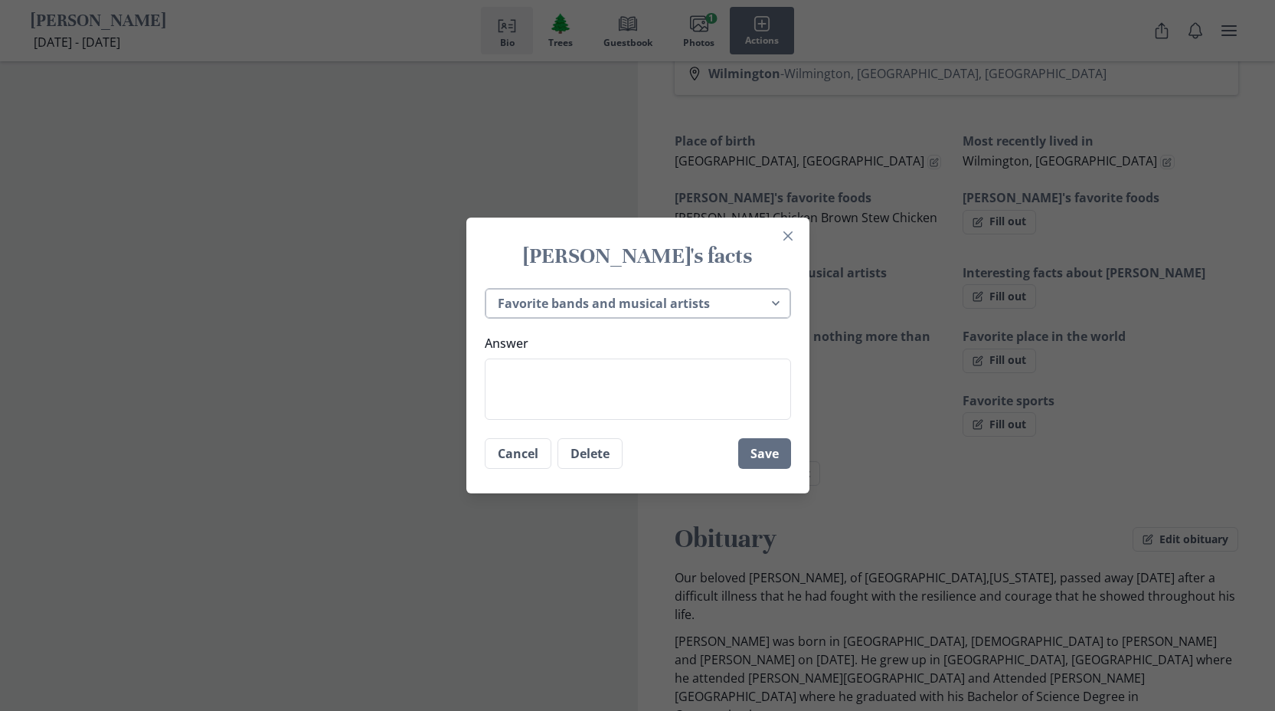
click at [636, 302] on select "Place of birth Most recently lived in Glen's favorite hobbies Glen's favorite f…" at bounding box center [638, 303] width 306 height 31
click at [566, 391] on textarea "Answer" at bounding box center [638, 389] width 306 height 61
type textarea "x"
type textarea "B"
type textarea "x"
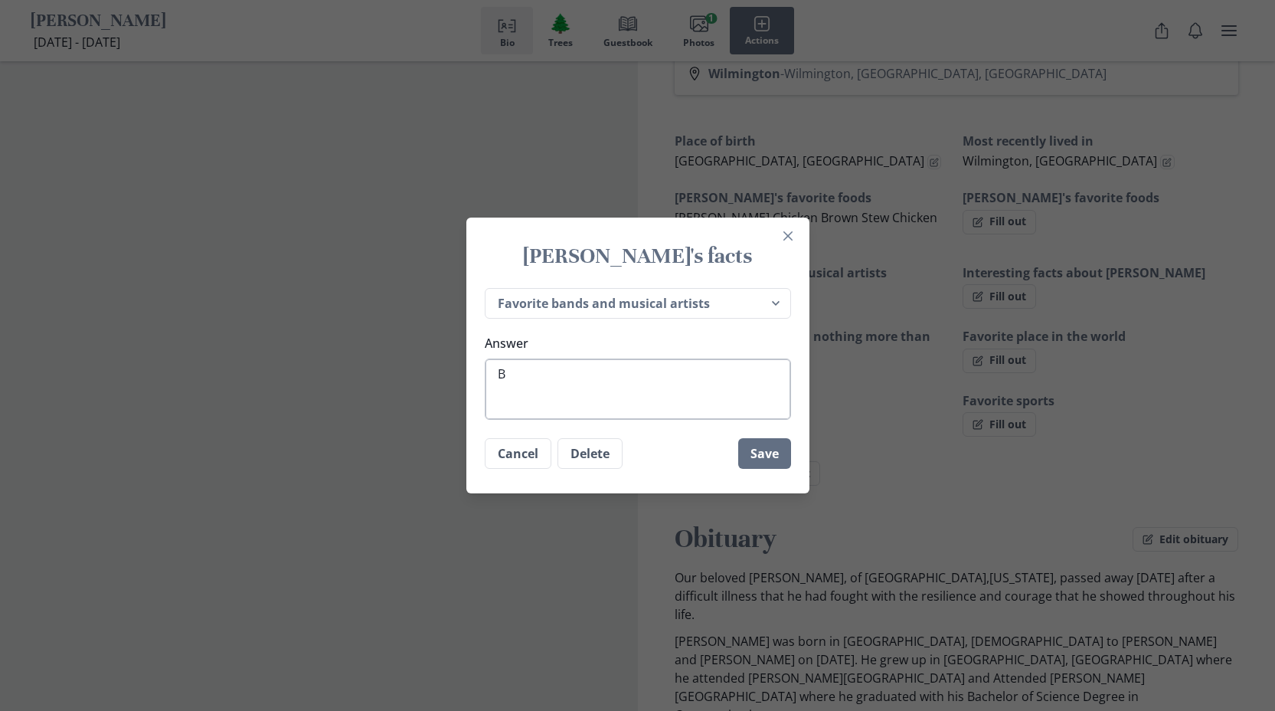
type textarea "Bu"
type textarea "x"
type textarea "Buj"
type textarea "x"
type textarea "Buju"
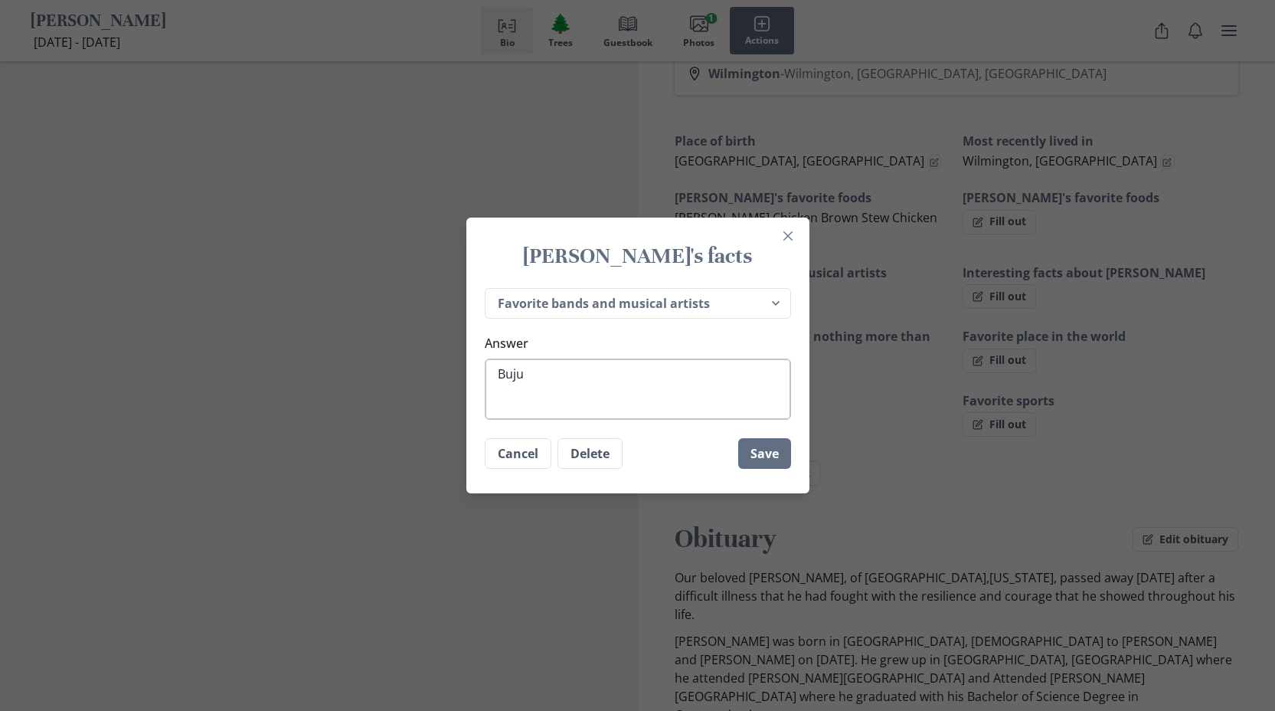
type textarea "x"
type textarea "Buju"
type textarea "x"
type textarea "Buju B"
type textarea "x"
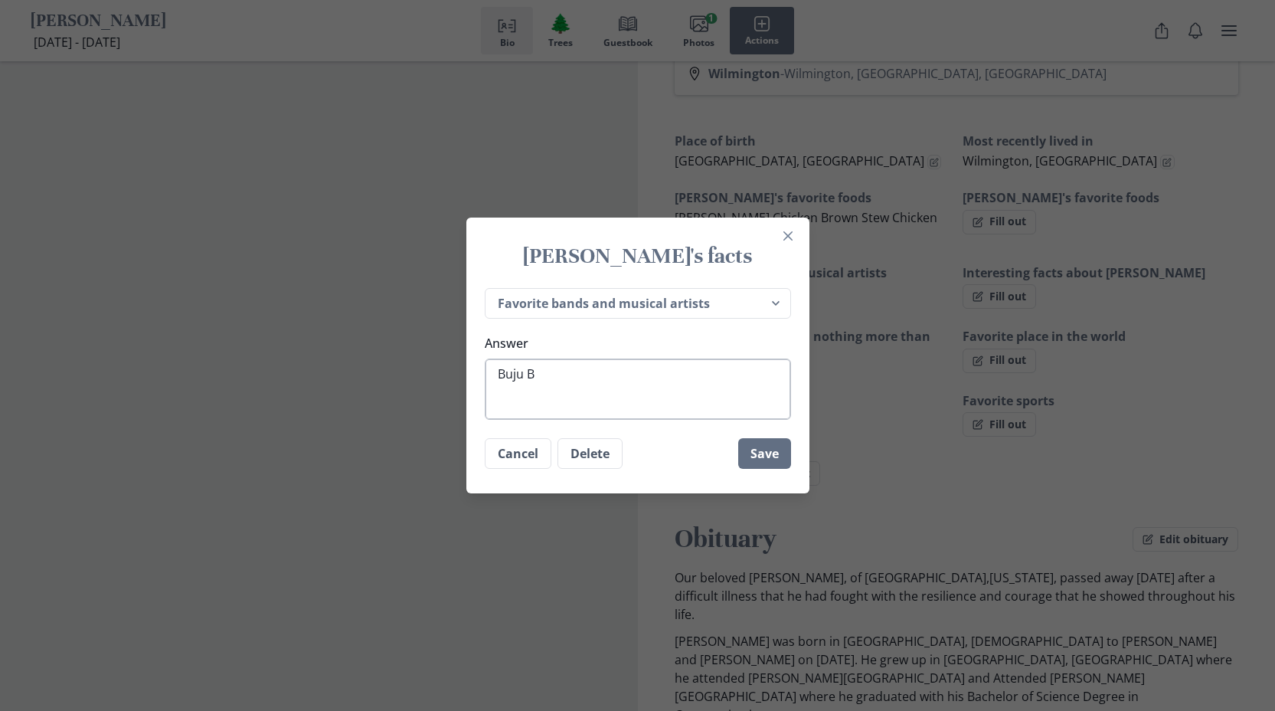
type textarea "Buju Ba"
type textarea "x"
type textarea "Buju Ban"
type textarea "x"
type textarea "Buju Bant"
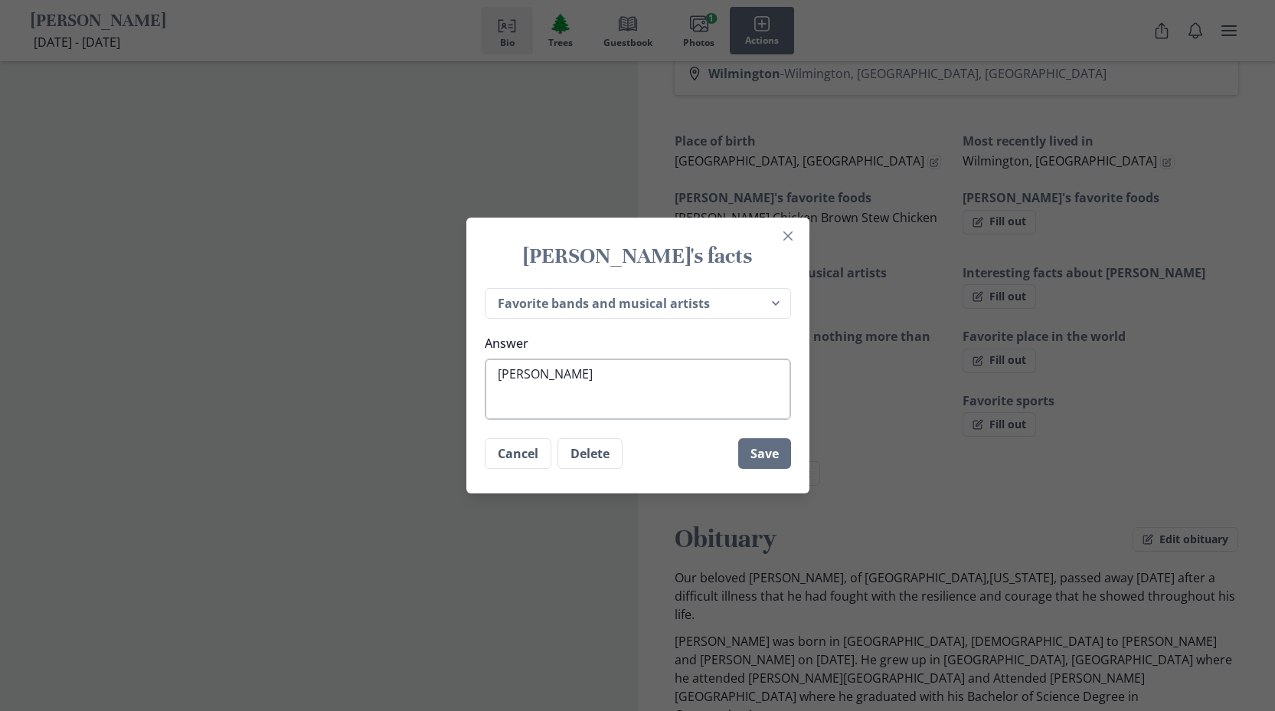
type textarea "x"
type textarea "Buju Banty"
type textarea "x"
type textarea "Buju Bantyo"
type textarea "x"
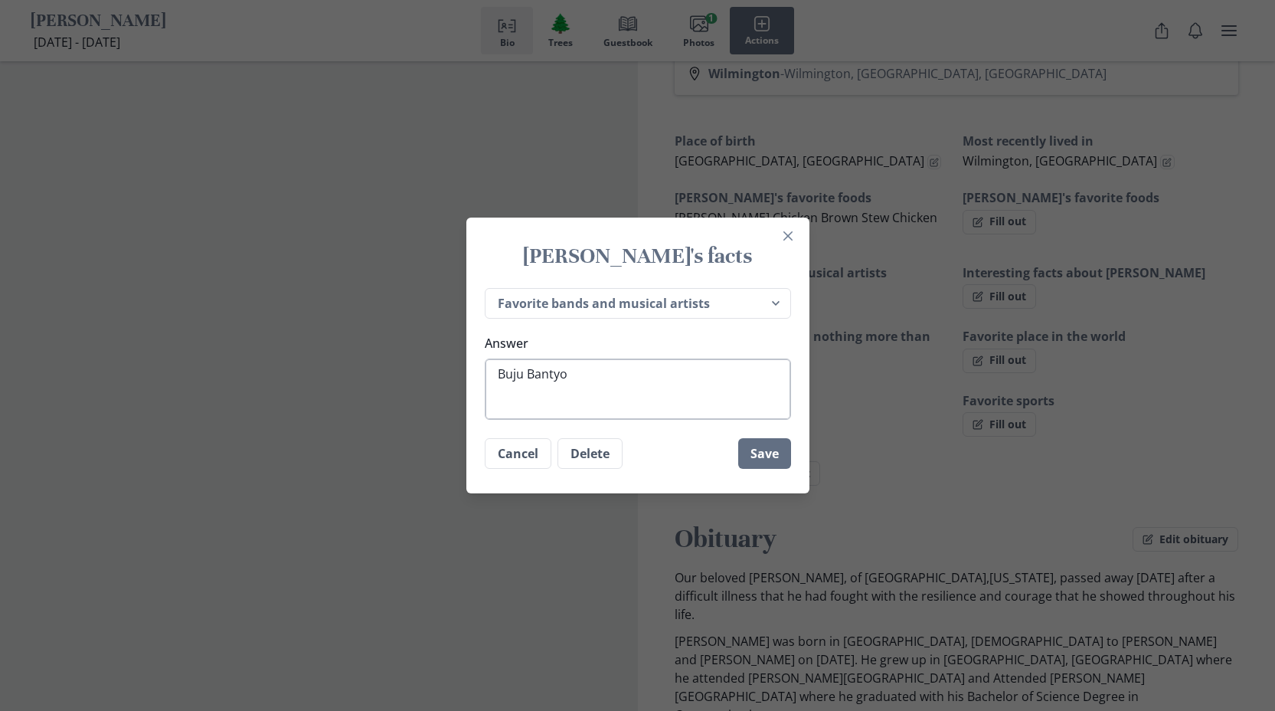
type textarea "Buju Bantyon"
type textarea "x"
type textarea "Buju Bantyon"
type textarea "x"
type textarea "Buju Bantyo"
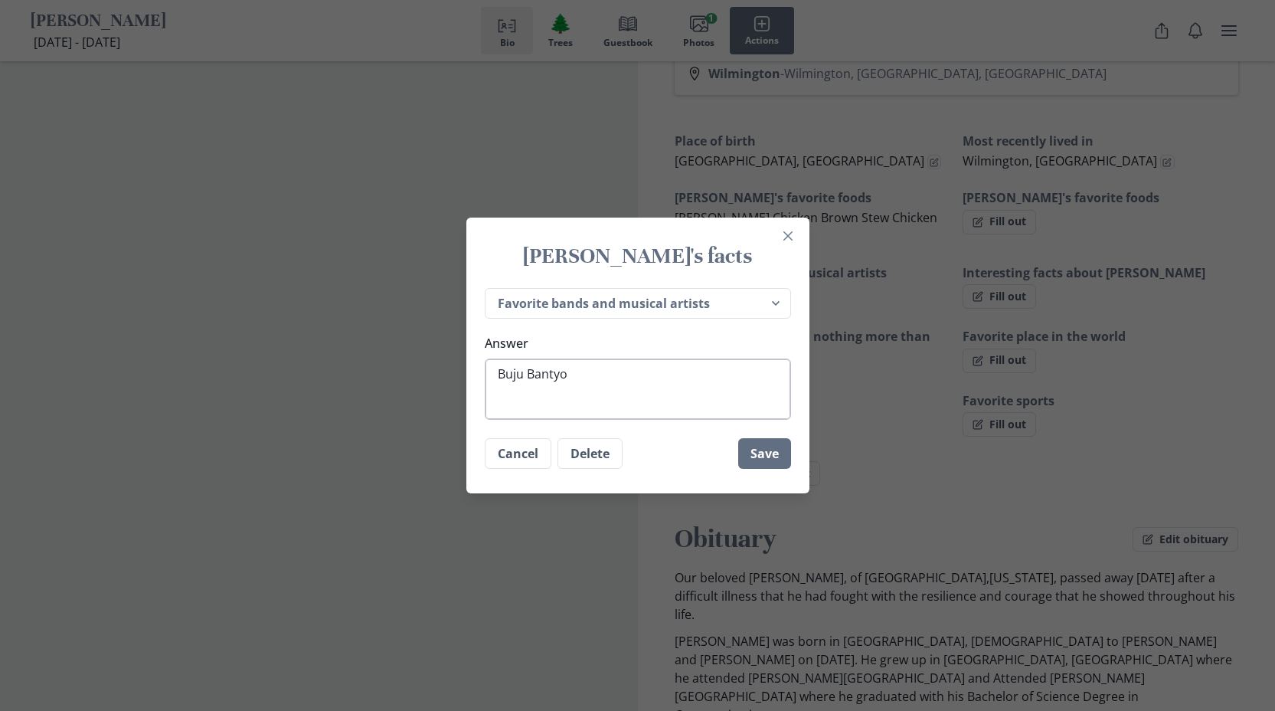
type textarea "x"
type textarea "Buju Bantyo="
type textarea "x"
type textarea "Buju Bantyo"
type textarea "x"
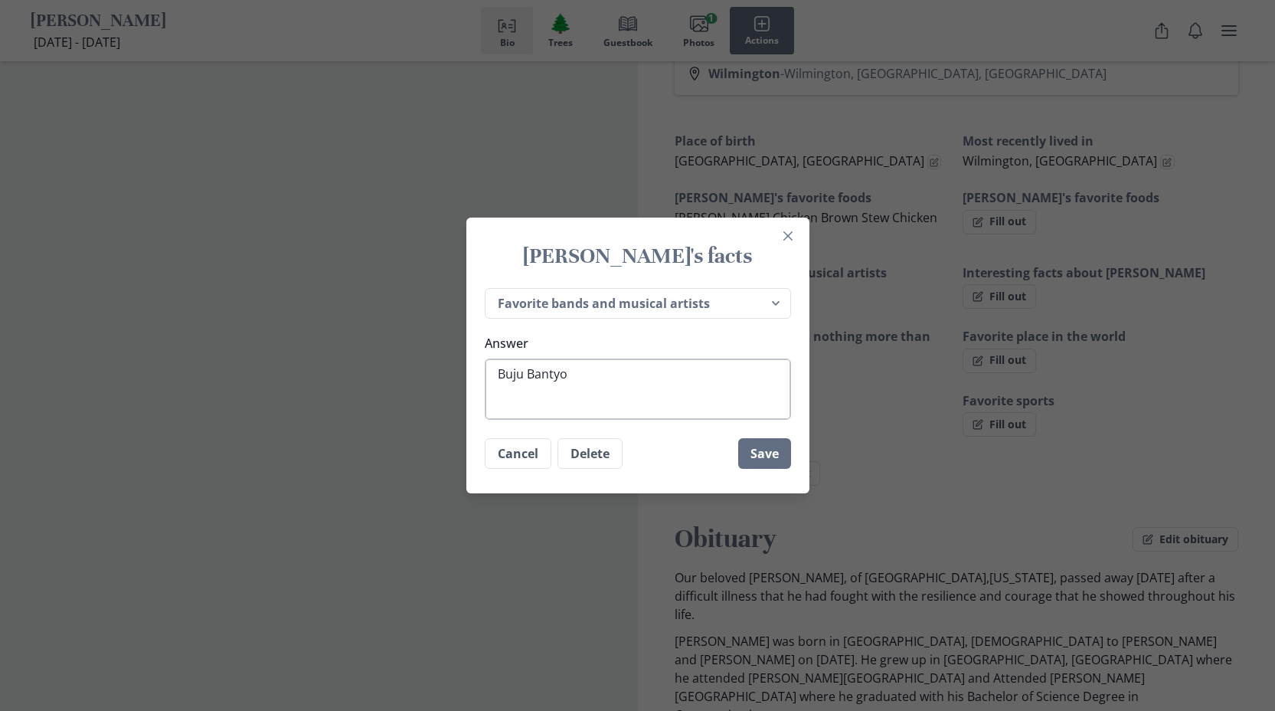
type textarea "Buju Banty"
type textarea "x"
type textarea "Buju Bant"
type textarea "x"
type textarea "Buju Ban"
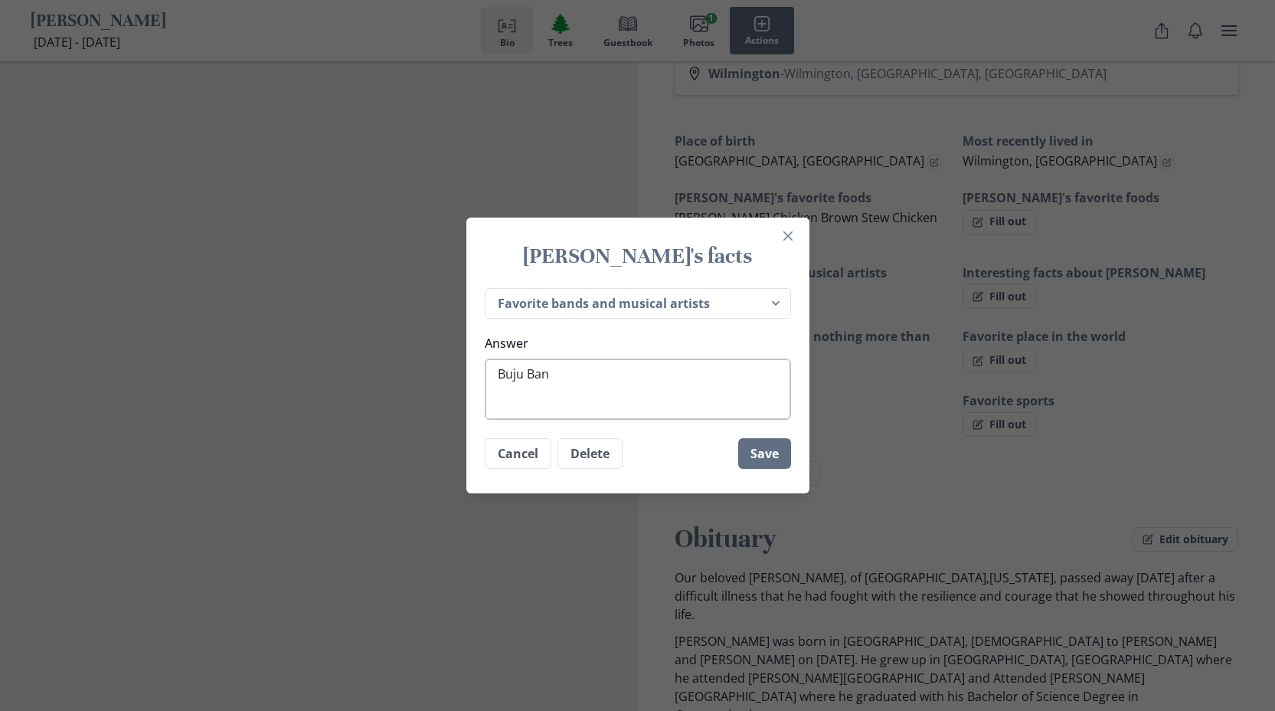
type textarea "x"
type textarea "Buju Ba"
type textarea "x"
type textarea "Buju B"
type textarea "x"
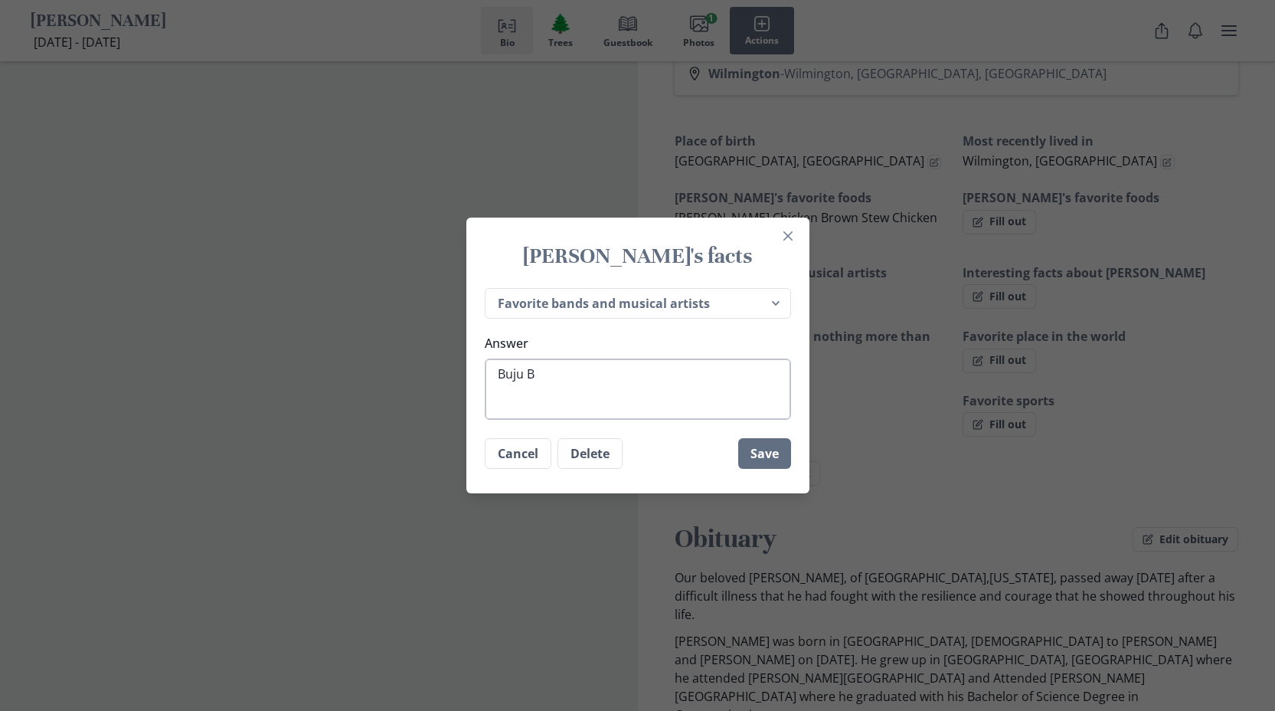
type textarea "Buju"
type textarea "x"
type textarea "Buju"
type textarea "x"
type textarea "Buj"
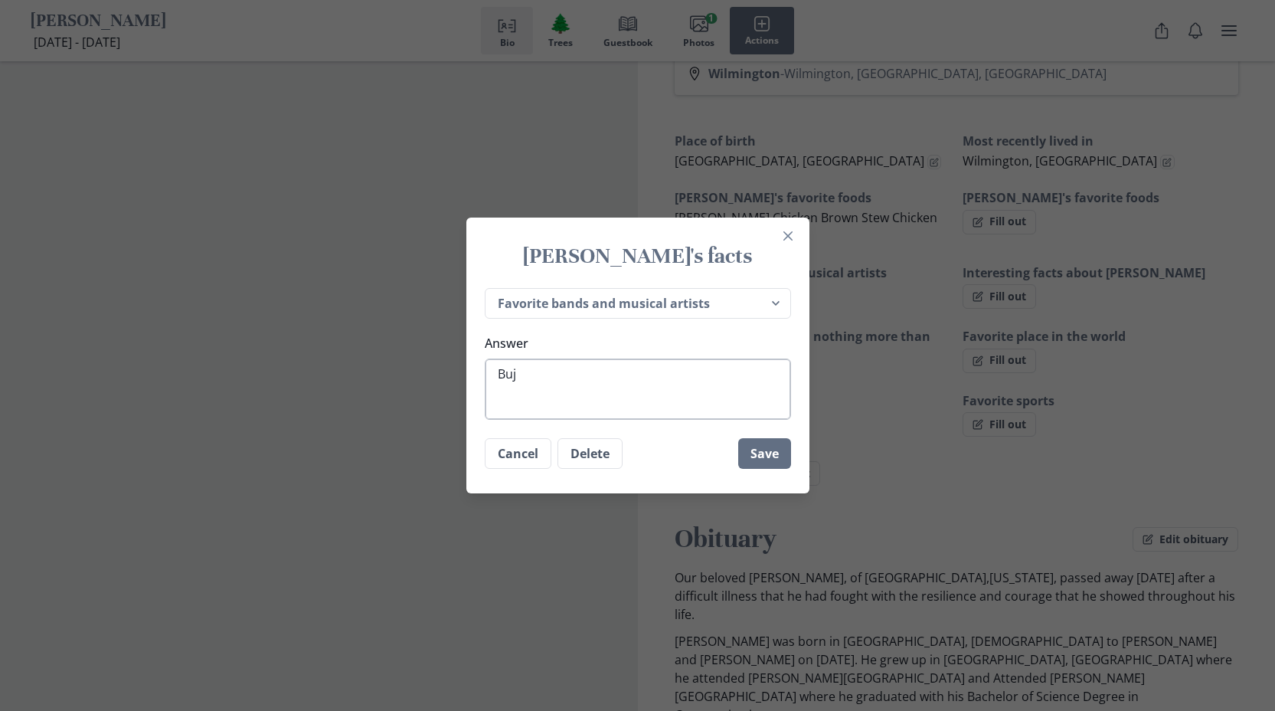
type textarea "x"
type textarea "Bu"
type textarea "x"
type textarea "B"
type textarea "x"
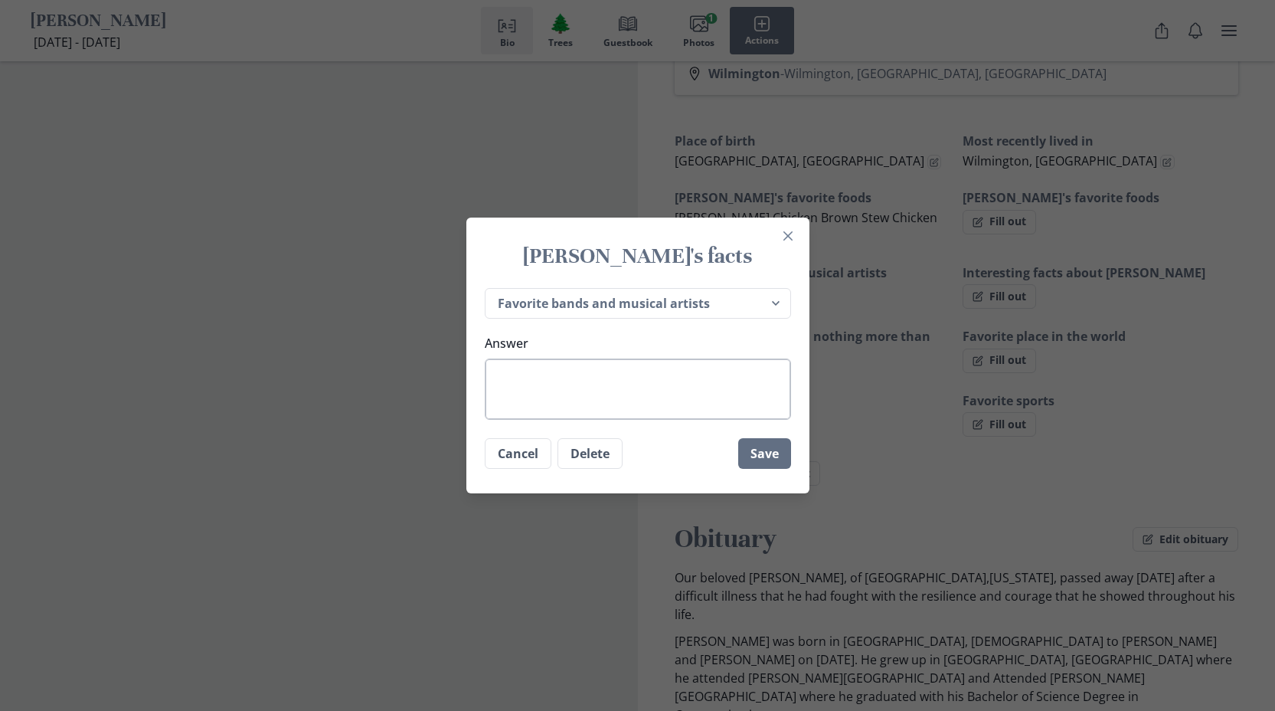
type textarea "S"
type textarea "x"
type textarea "Sh"
type textarea "x"
type textarea "Sha"
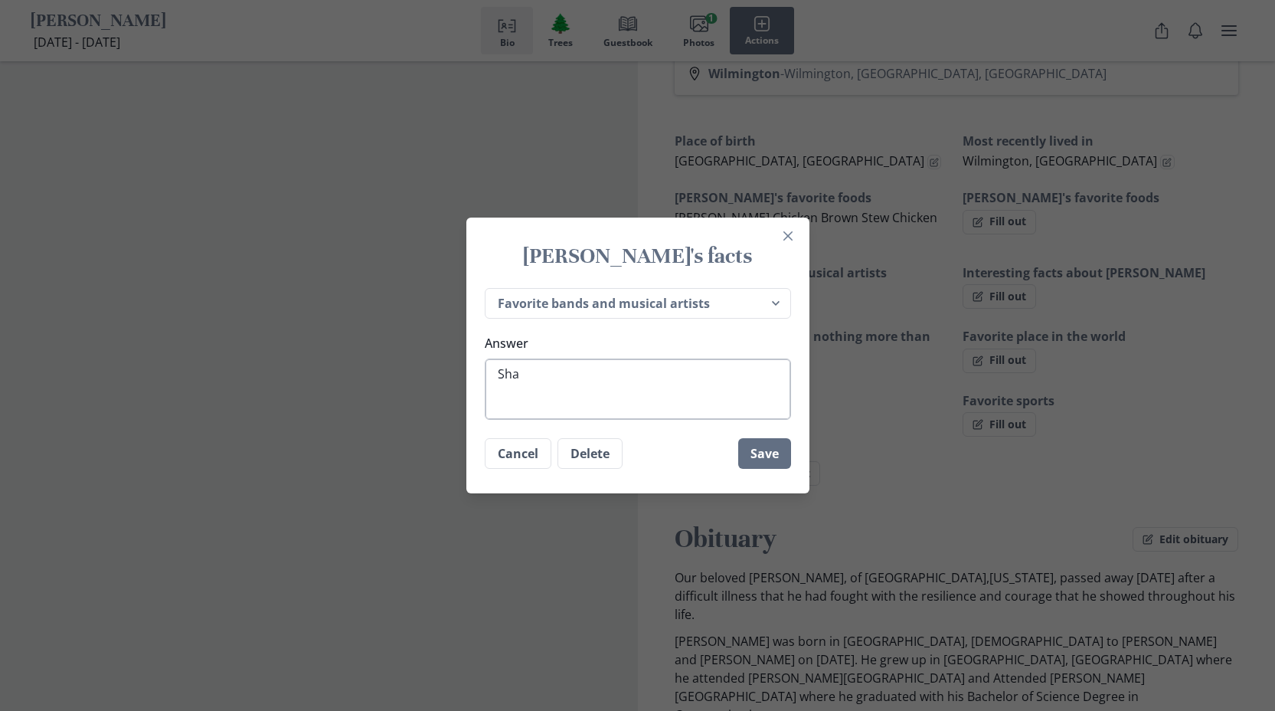
type textarea "x"
type textarea "Shag"
type textarea "x"
type textarea "Shagg"
type textarea "x"
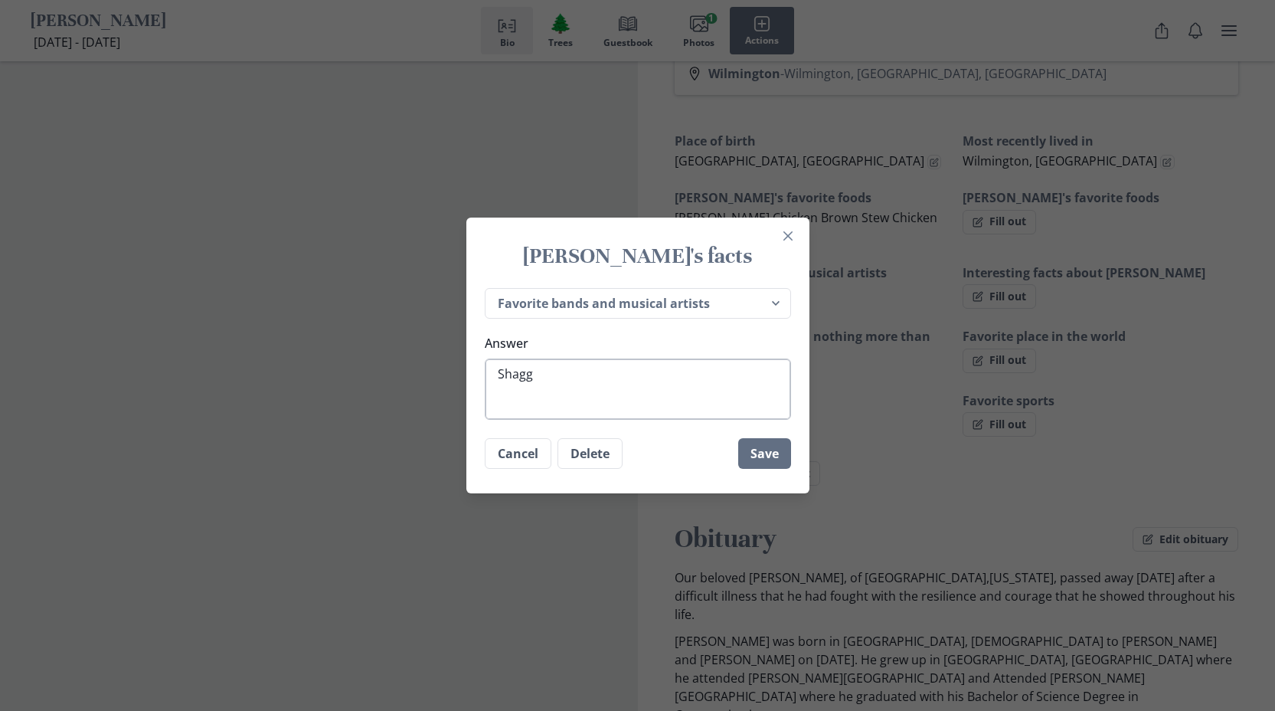
type textarea "Shaggy"
type textarea "x"
type textarea "Shaggy"
type textarea "x"
type textarea "Shaggy ,"
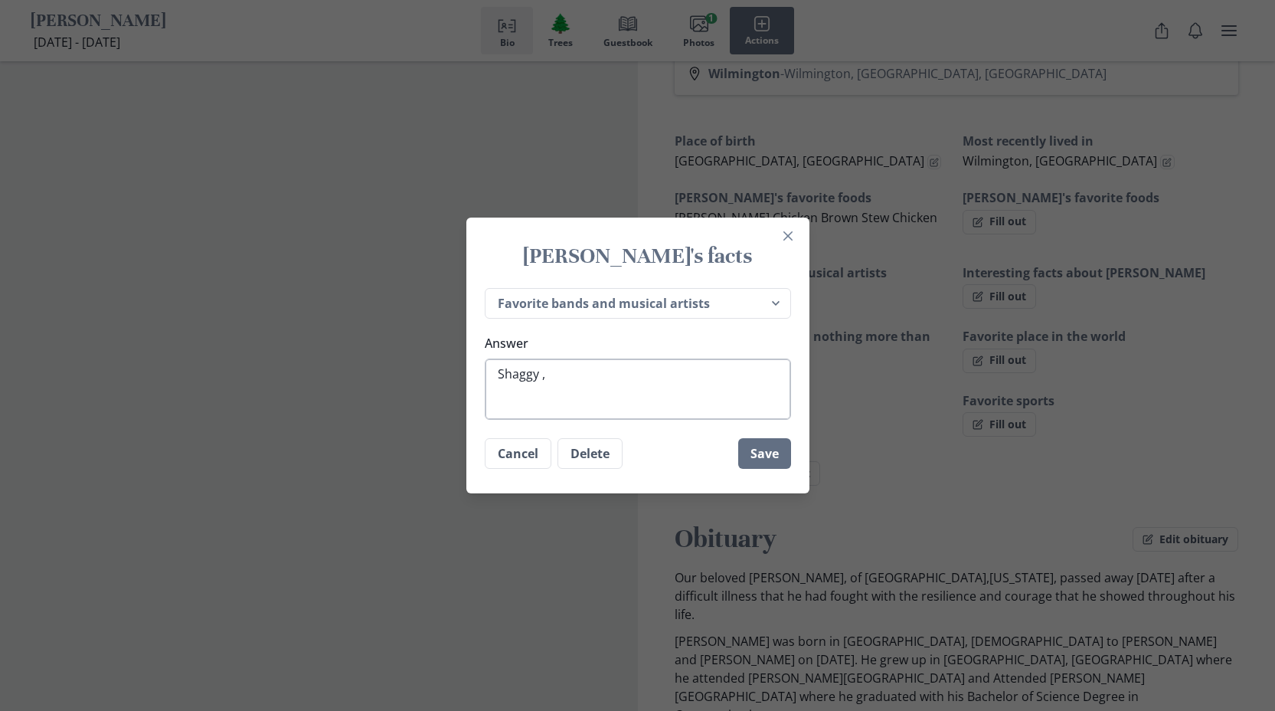
type textarea "x"
type textarea "Shaggy"
click at [771, 461] on button "Save" at bounding box center [764, 455] width 53 height 31
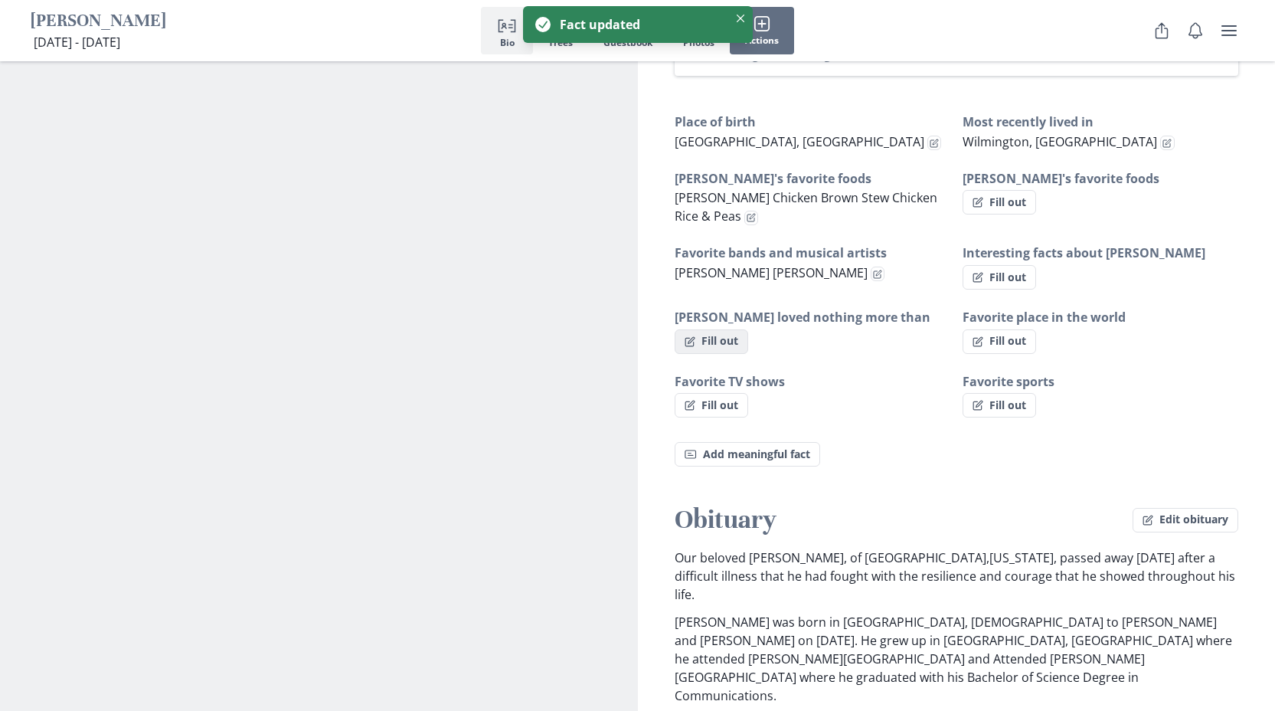
click at [725, 344] on button "Fill out" at bounding box center [712, 341] width 74 height 25
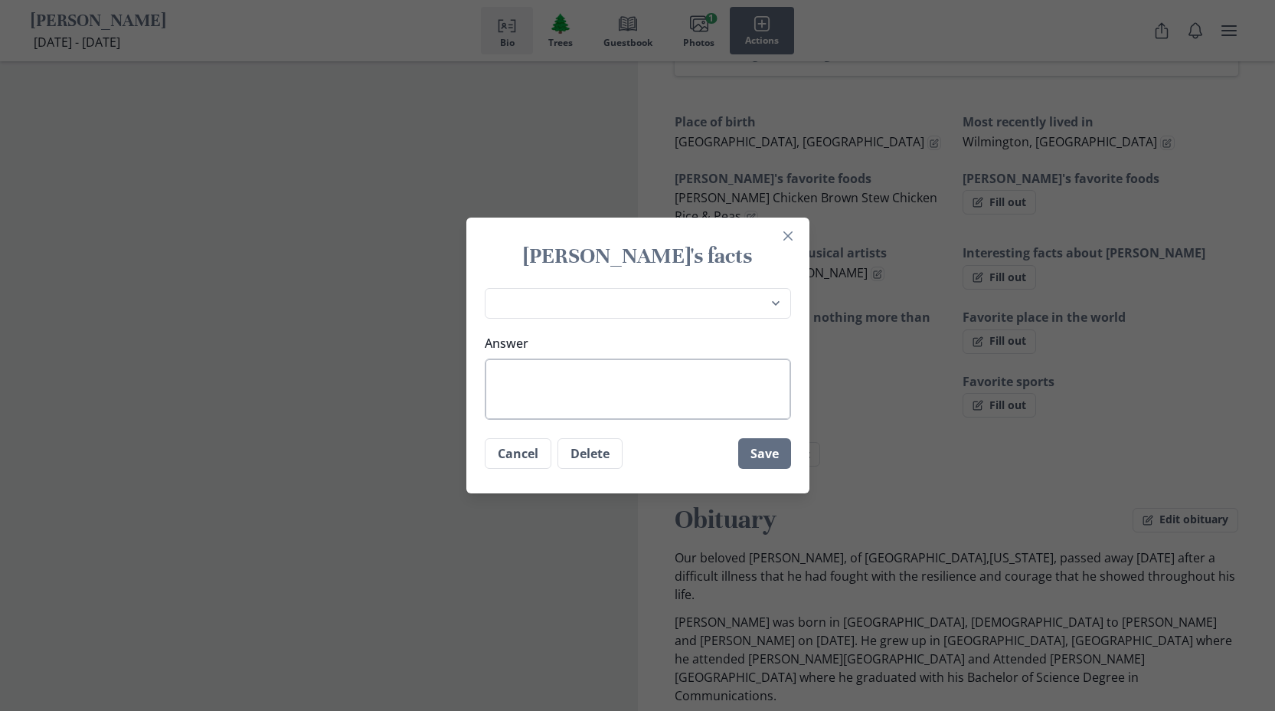
click at [716, 391] on textarea "Answer" at bounding box center [638, 389] width 306 height 61
click at [773, 465] on button "Save" at bounding box center [764, 453] width 53 height 31
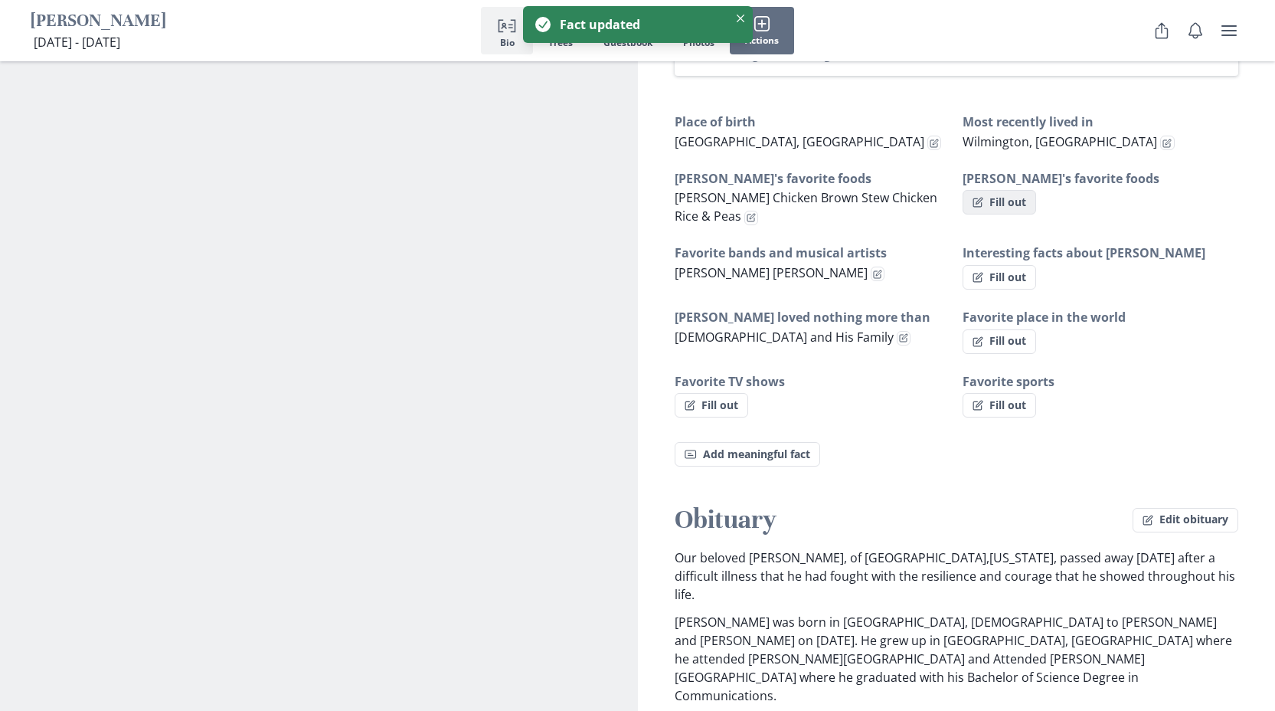
click at [1017, 201] on button "Fill out" at bounding box center [1000, 202] width 74 height 25
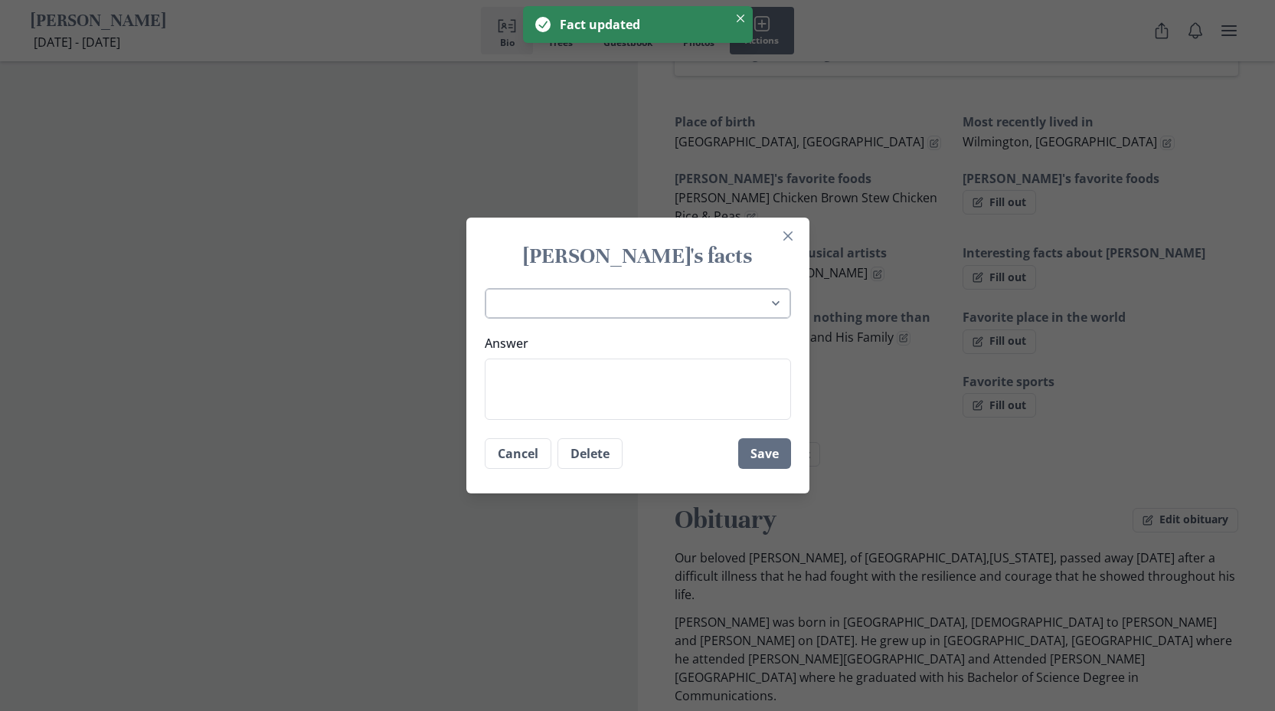
click at [768, 309] on select "Place of birth Most recently lived in Glen's favorite hobbies Glen's favorite f…" at bounding box center [638, 303] width 306 height 31
click at [645, 363] on textarea "Answer" at bounding box center [638, 389] width 306 height 61
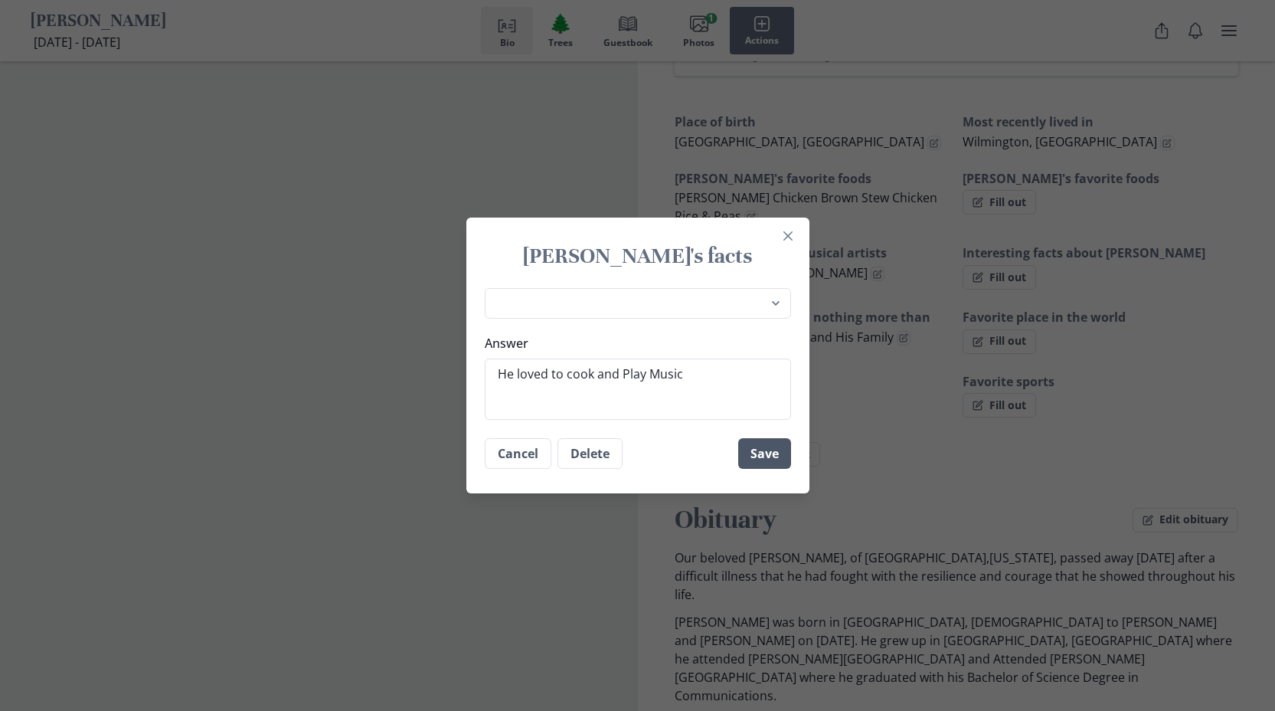
click at [765, 462] on button "Save" at bounding box center [764, 453] width 53 height 31
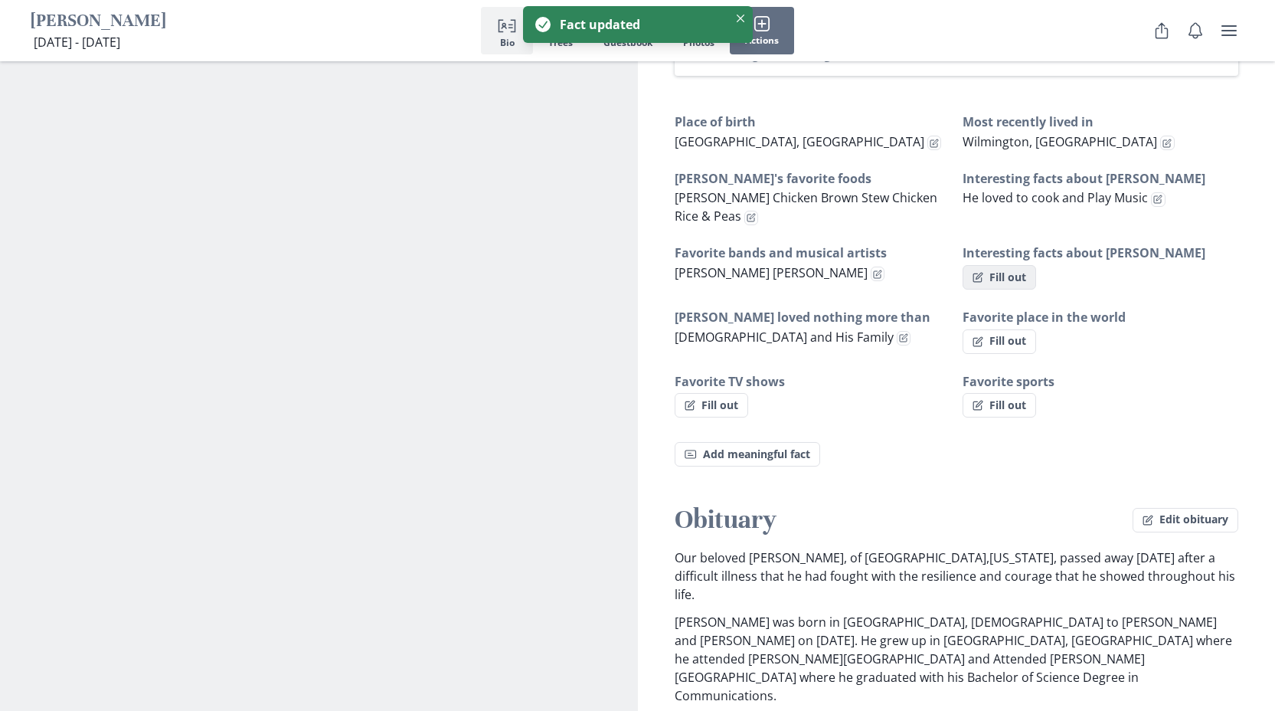
click at [1016, 282] on button "Fill out" at bounding box center [1000, 277] width 74 height 25
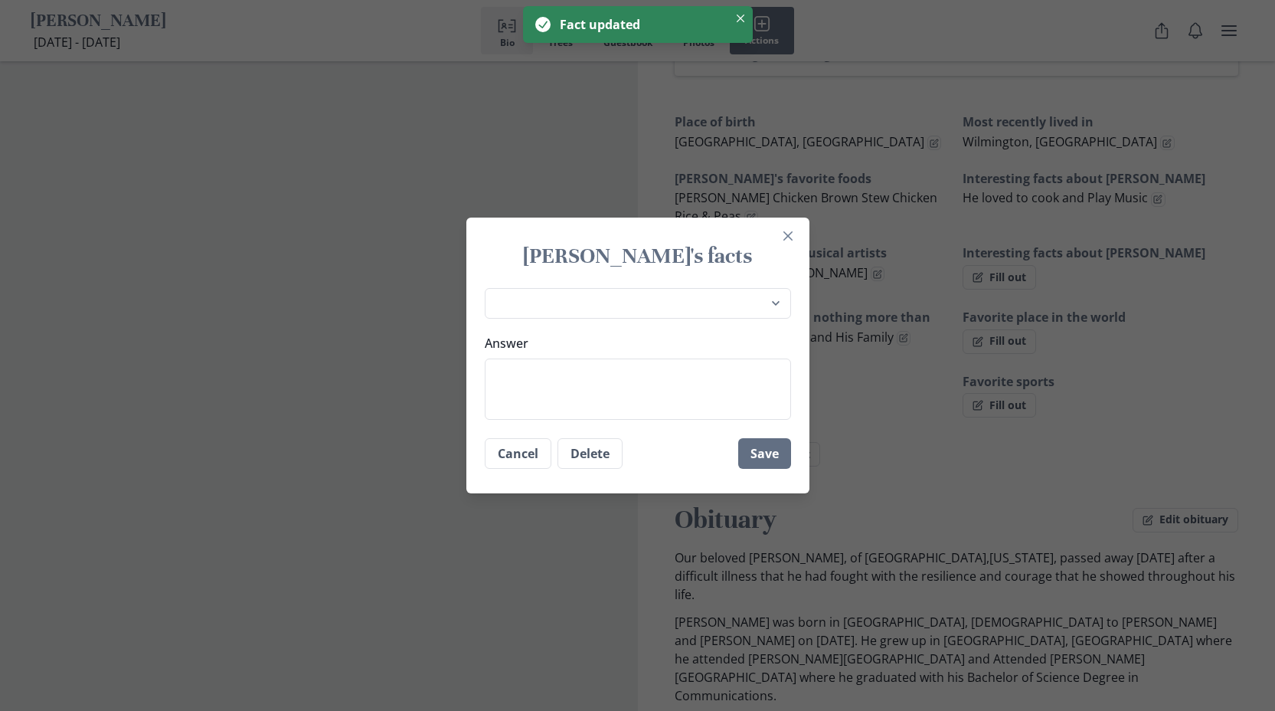
click at [748, 285] on div "Place of birth Most recently lived in Glen's favorite hobbies Glen's favorite f…" at bounding box center [638, 354] width 343 height 145
click at [733, 303] on select "Place of birth Most recently lived in Glen's favorite hobbies Glen's favorite f…" at bounding box center [638, 303] width 306 height 31
click at [646, 375] on textarea "Answer" at bounding box center [638, 389] width 306 height 61
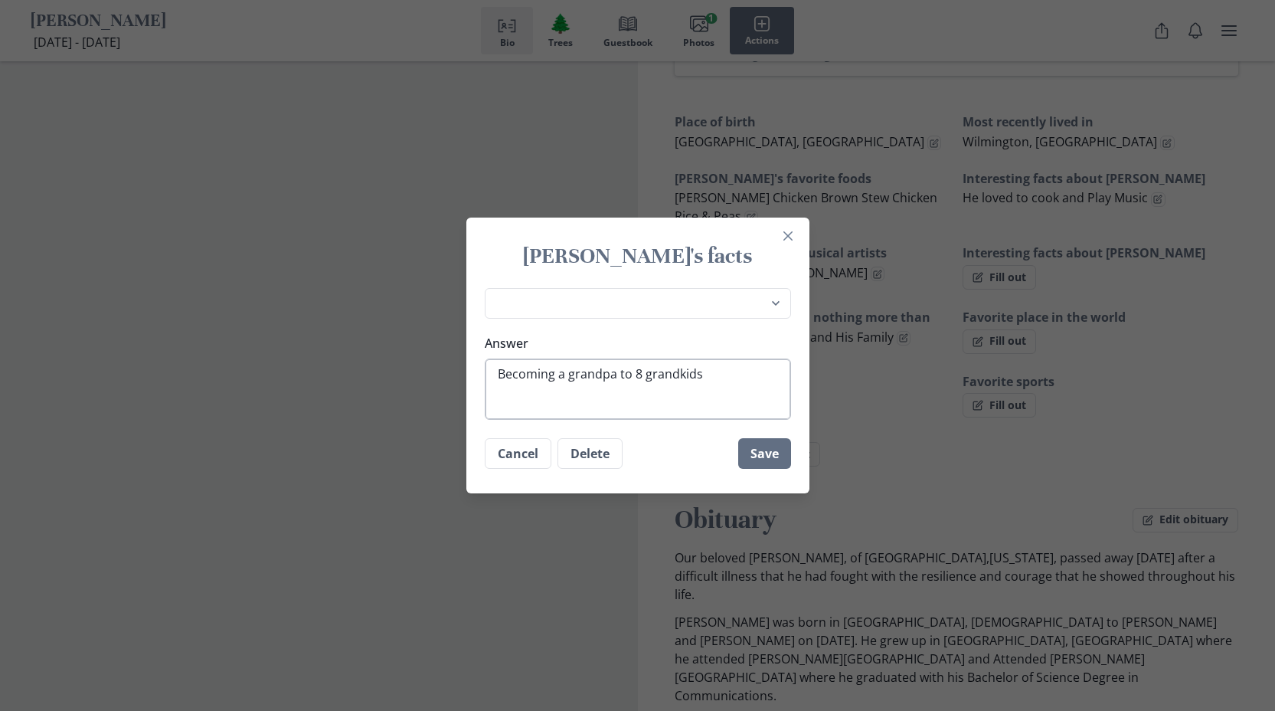
click at [643, 372] on textarea "Becoming a grandpa to 8 grandkids" at bounding box center [638, 389] width 306 height 61
click at [758, 401] on textarea "Becoming a grandpa to eight grandkids" at bounding box center [638, 389] width 306 height 61
click at [761, 451] on button "Save" at bounding box center [764, 453] width 53 height 31
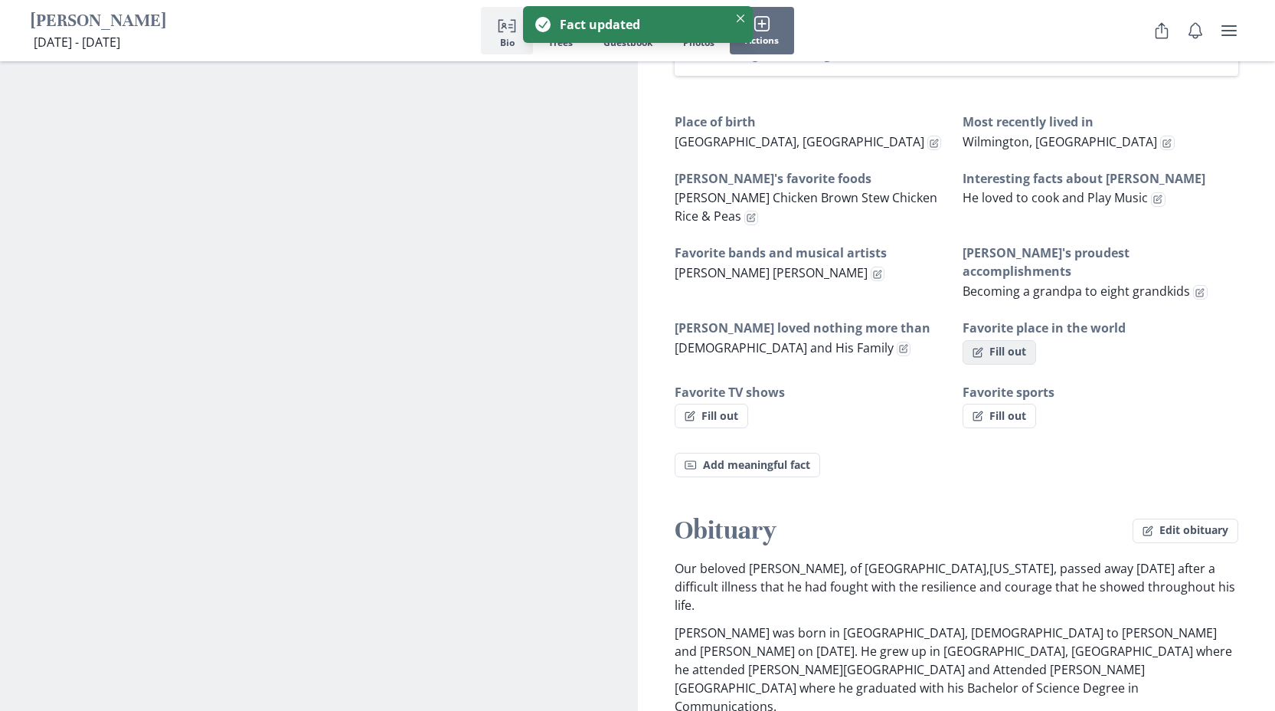
click at [1020, 340] on button "Fill out" at bounding box center [1000, 352] width 74 height 25
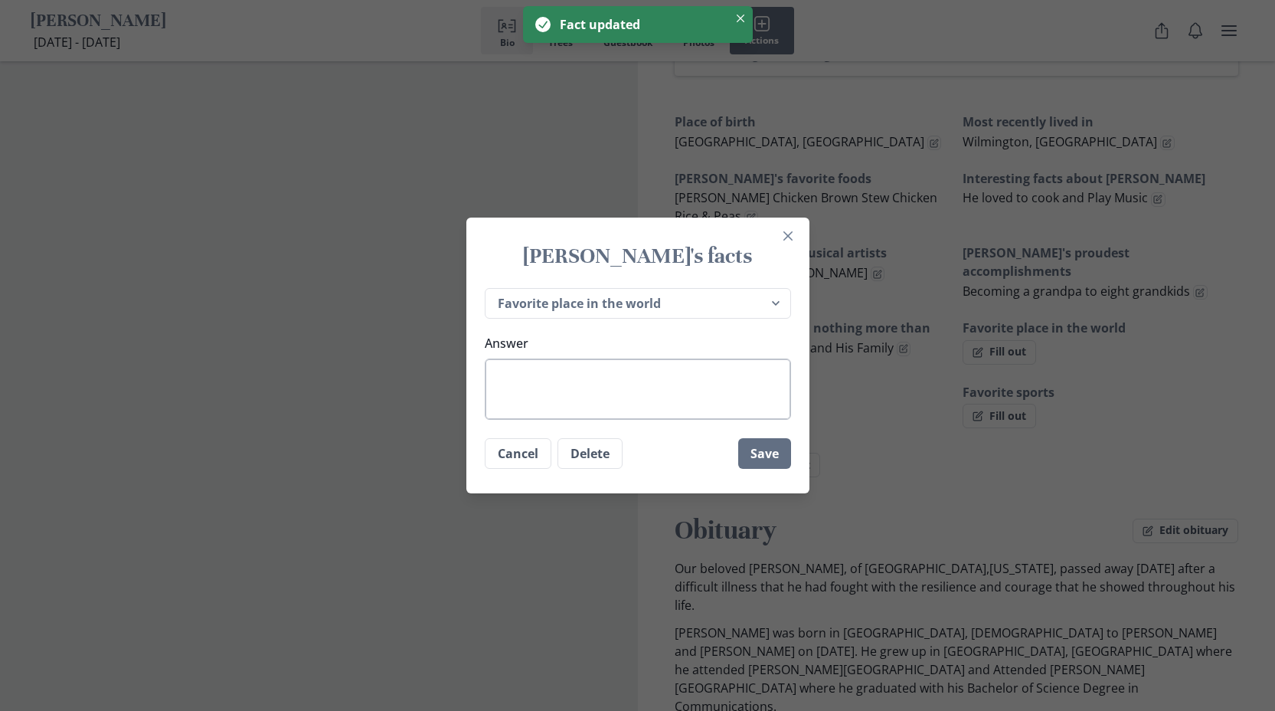
click at [545, 375] on textarea "Answer" at bounding box center [638, 389] width 306 height 61
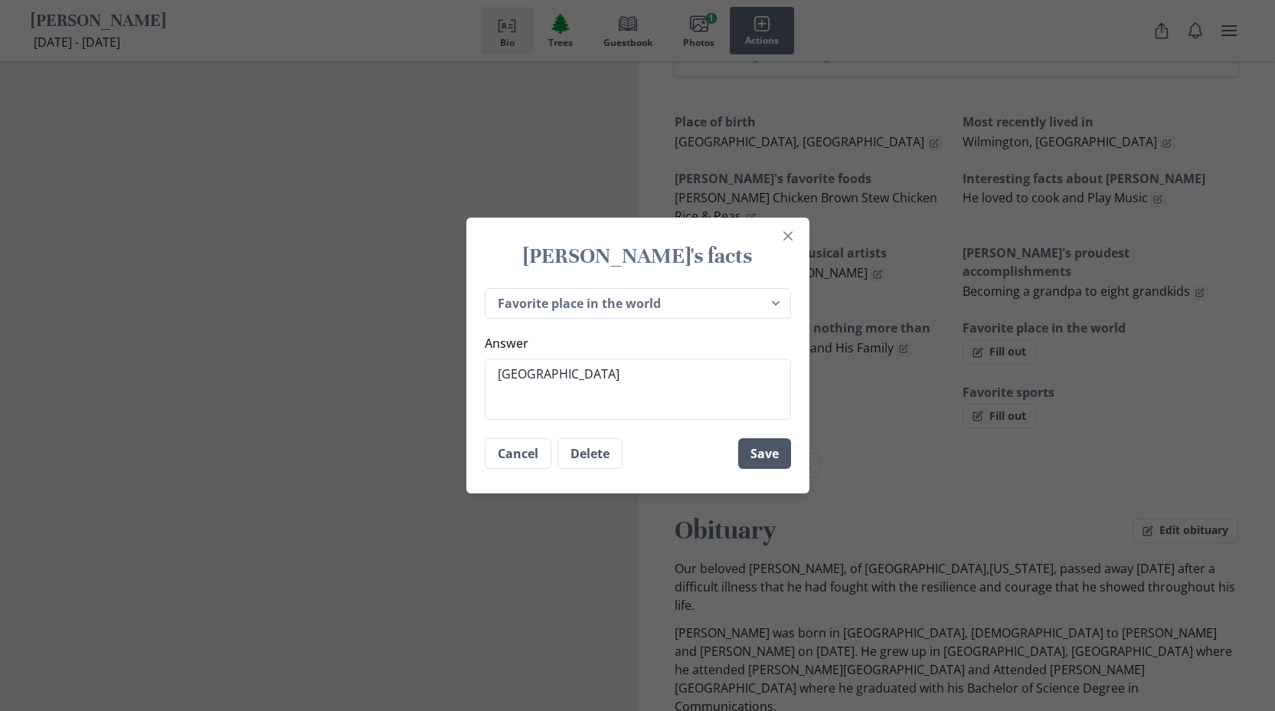
click at [784, 447] on button "Save" at bounding box center [764, 453] width 53 height 31
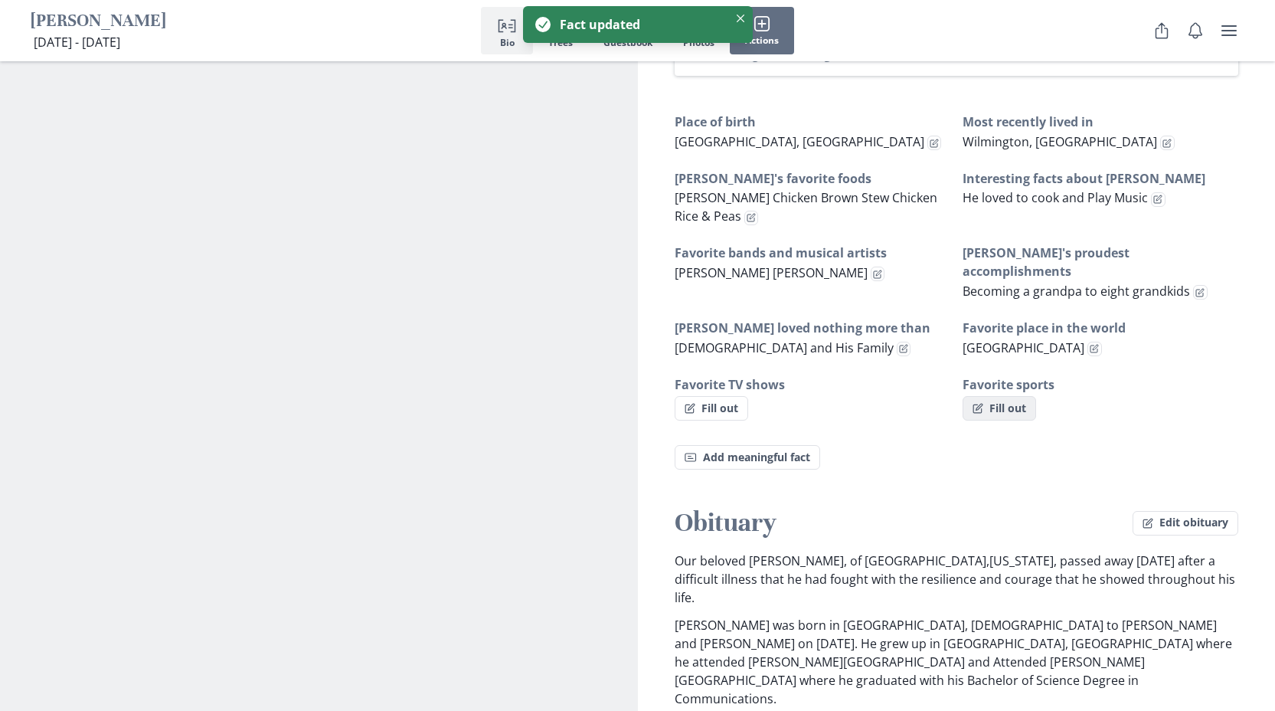
click at [1006, 396] on button "Fill out" at bounding box center [1000, 408] width 74 height 25
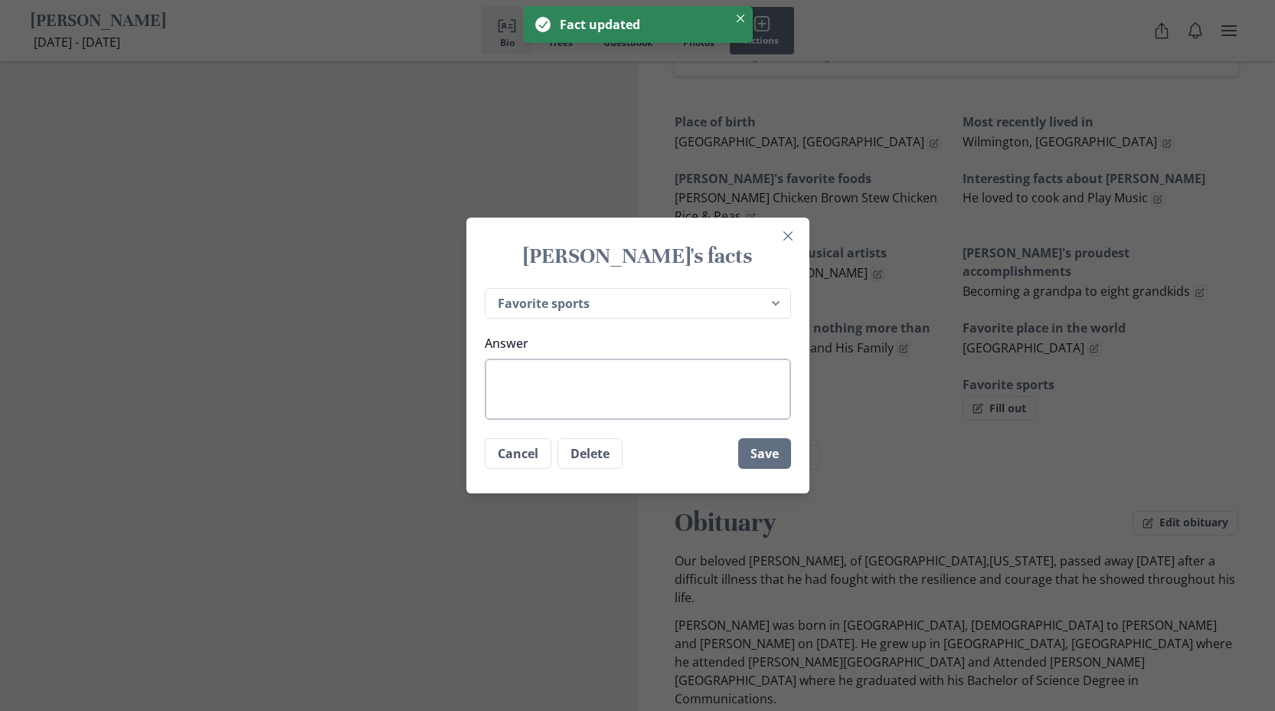
click at [712, 398] on textarea "Answer" at bounding box center [638, 389] width 306 height 61
click at [512, 374] on textarea "soccer" at bounding box center [638, 389] width 306 height 61
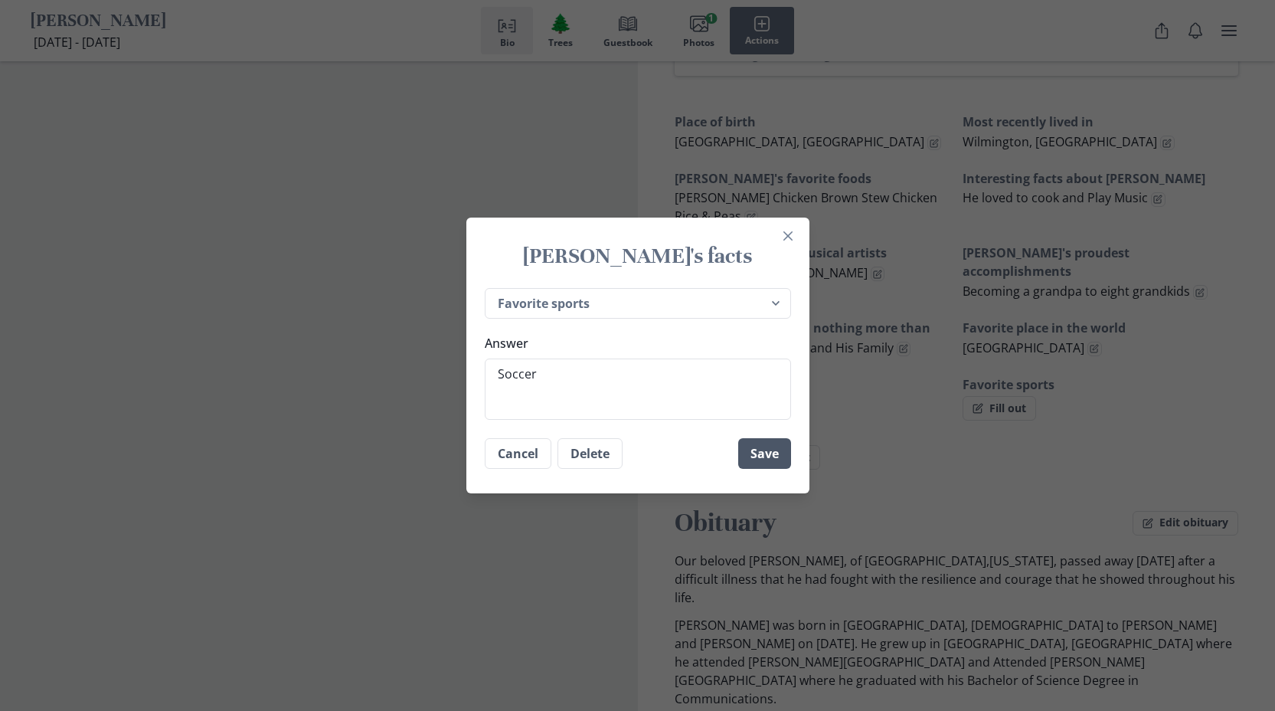
click at [775, 463] on button "Save" at bounding box center [764, 453] width 53 height 31
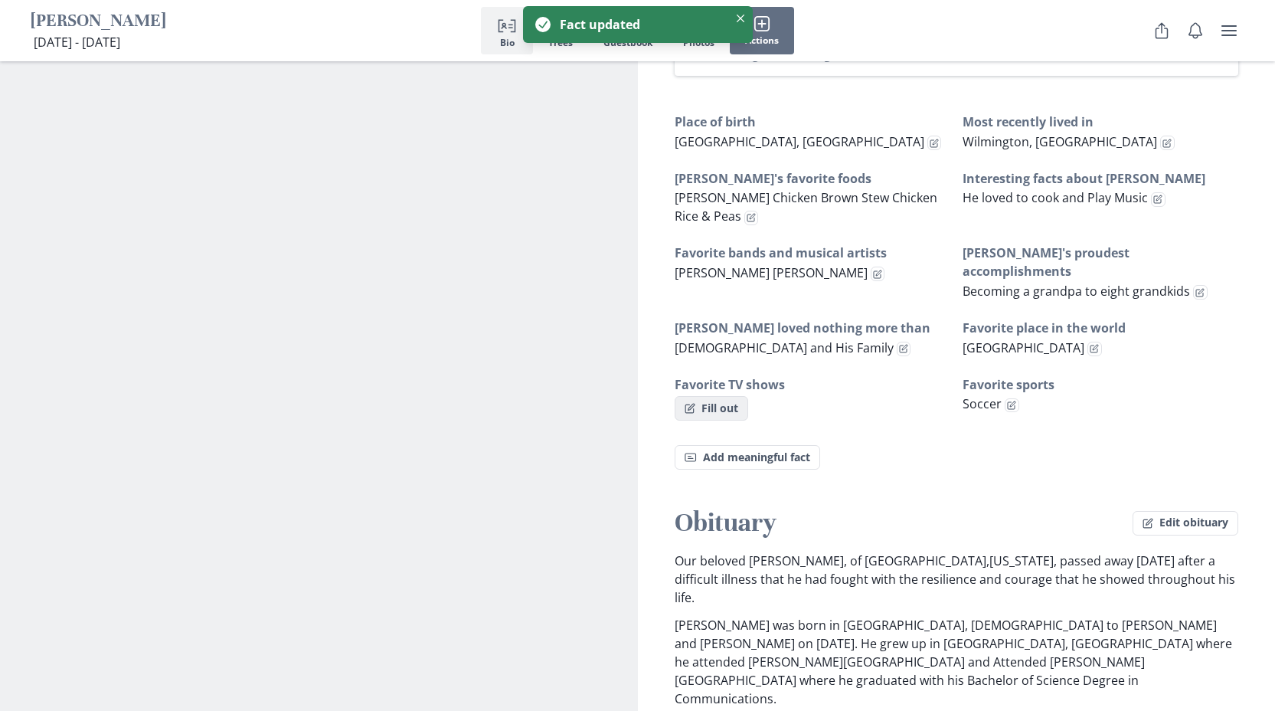
click at [709, 396] on button "Fill out" at bounding box center [712, 408] width 74 height 25
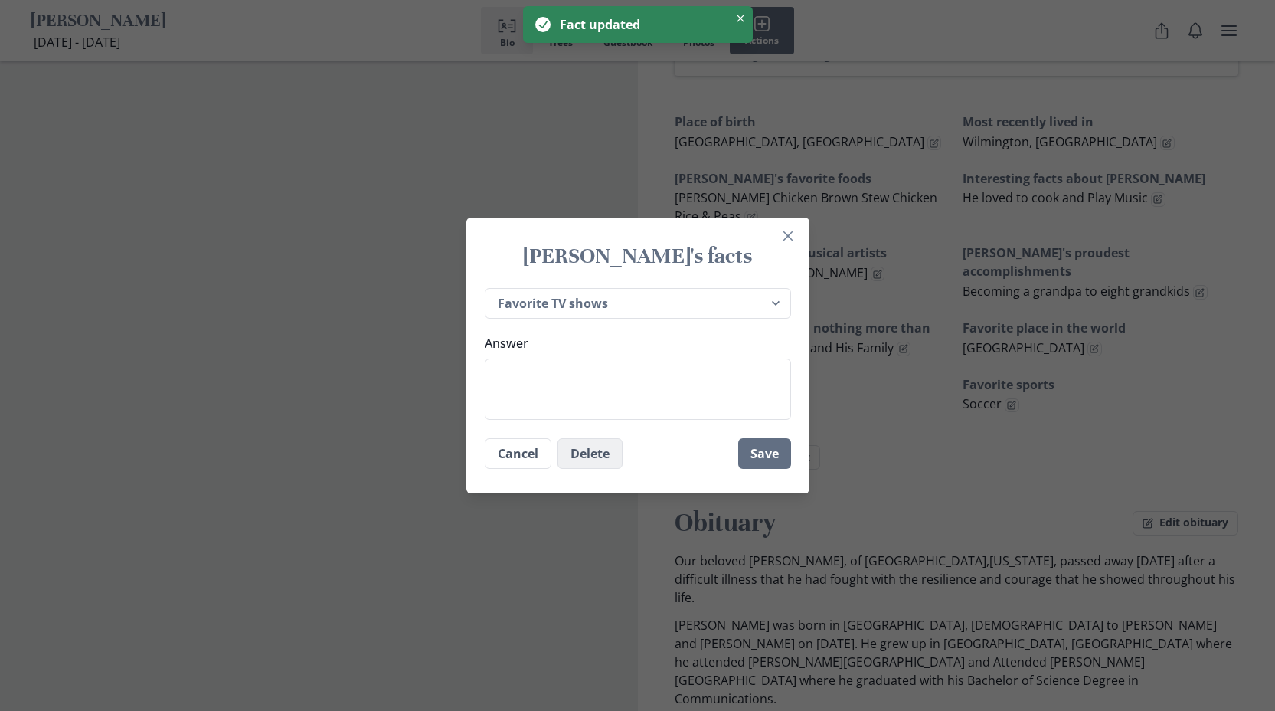
click at [577, 460] on button "Delete" at bounding box center [590, 453] width 65 height 31
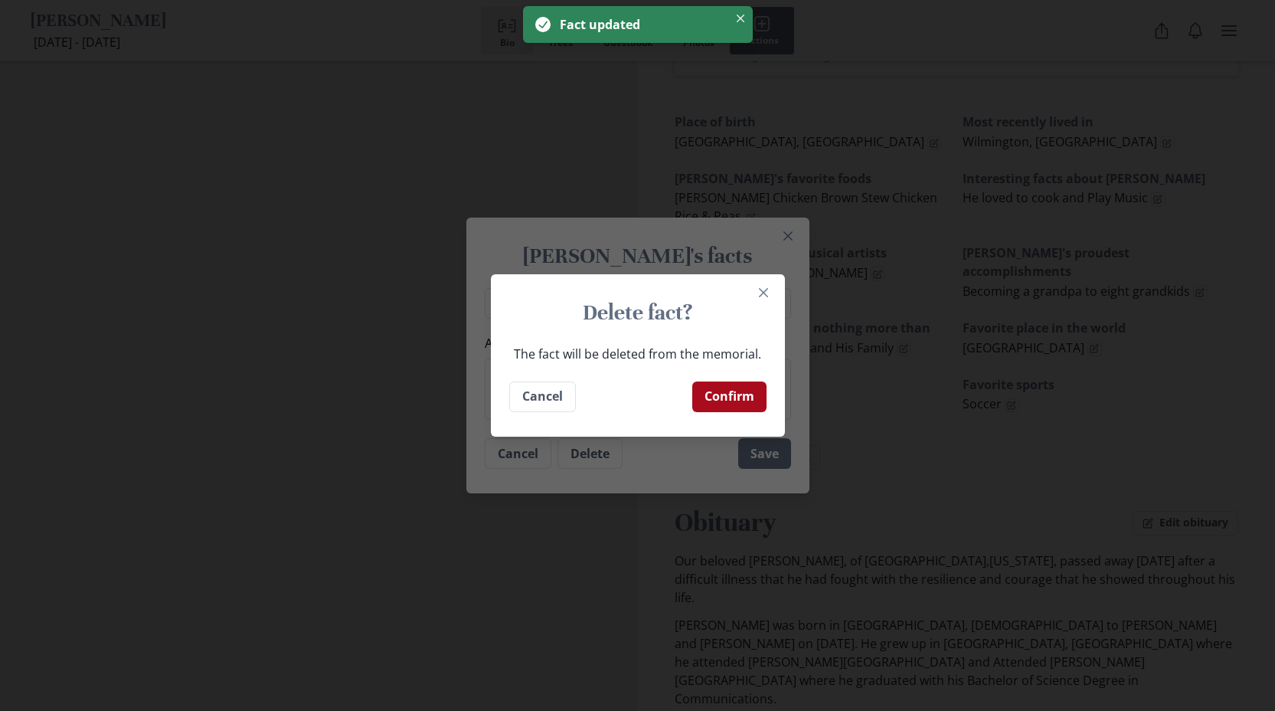
click at [756, 383] on button "Confirm" at bounding box center [730, 396] width 74 height 31
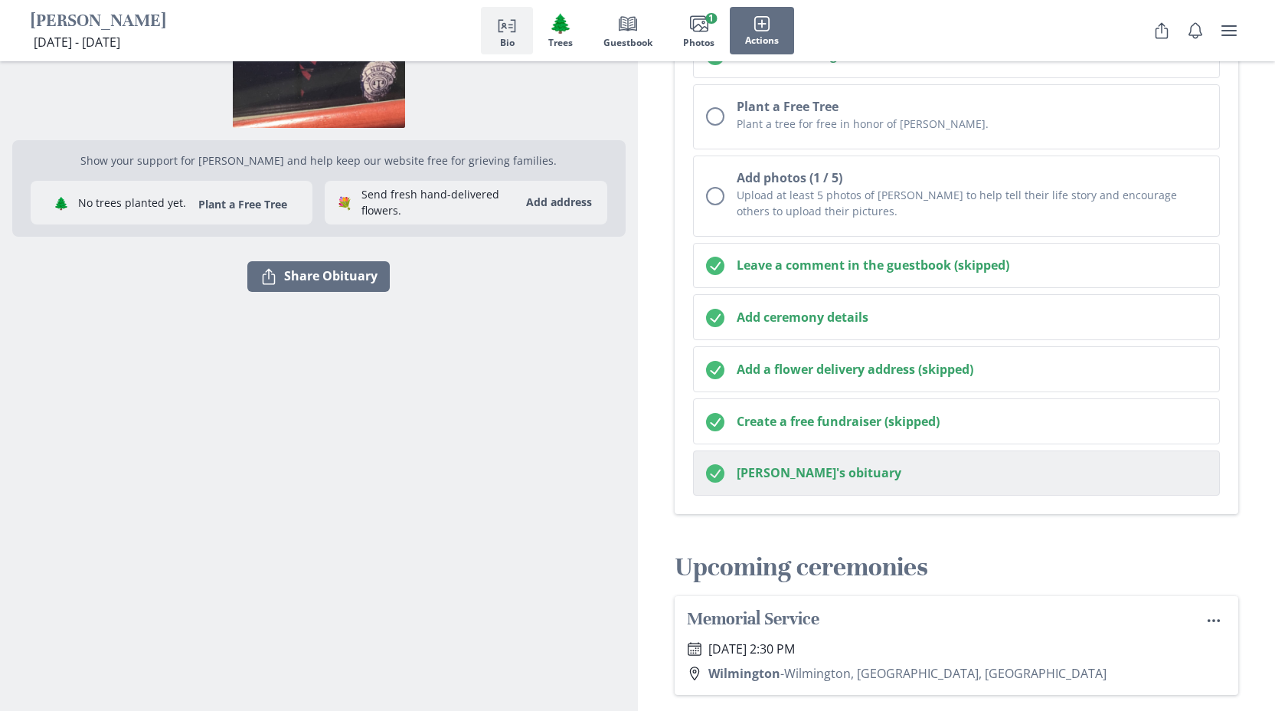
scroll to position [345, 0]
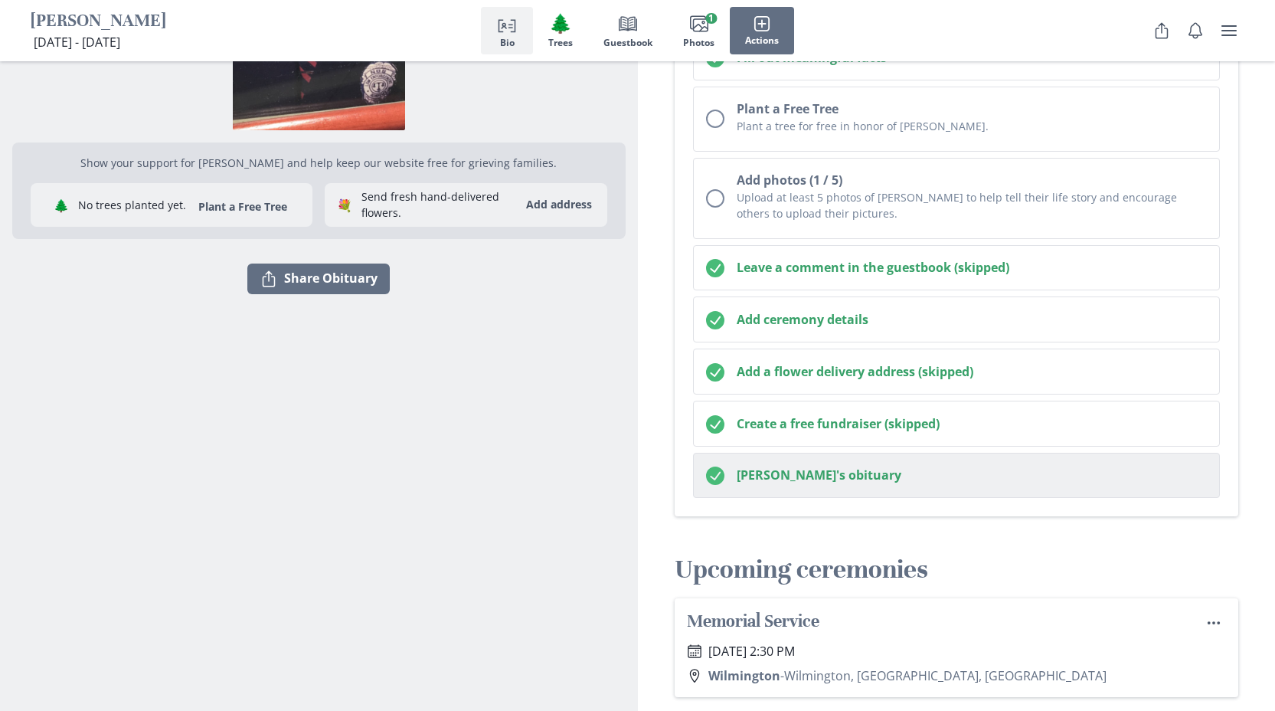
click at [757, 494] on button "[PERSON_NAME]'s obituary" at bounding box center [957, 476] width 528 height 46
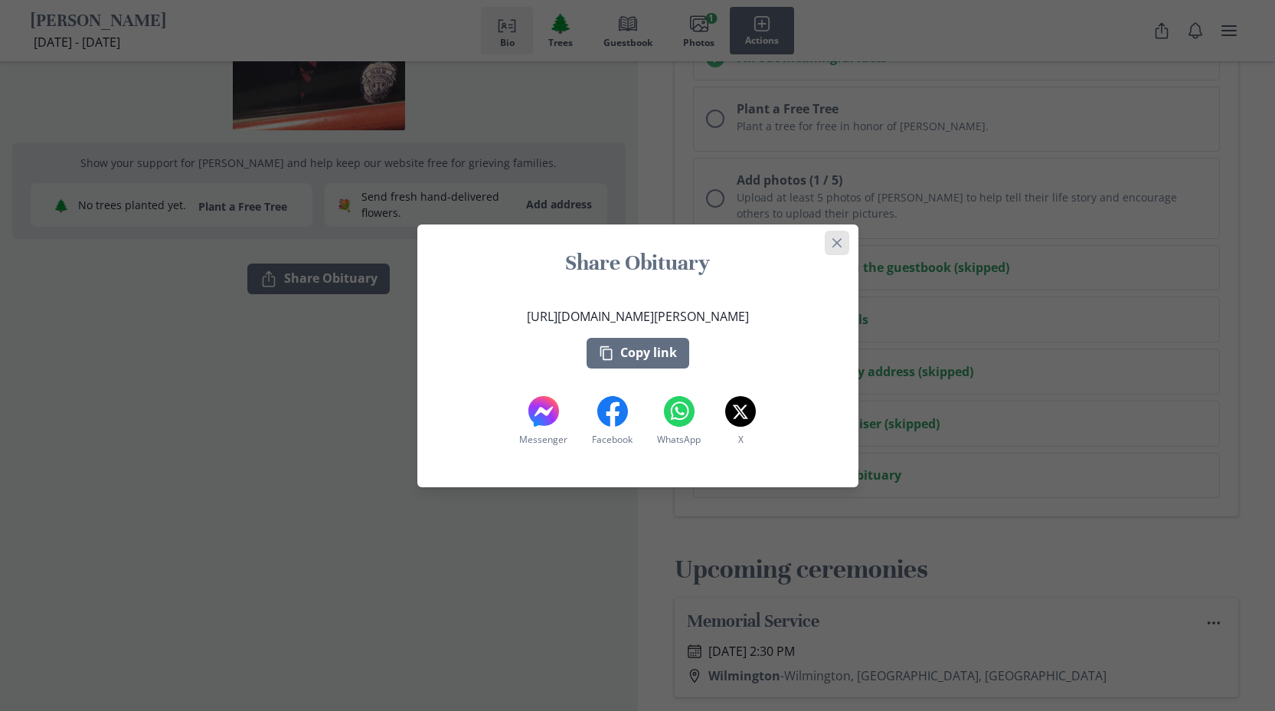
click at [833, 238] on button "Close" at bounding box center [837, 243] width 25 height 25
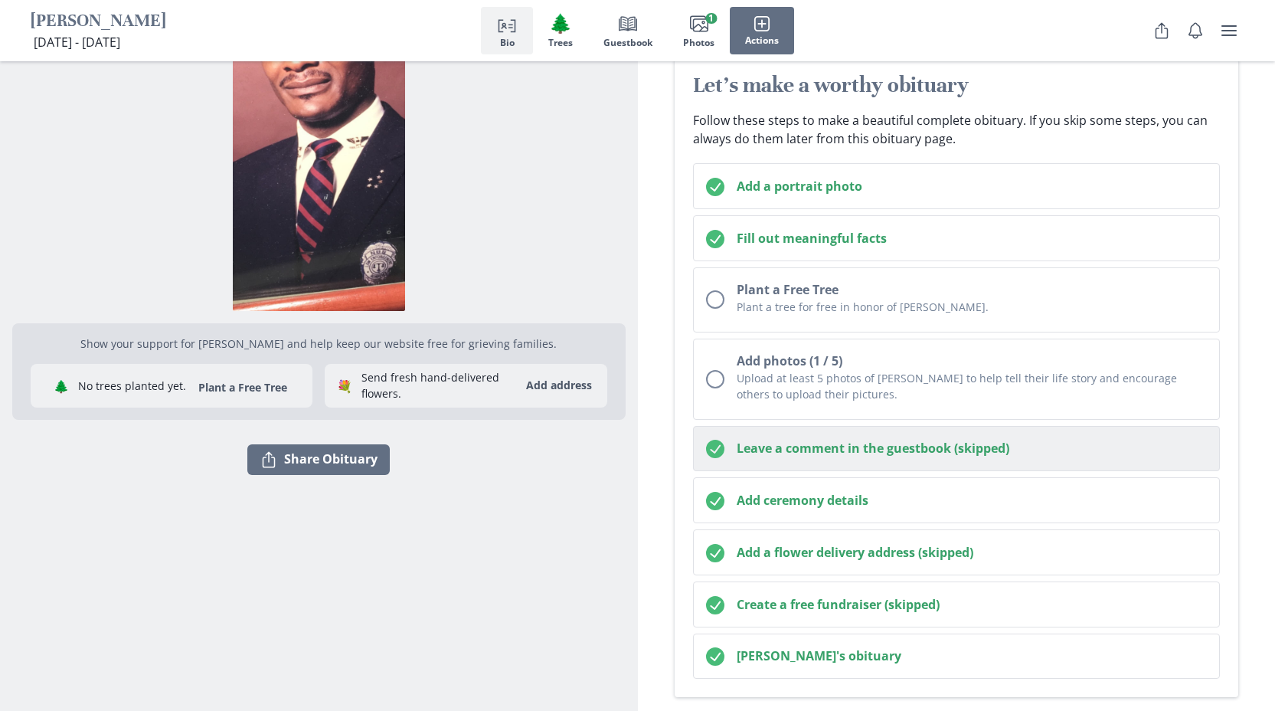
scroll to position [136, 0]
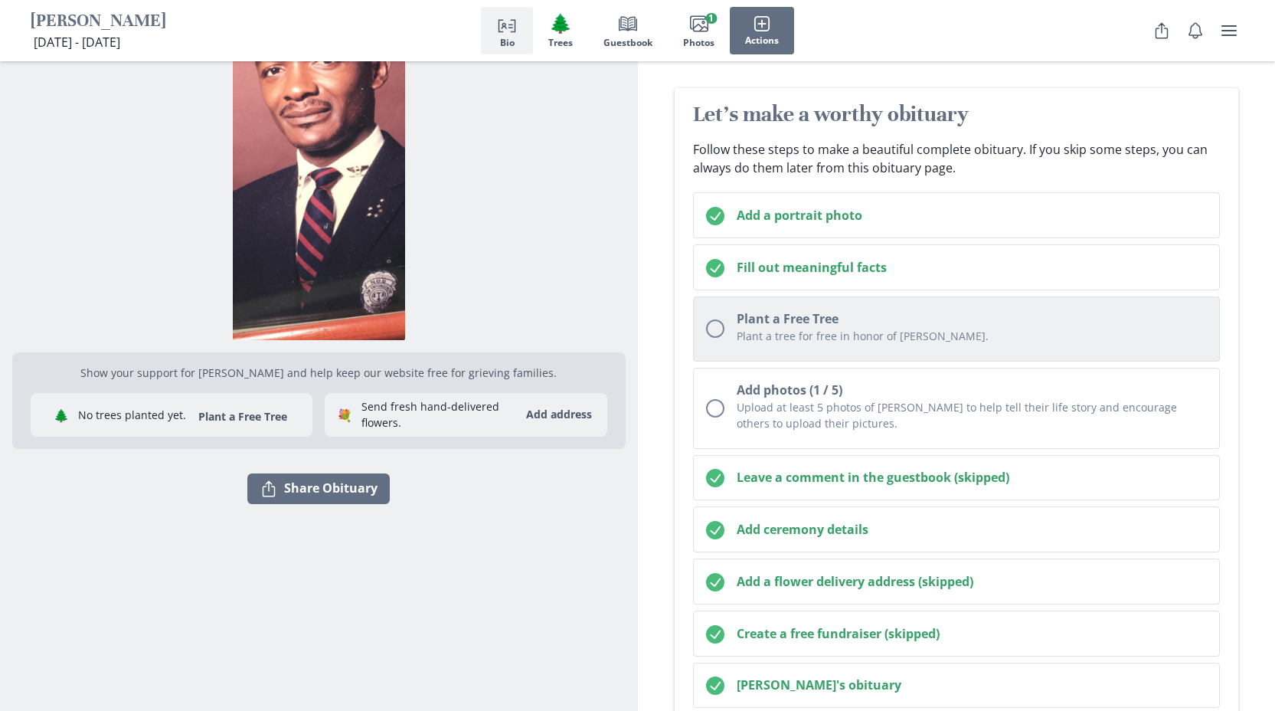
click at [850, 332] on p "Plant a tree for free in honor of Glen." at bounding box center [972, 336] width 471 height 16
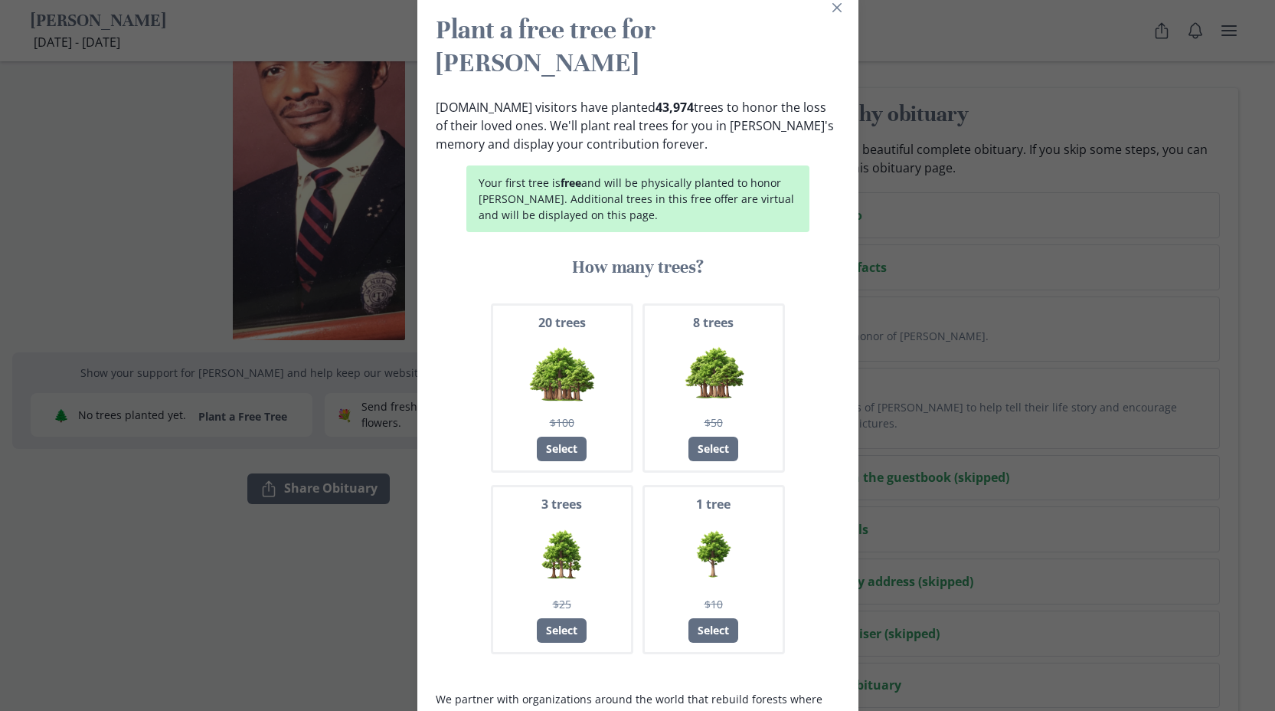
scroll to position [0, 0]
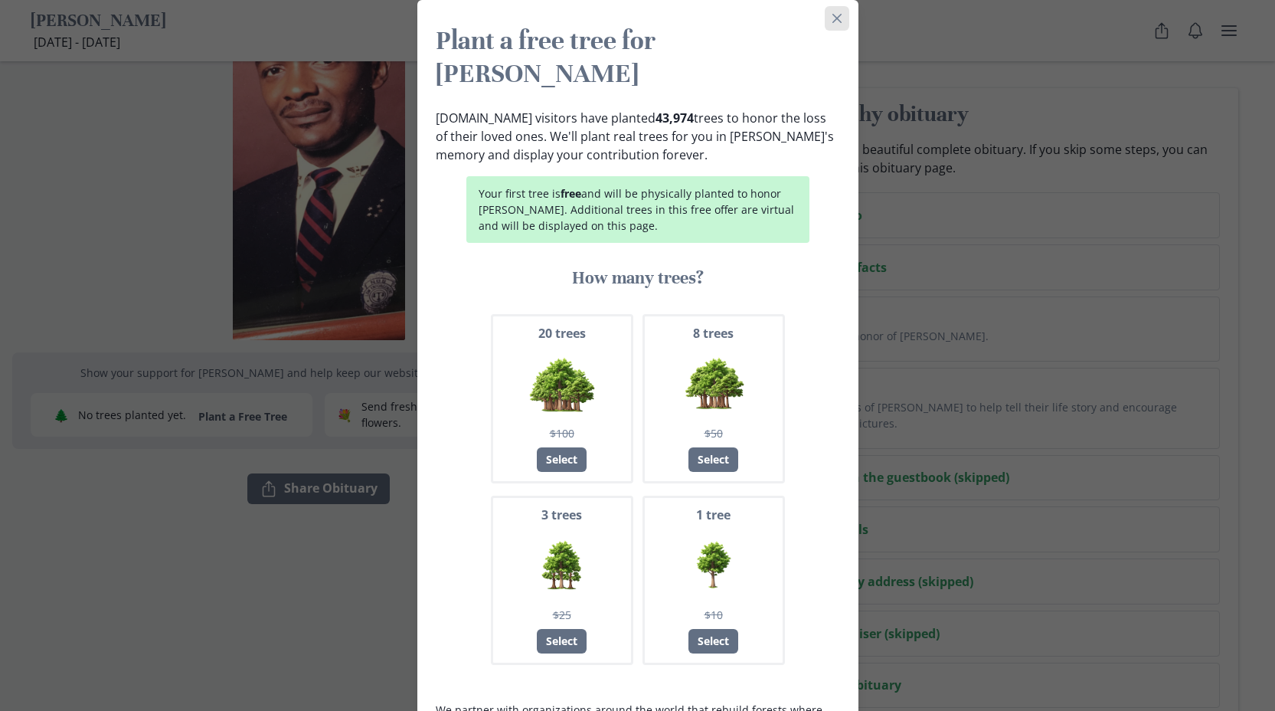
click at [831, 18] on button "Close" at bounding box center [837, 18] width 25 height 25
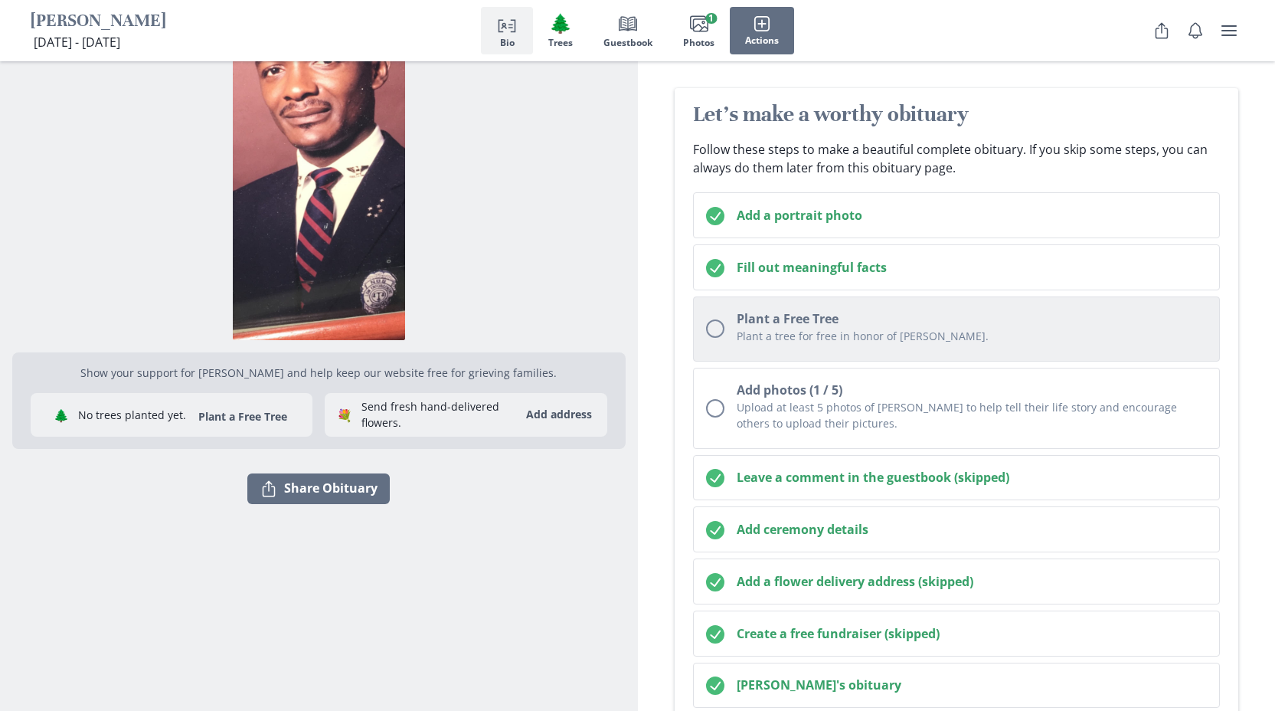
click at [716, 331] on div "Unchecked circle" at bounding box center [715, 328] width 18 height 18
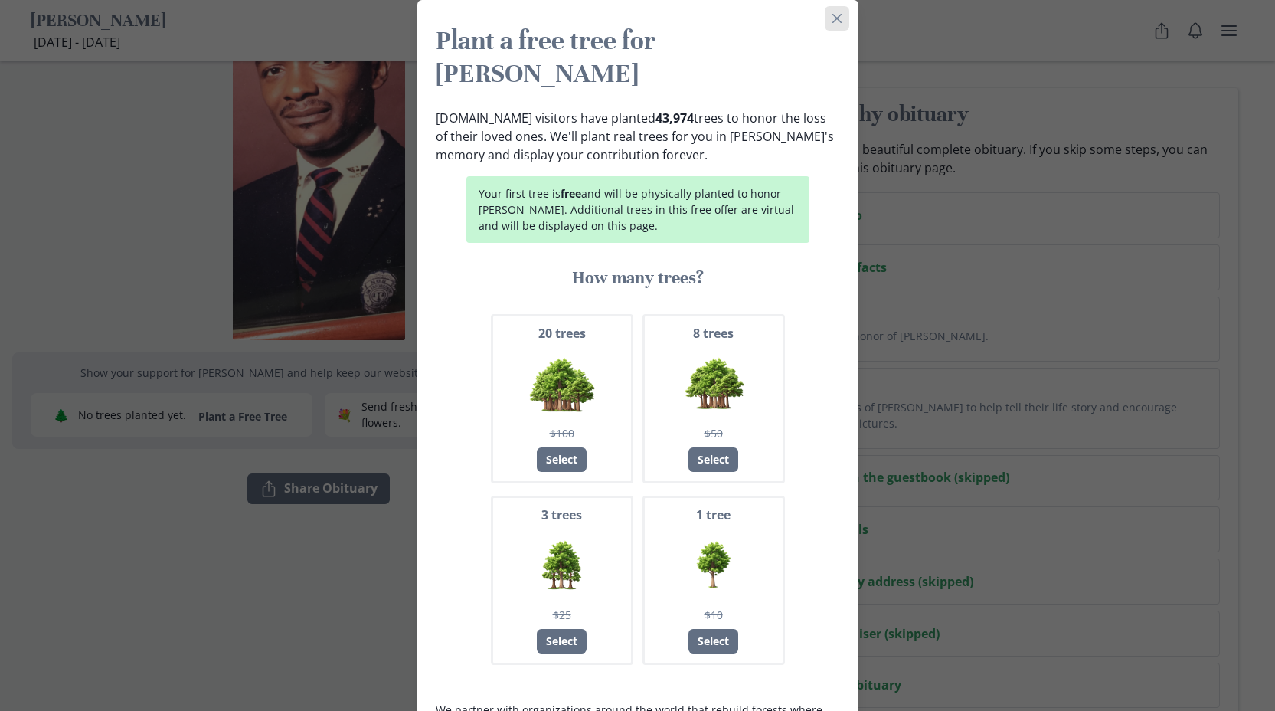
click at [837, 18] on icon "Close" at bounding box center [836, 18] width 9 height 9
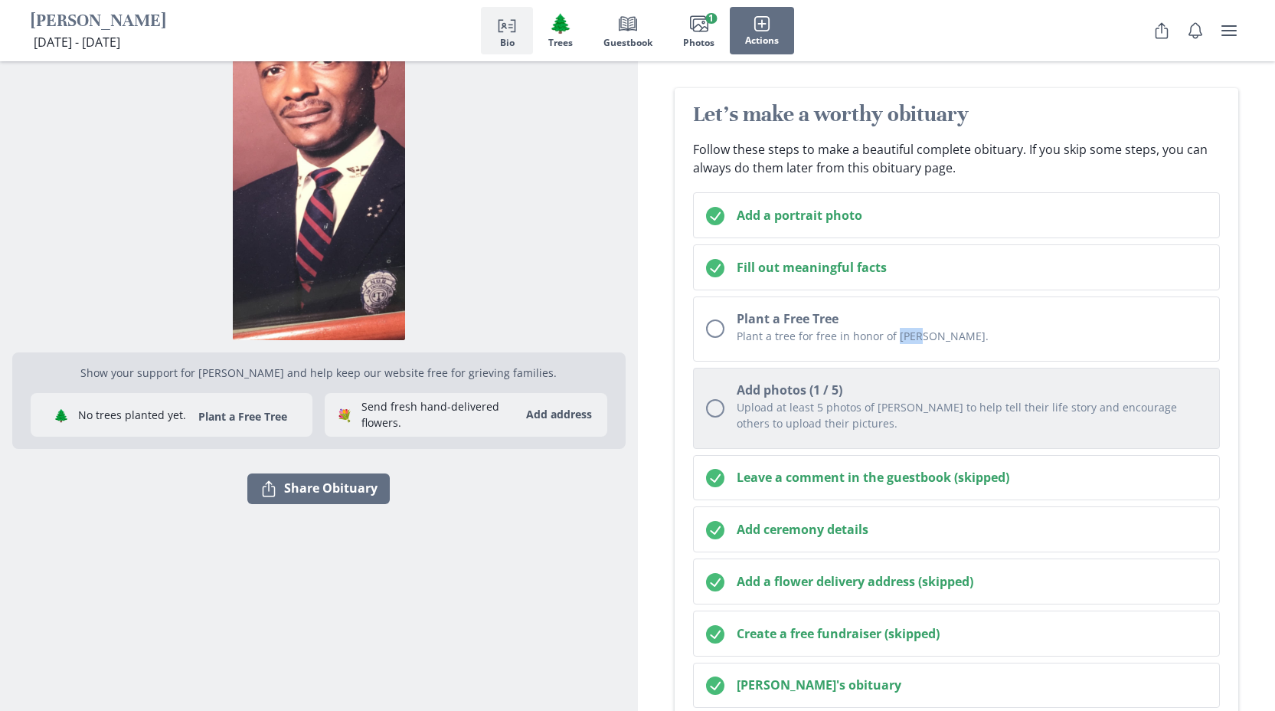
click at [928, 395] on h2 "Add photos (1 / 5)" at bounding box center [972, 390] width 471 height 18
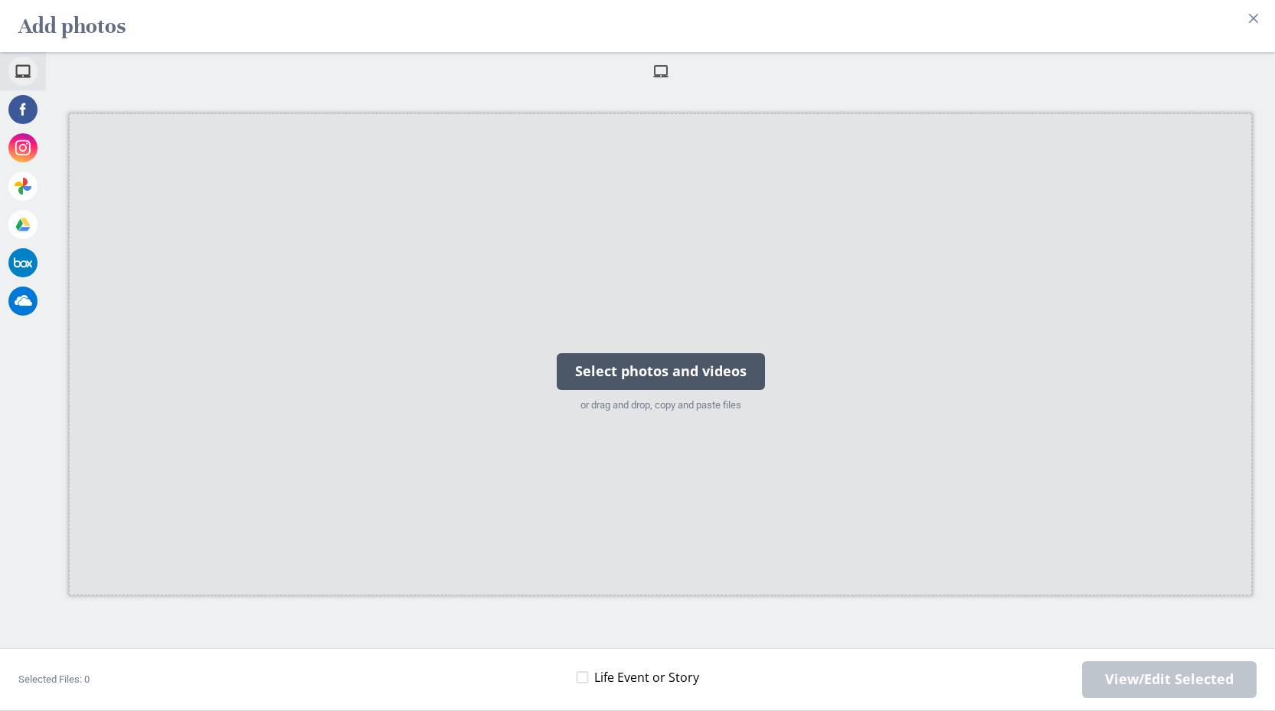
click at [673, 371] on div "Select photos and videos" at bounding box center [661, 371] width 208 height 37
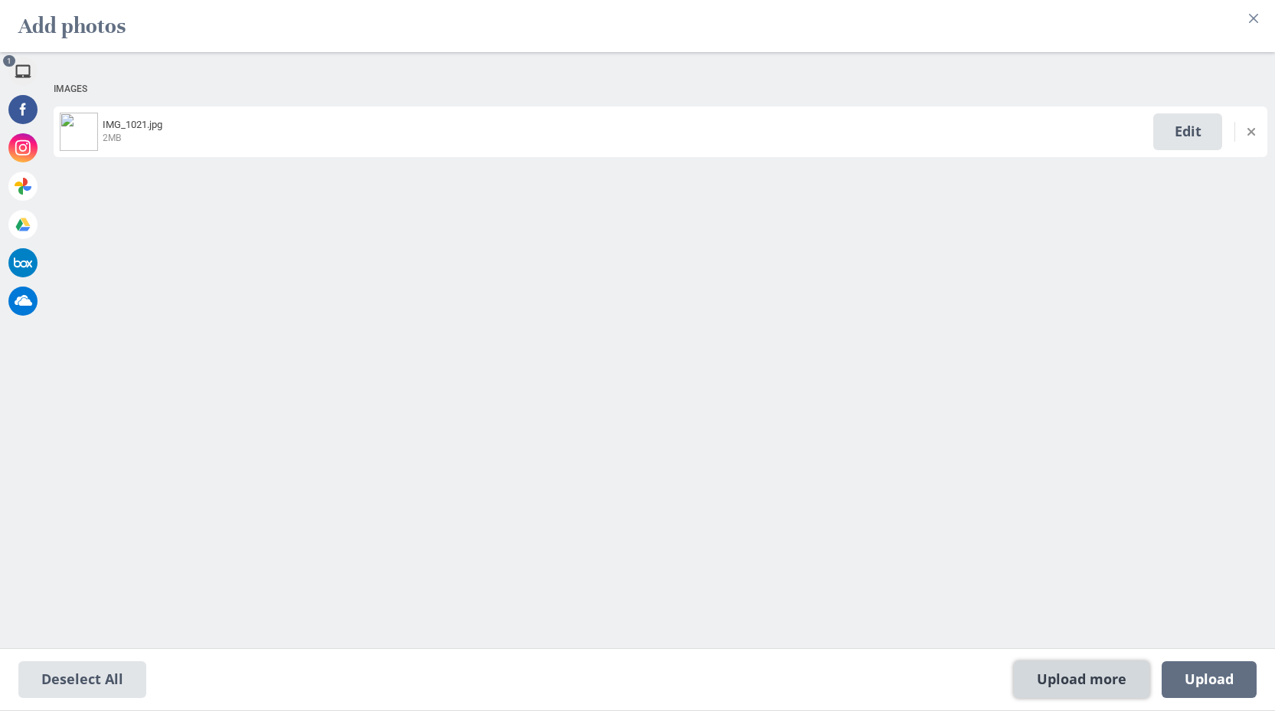
click at [1082, 666] on span "Upload more" at bounding box center [1082, 679] width 136 height 37
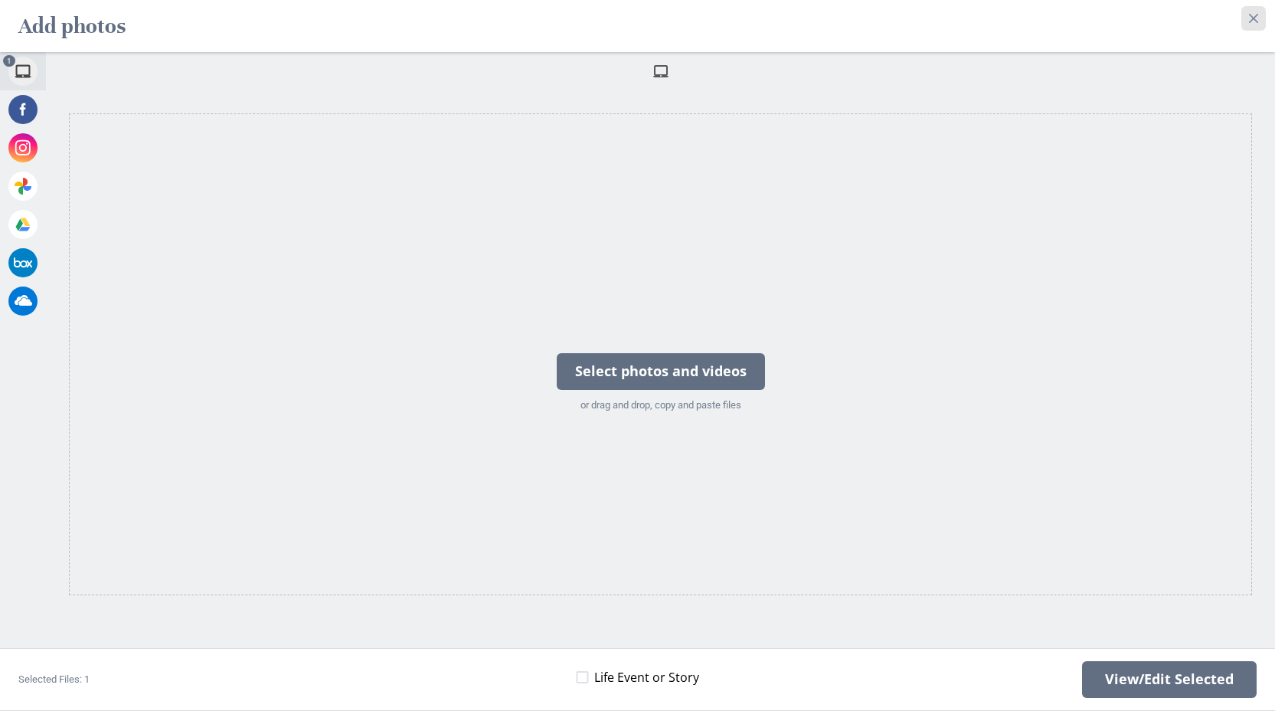
click at [1259, 21] on icon "Close" at bounding box center [1253, 18] width 9 height 9
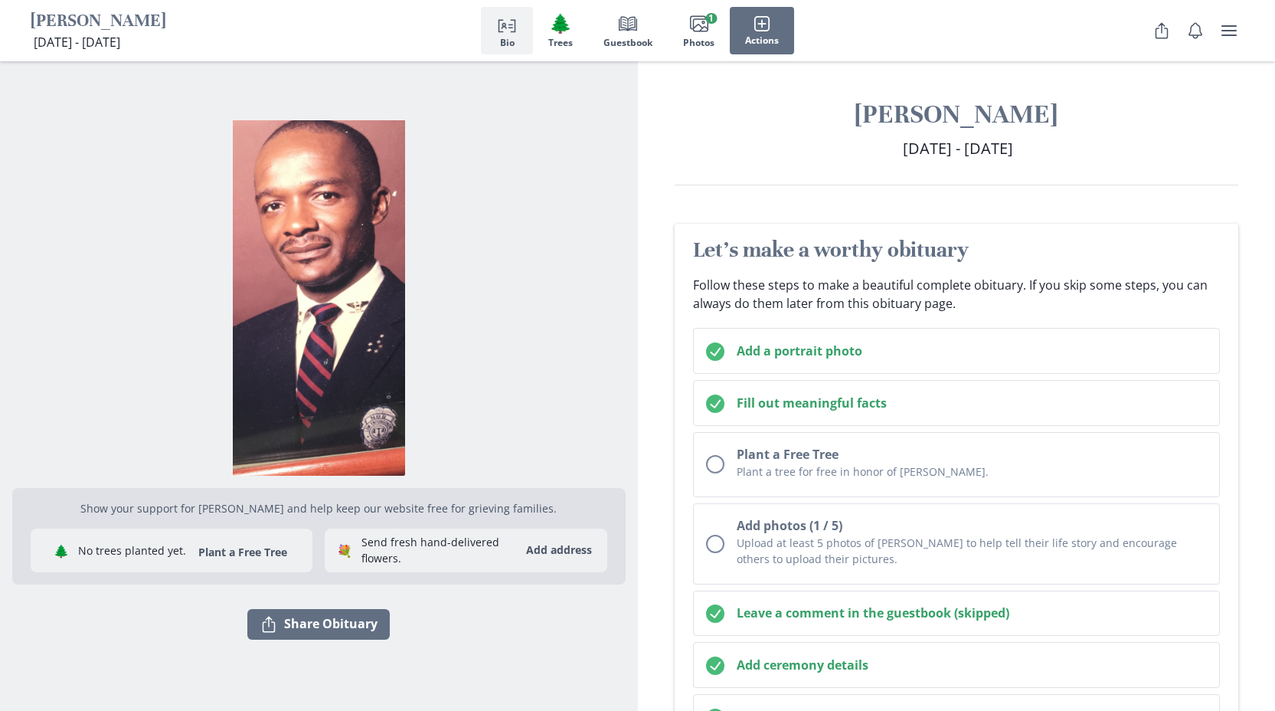
click at [509, 28] on icon "Person profile" at bounding box center [507, 24] width 18 height 18
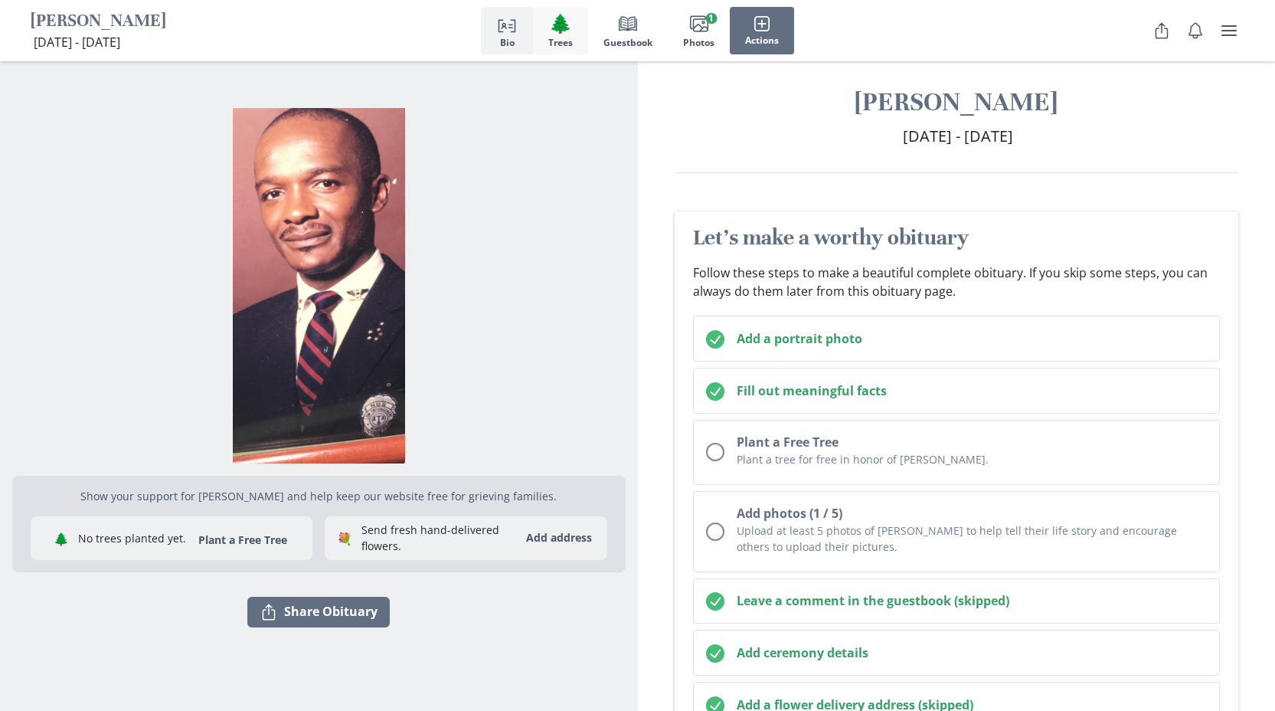
click at [569, 26] on span "🌲" at bounding box center [560, 23] width 21 height 21
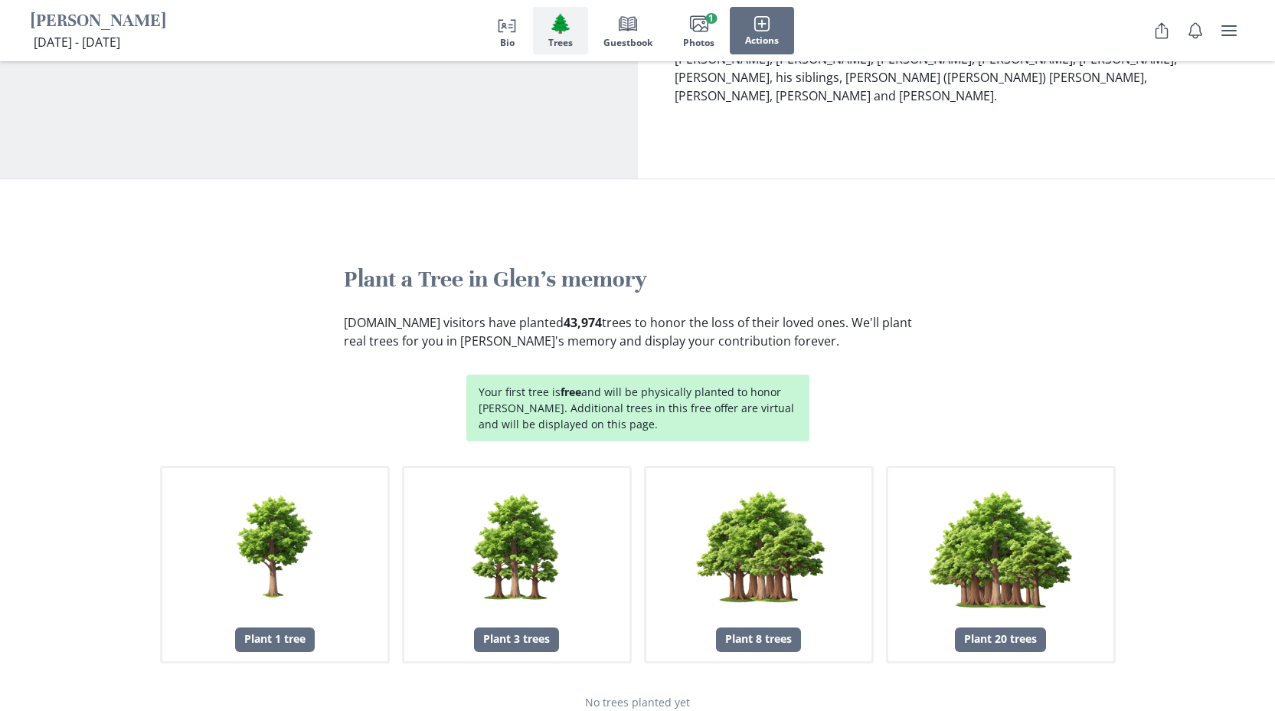
scroll to position [1938, 0]
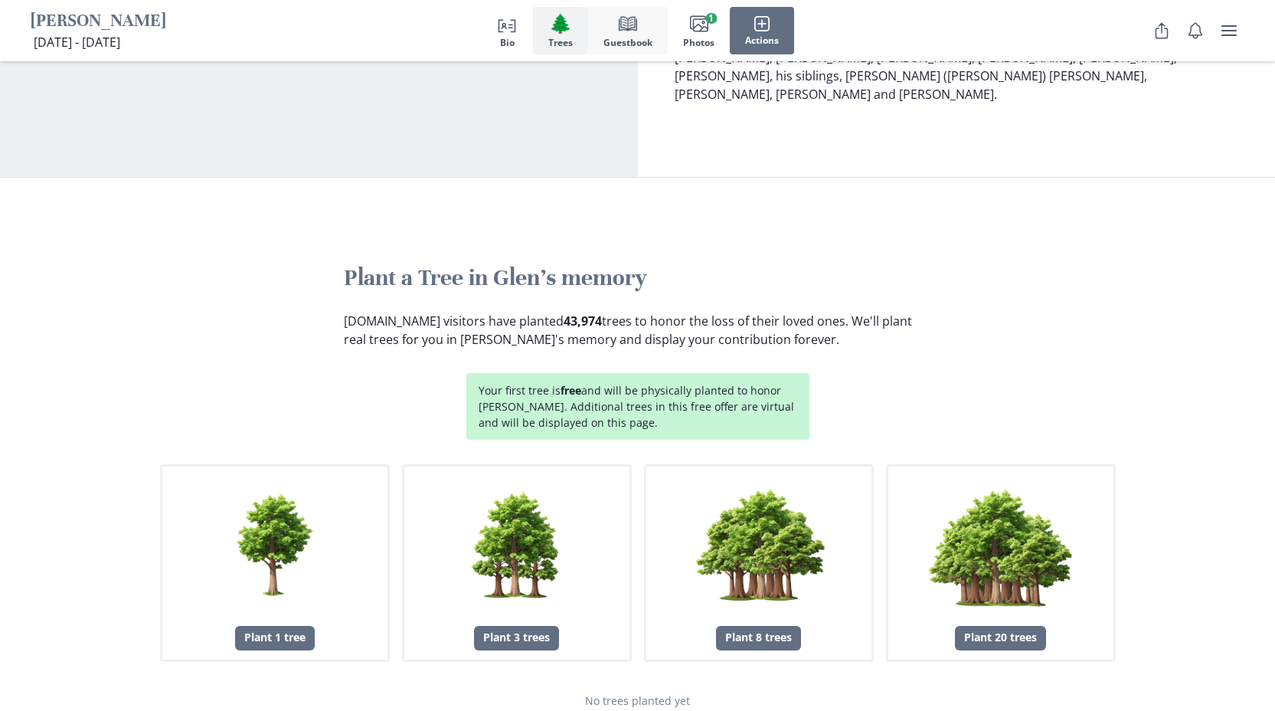
click at [643, 40] on span "Guestbook" at bounding box center [628, 43] width 49 height 11
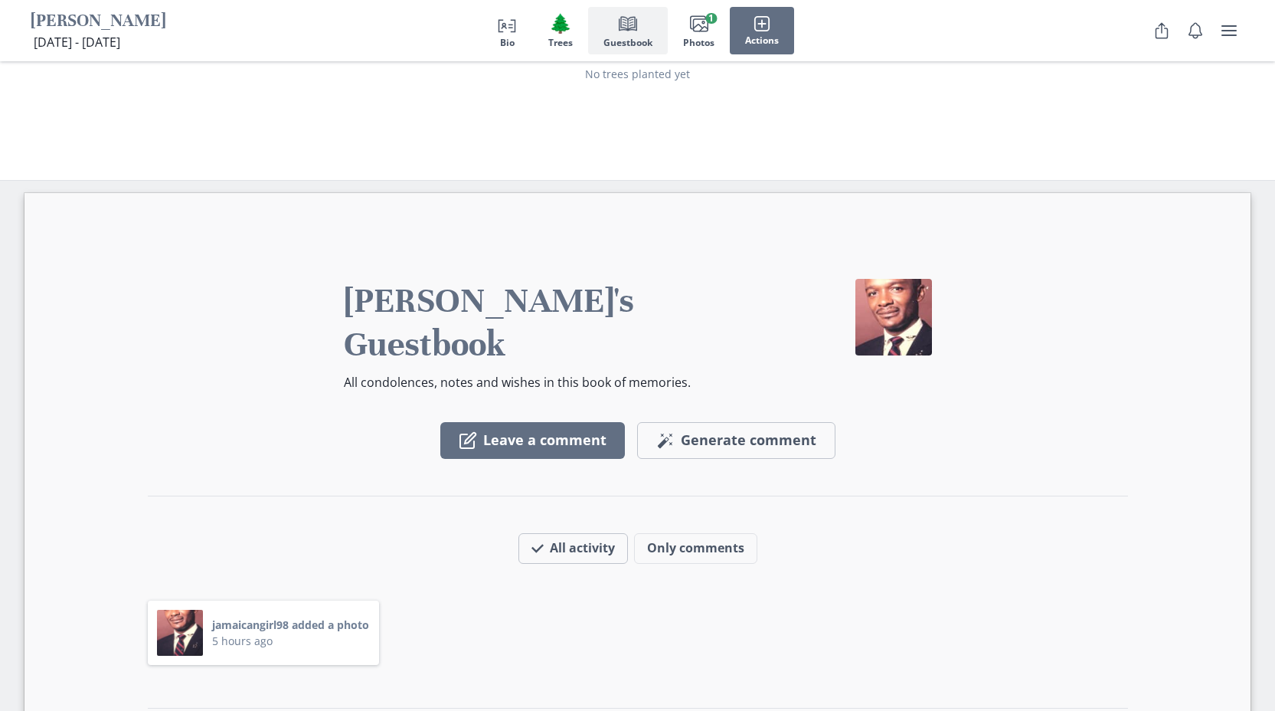
scroll to position [2568, 0]
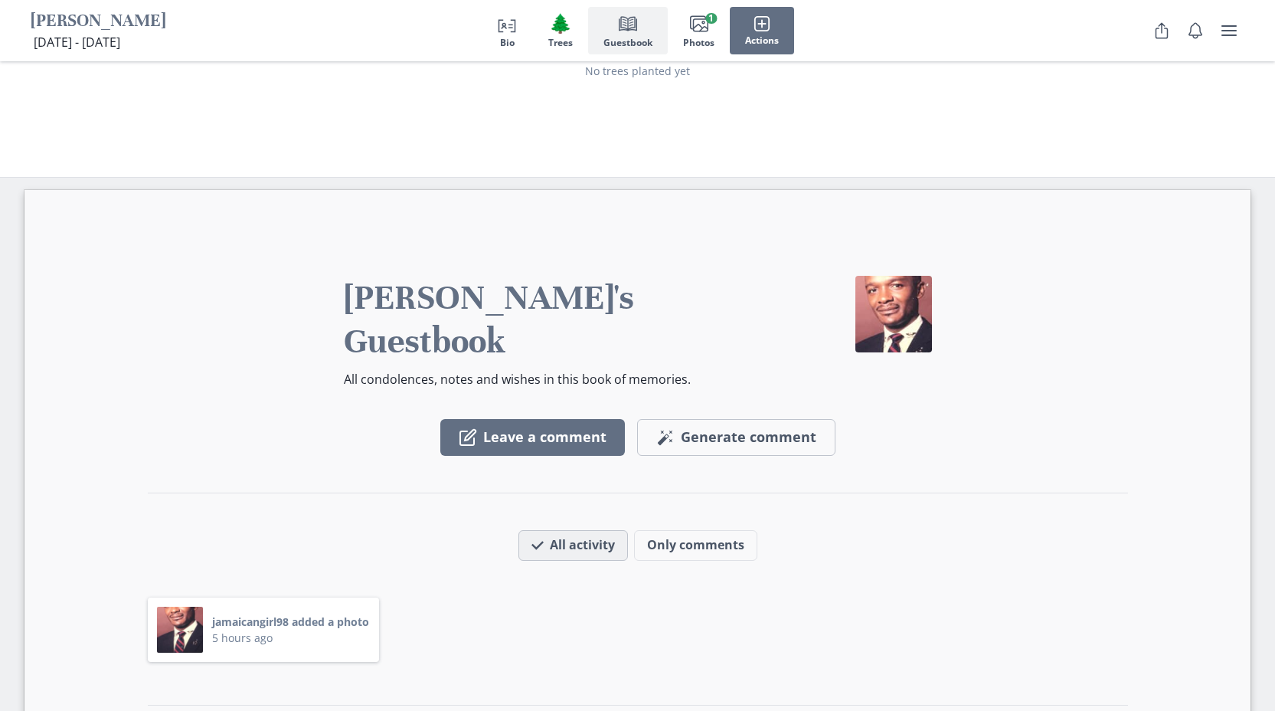
click at [584, 530] on button "All activity" at bounding box center [574, 545] width 110 height 31
click at [724, 530] on button "Only comments" at bounding box center [695, 545] width 123 height 31
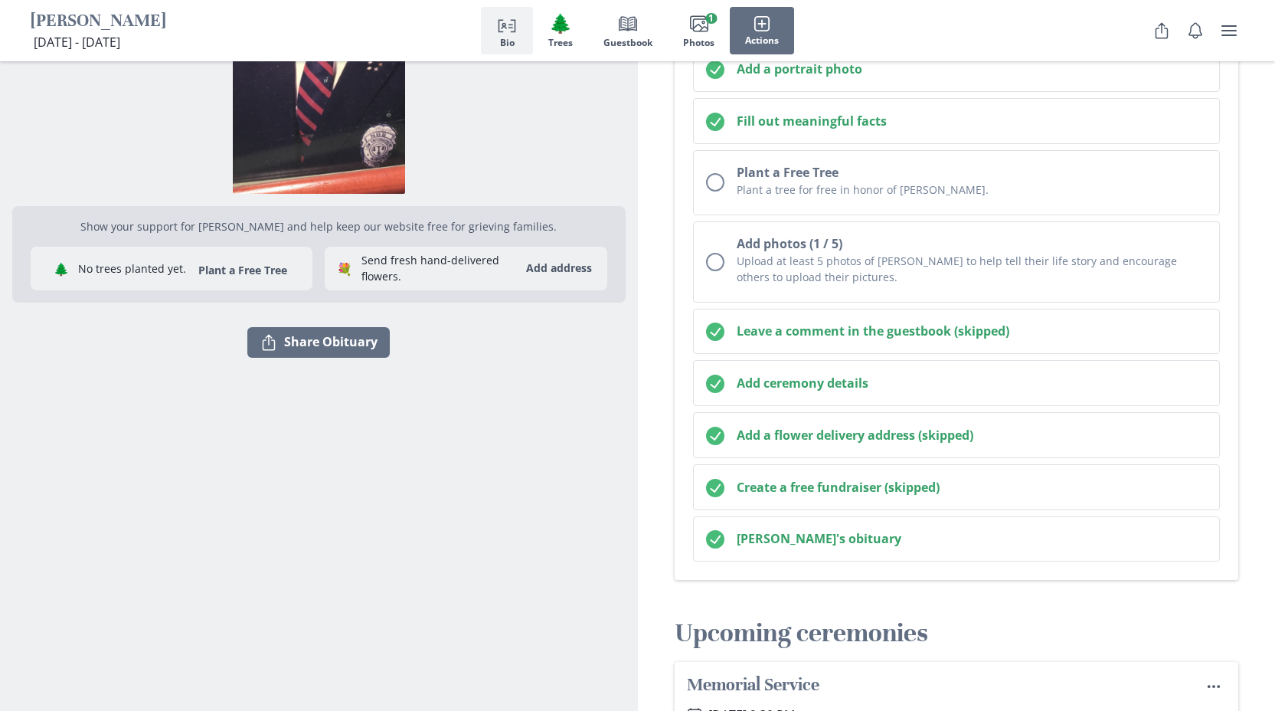
scroll to position [0, 0]
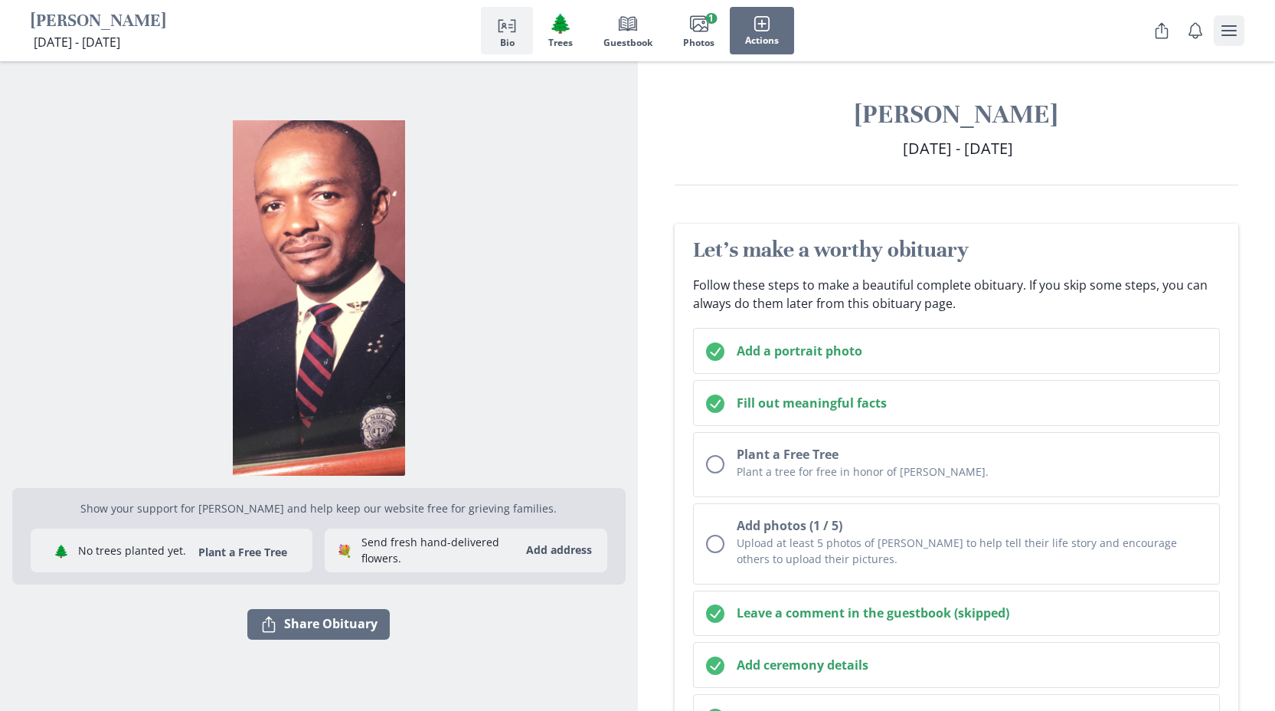
click at [1223, 33] on icon "user menu" at bounding box center [1229, 30] width 18 height 18
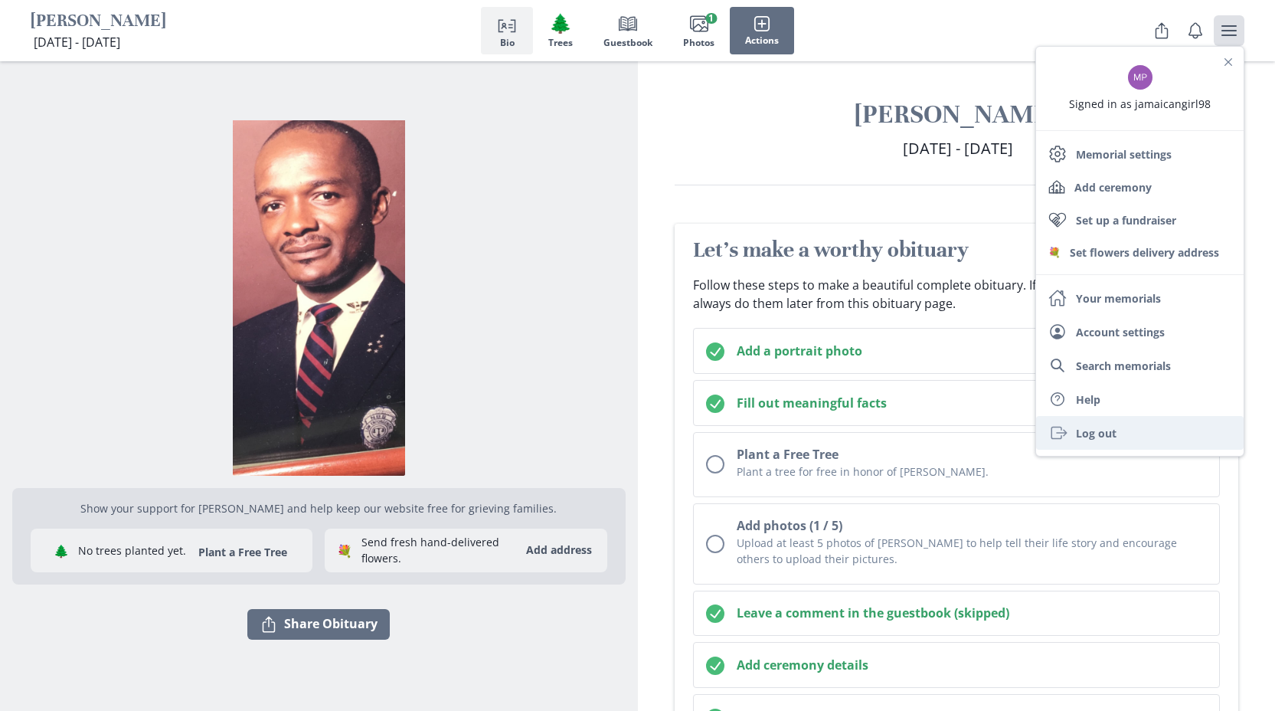
click at [1105, 437] on link "Exit Log out" at bounding box center [1140, 433] width 208 height 34
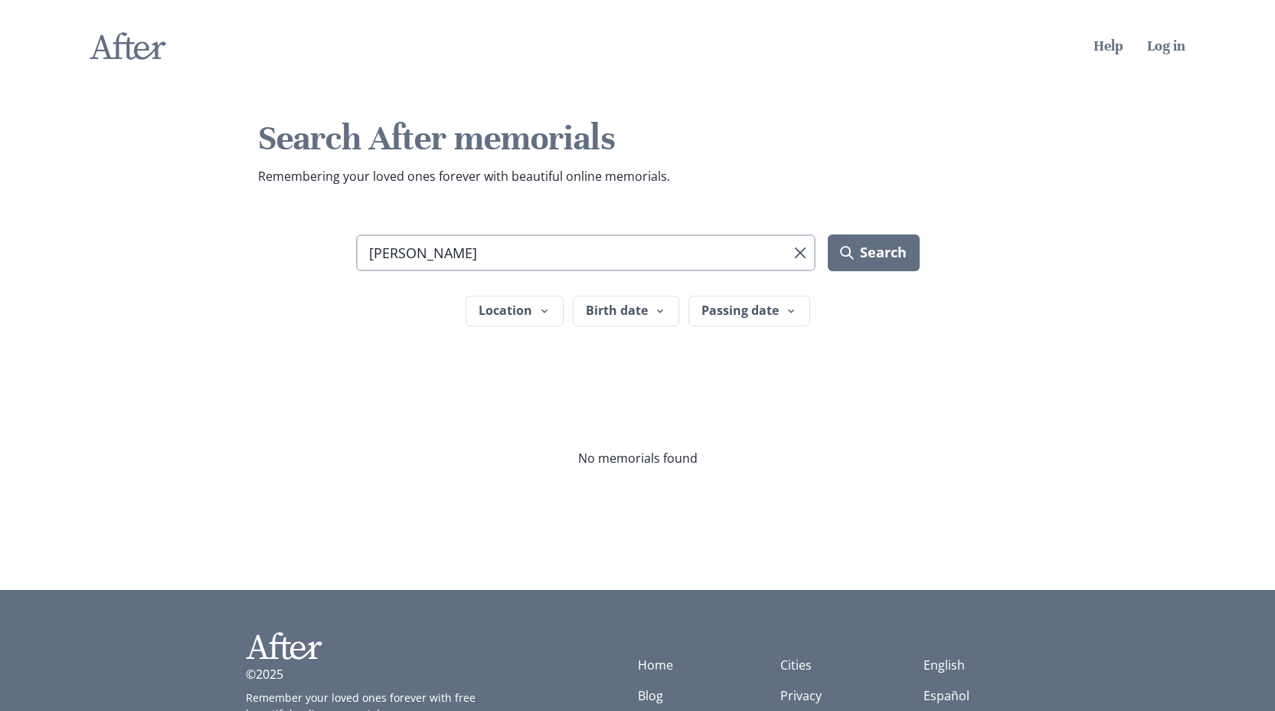
click at [622, 247] on input "[PERSON_NAME]" at bounding box center [586, 252] width 460 height 37
click at [828, 234] on button "Search" at bounding box center [873, 252] width 91 height 37
click at [467, 251] on input "[PERSON_NAME] [PERSON_NAME]" at bounding box center [586, 252] width 460 height 37
click at [643, 323] on button "Birth date" at bounding box center [626, 311] width 106 height 31
click at [785, 306] on icon "button" at bounding box center [791, 311] width 12 height 12
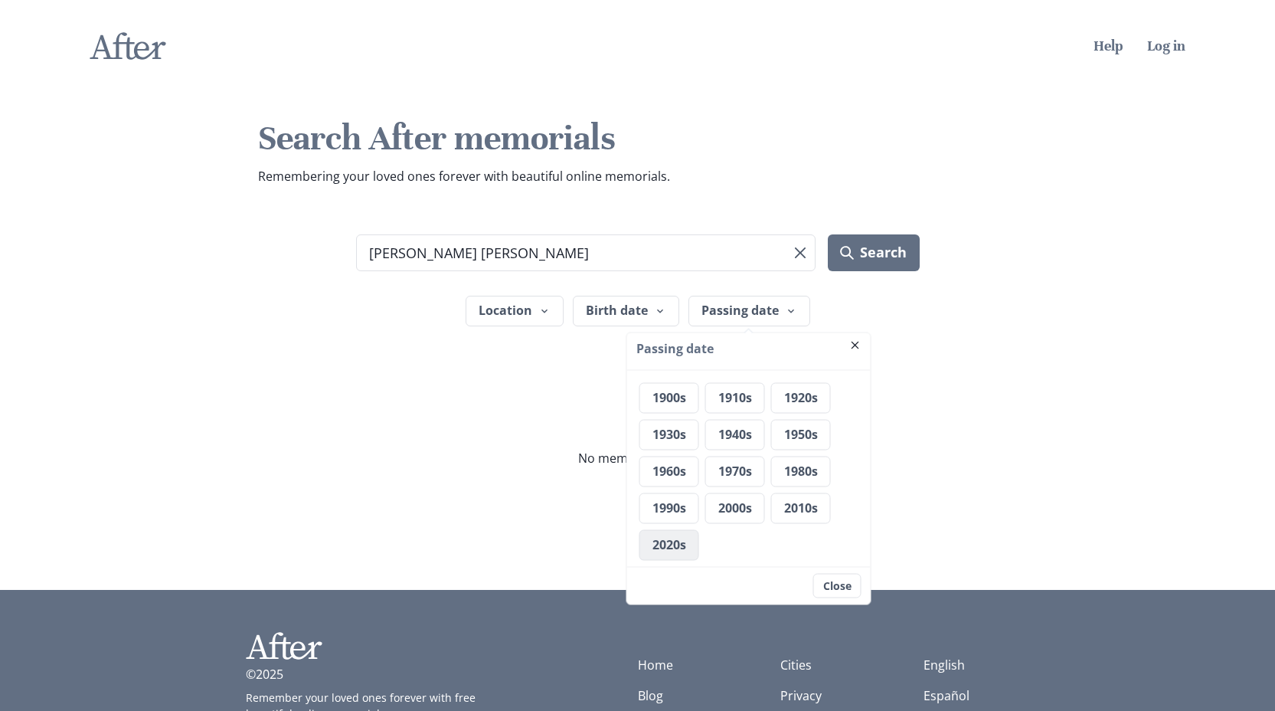
click at [685, 541] on button "2020s" at bounding box center [670, 545] width 60 height 31
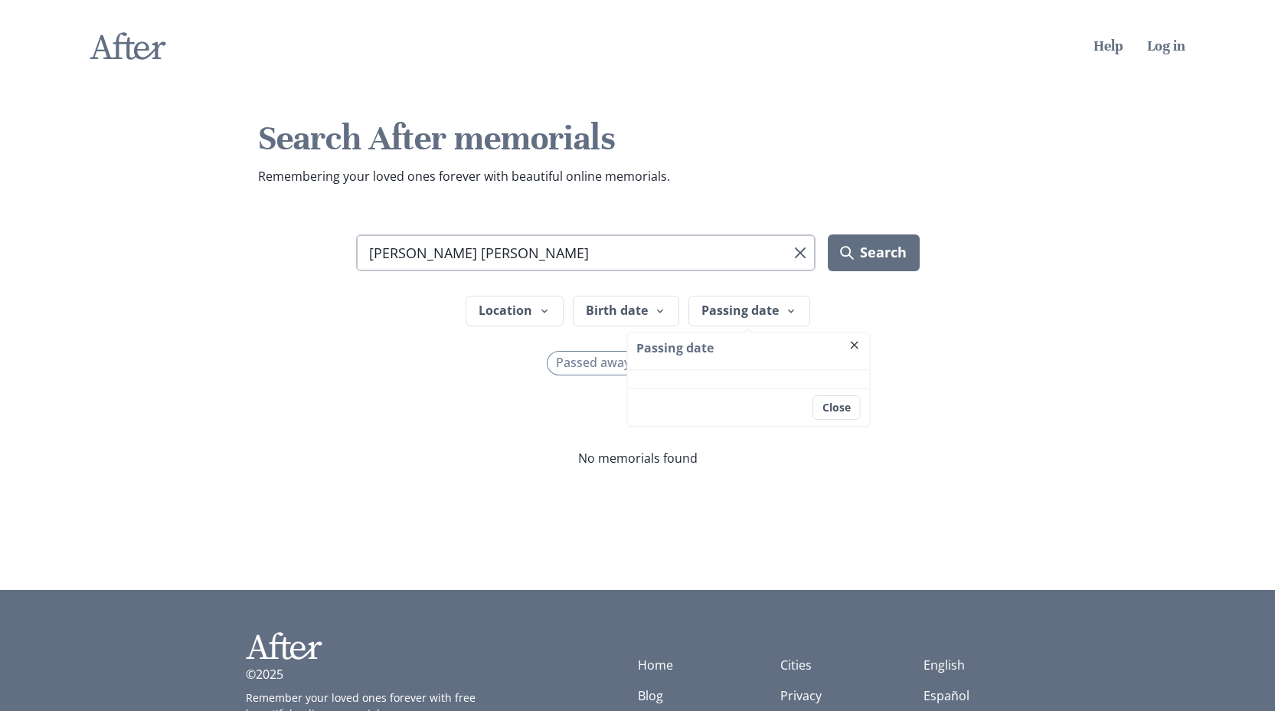
click at [593, 264] on input "[PERSON_NAME] [PERSON_NAME]" at bounding box center [586, 252] width 460 height 37
type input "g"
type input "[PERSON_NAME]"
click at [868, 248] on button "Search" at bounding box center [873, 252] width 91 height 37
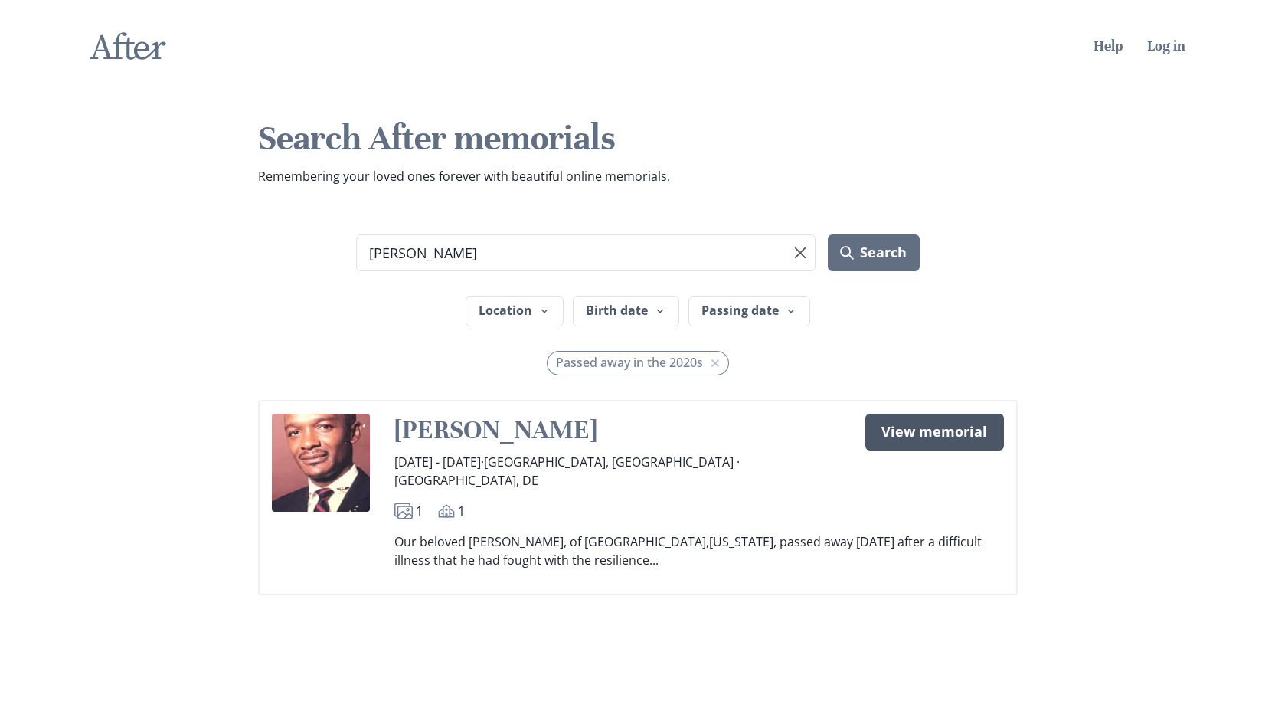
click at [977, 436] on link "View memorial" at bounding box center [935, 432] width 138 height 37
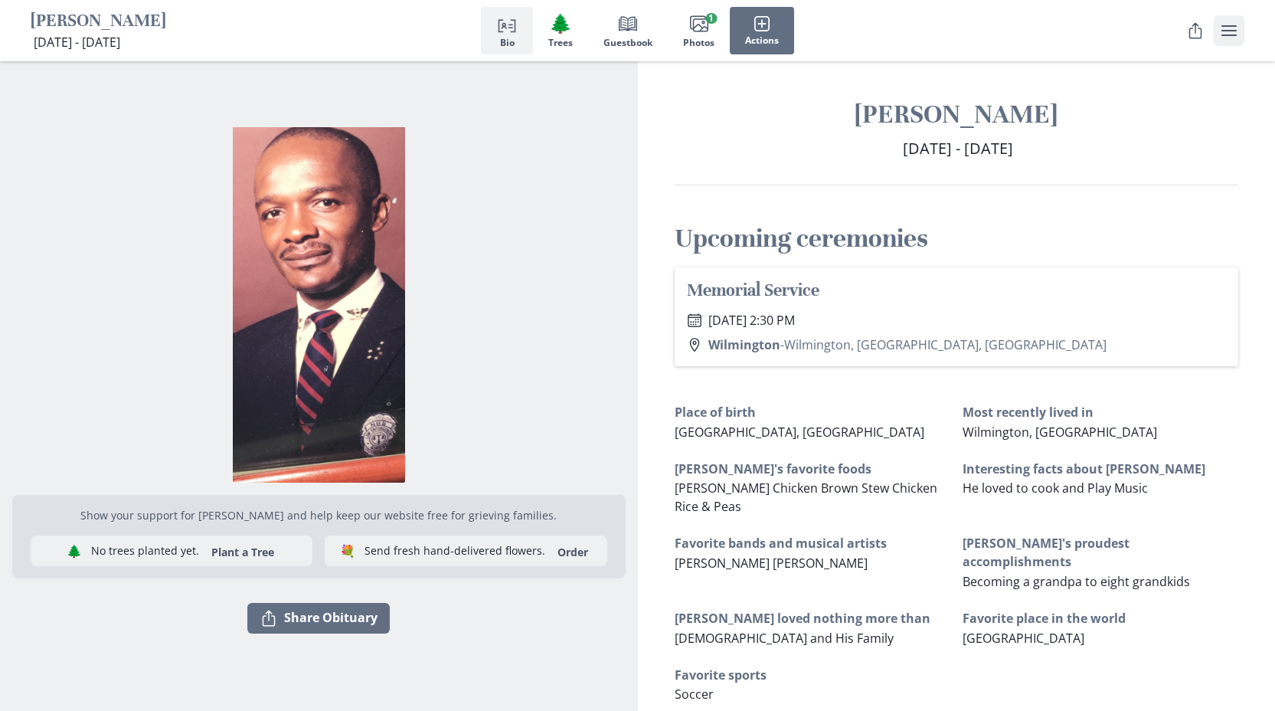
click at [1223, 32] on icon "user menu" at bounding box center [1229, 30] width 18 height 18
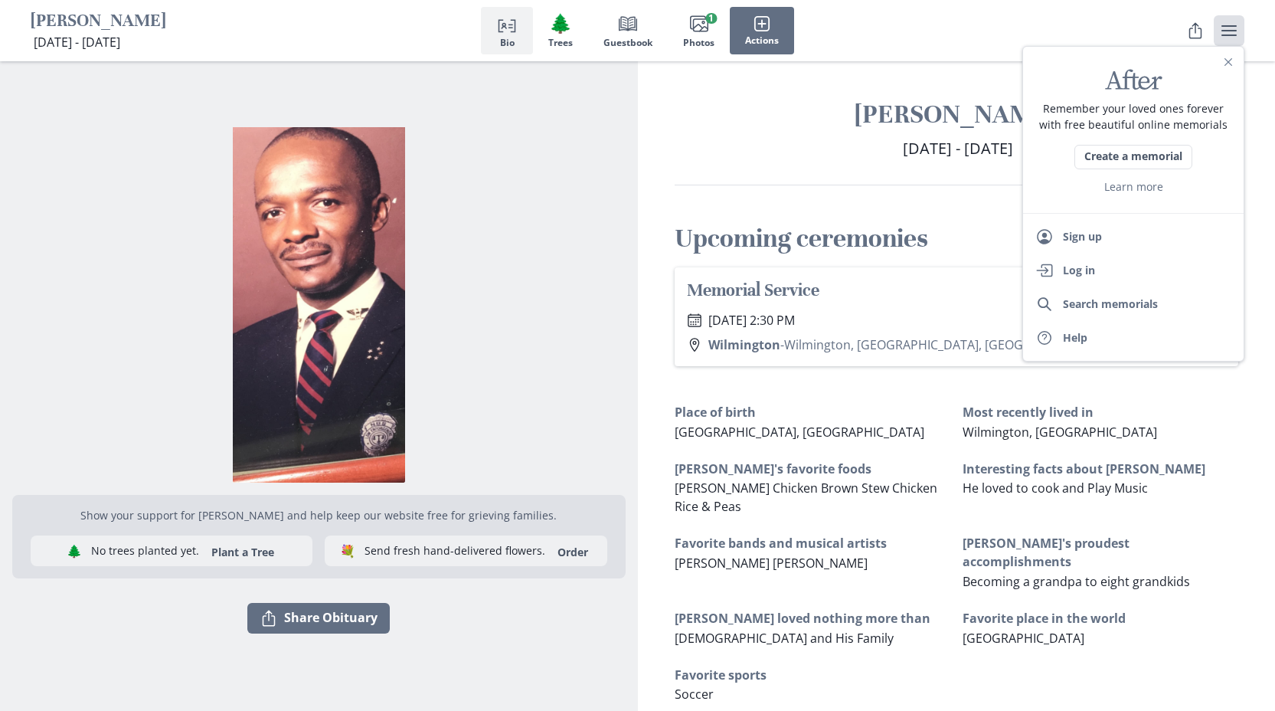
click at [1261, 152] on div "[PERSON_NAME] [DATE] - [DATE] [DATE] - [DATE]" at bounding box center [957, 141] width 638 height 87
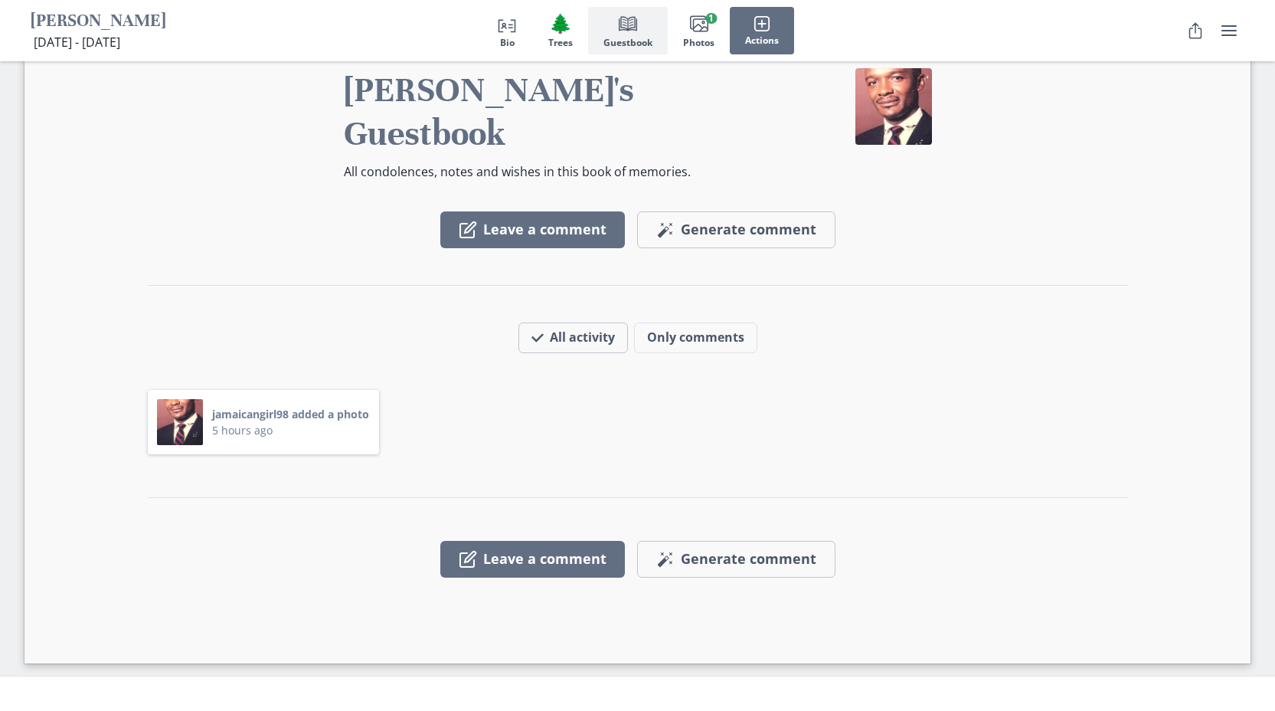
scroll to position [1971, 0]
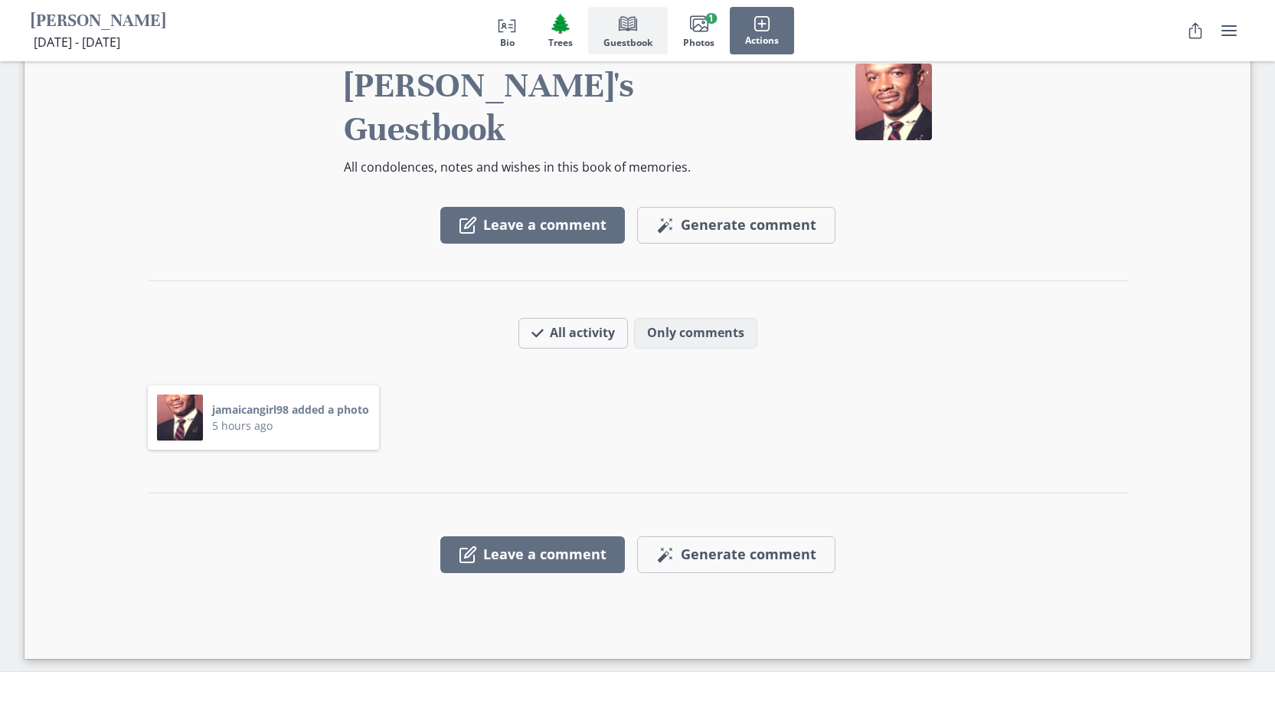
click at [703, 318] on button "Only comments" at bounding box center [695, 333] width 123 height 31
click at [553, 318] on button "All activity" at bounding box center [564, 333] width 91 height 31
click at [706, 318] on button "Only comments" at bounding box center [695, 333] width 123 height 31
click at [706, 318] on button "Only comments" at bounding box center [687, 333] width 142 height 31
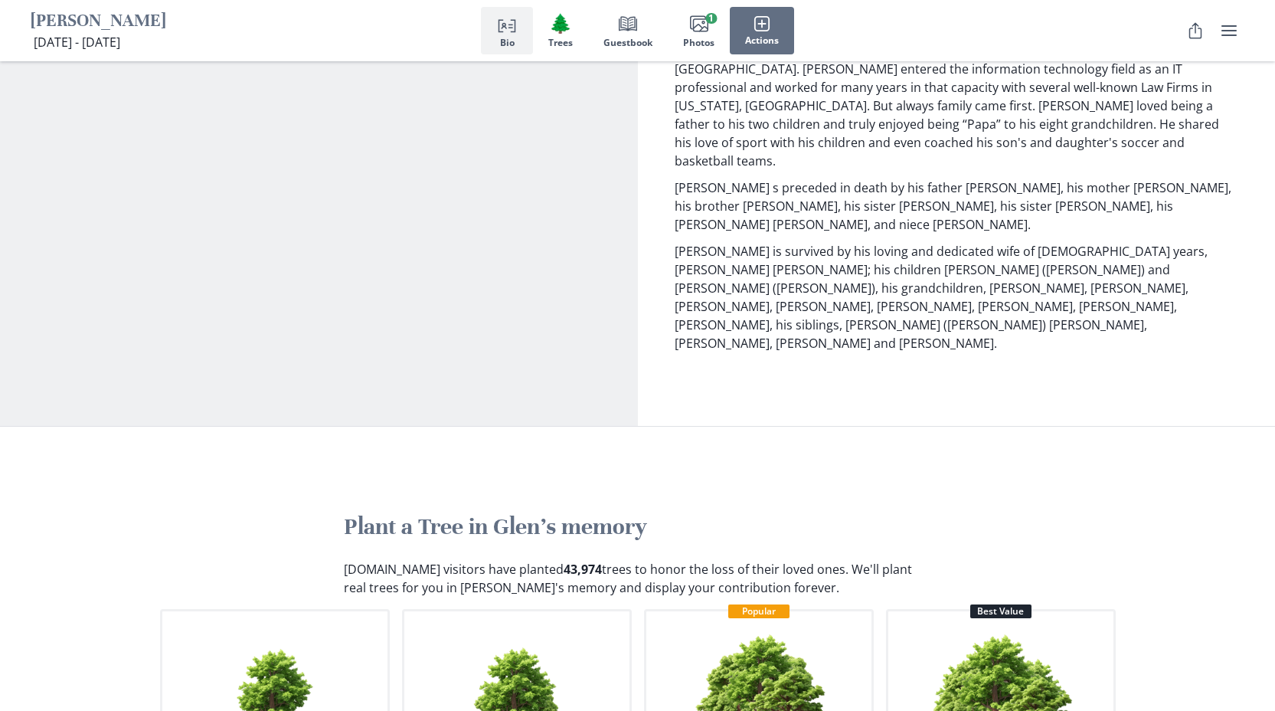
scroll to position [0, 0]
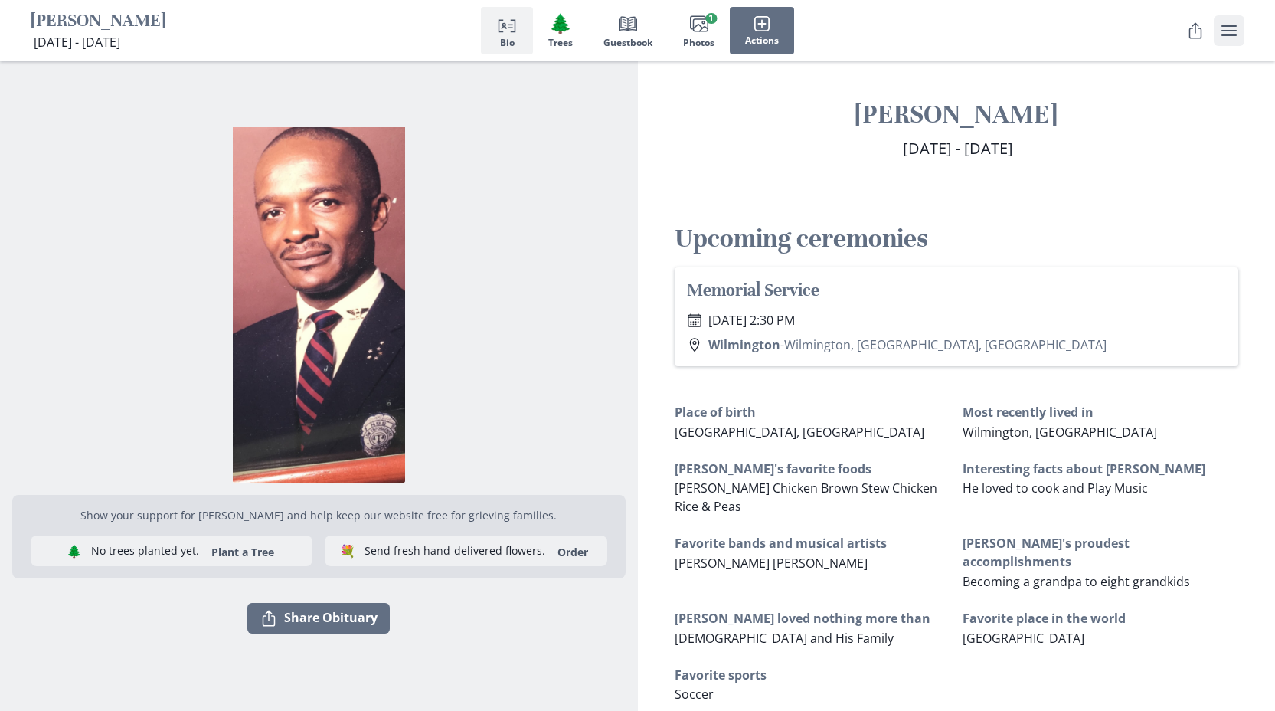
click at [1238, 32] on icon "user menu" at bounding box center [1229, 30] width 18 height 18
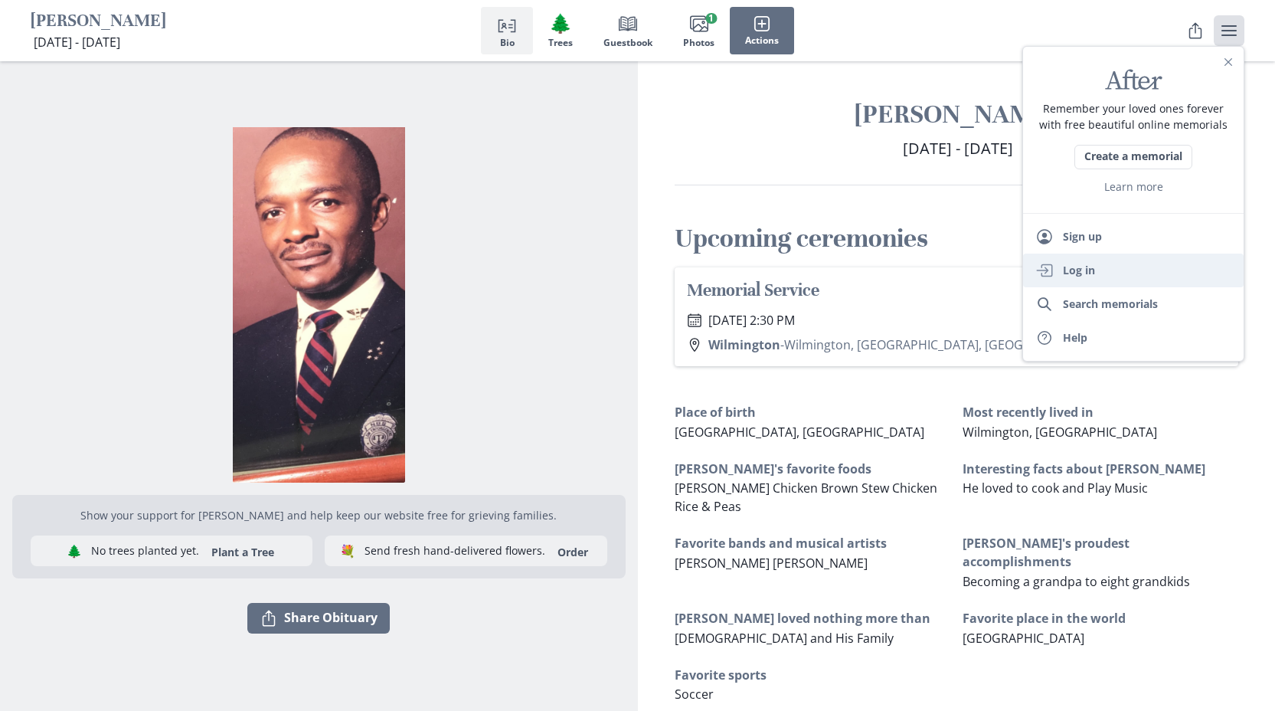
click at [1122, 273] on link "Enter Log in" at bounding box center [1133, 271] width 221 height 34
